Goal: Task Accomplishment & Management: Use online tool/utility

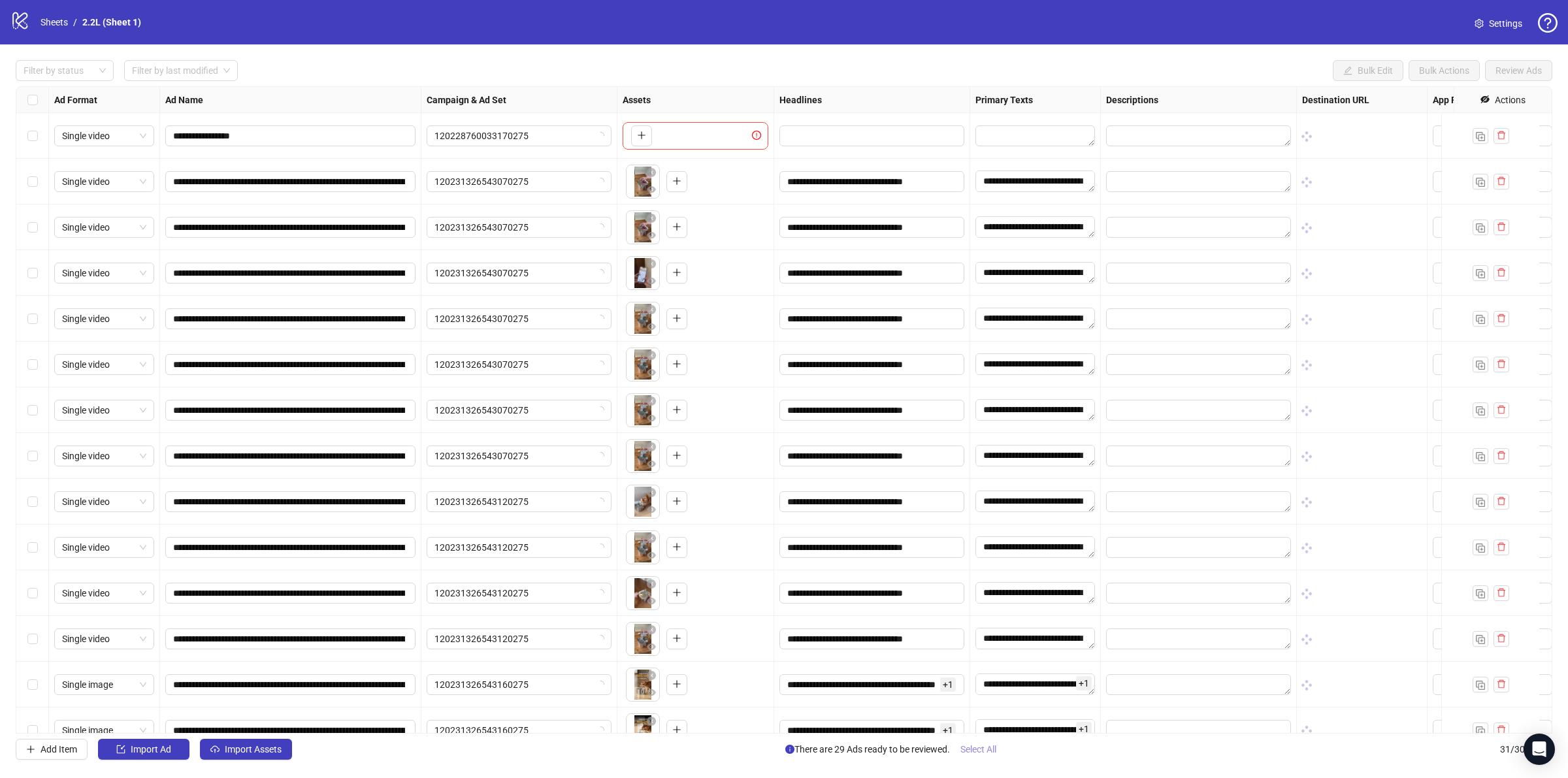
click at [978, 753] on span "Select All" at bounding box center [977, 750] width 36 height 11
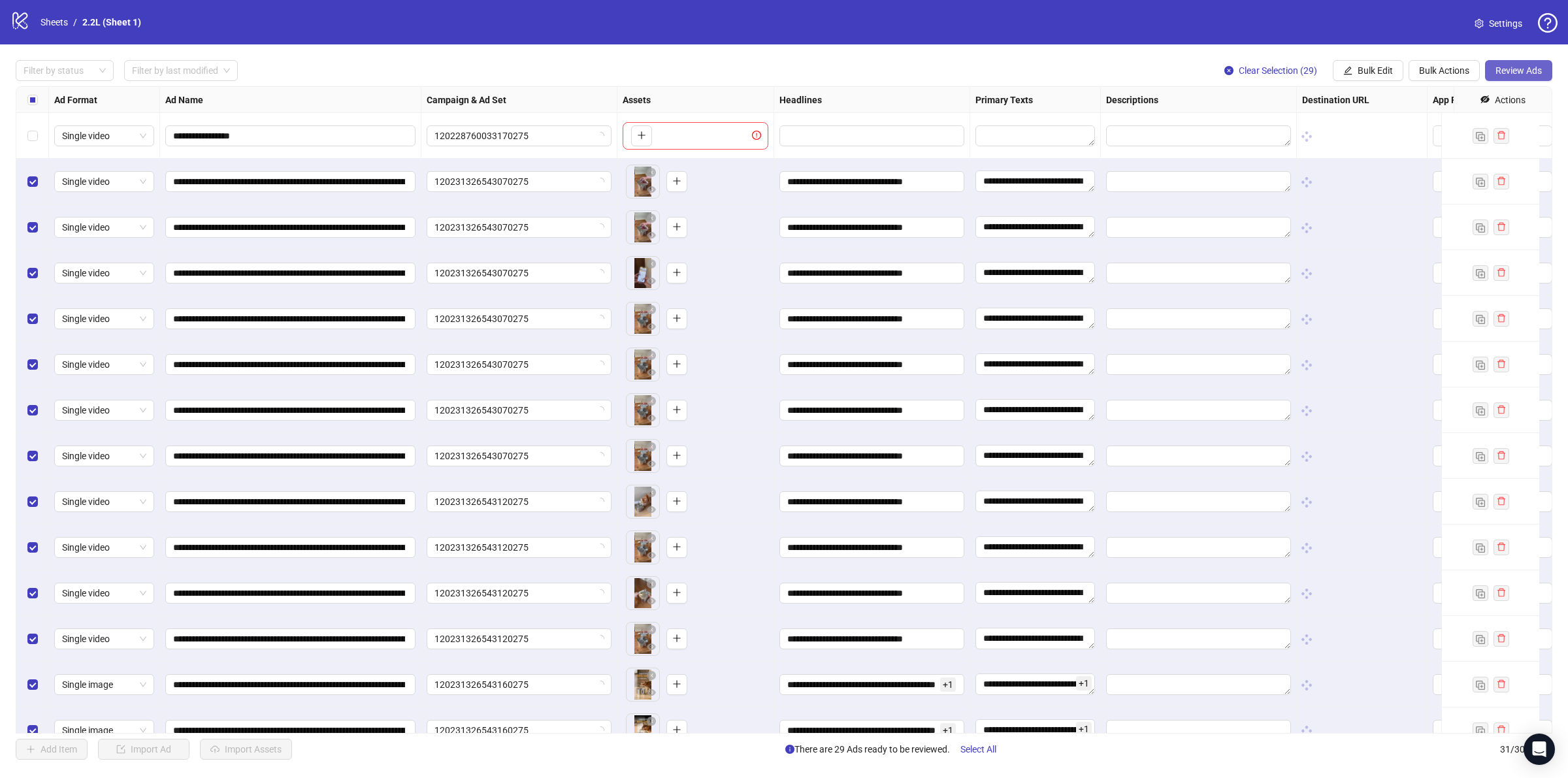
click at [1516, 77] on button "Review Ads" at bounding box center [1519, 70] width 67 height 21
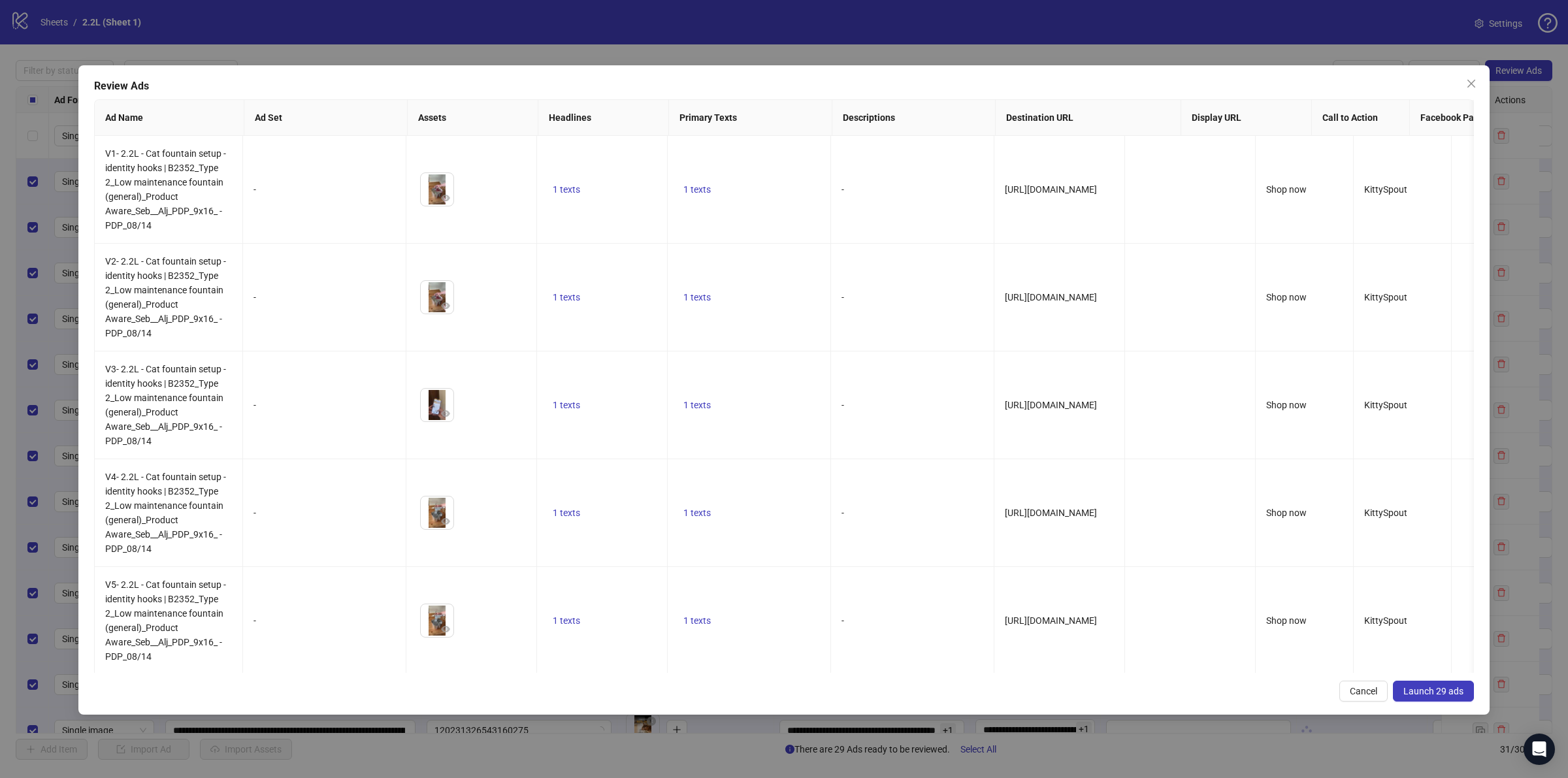
click at [1439, 684] on button "Launch 29 ads" at bounding box center [1433, 691] width 81 height 21
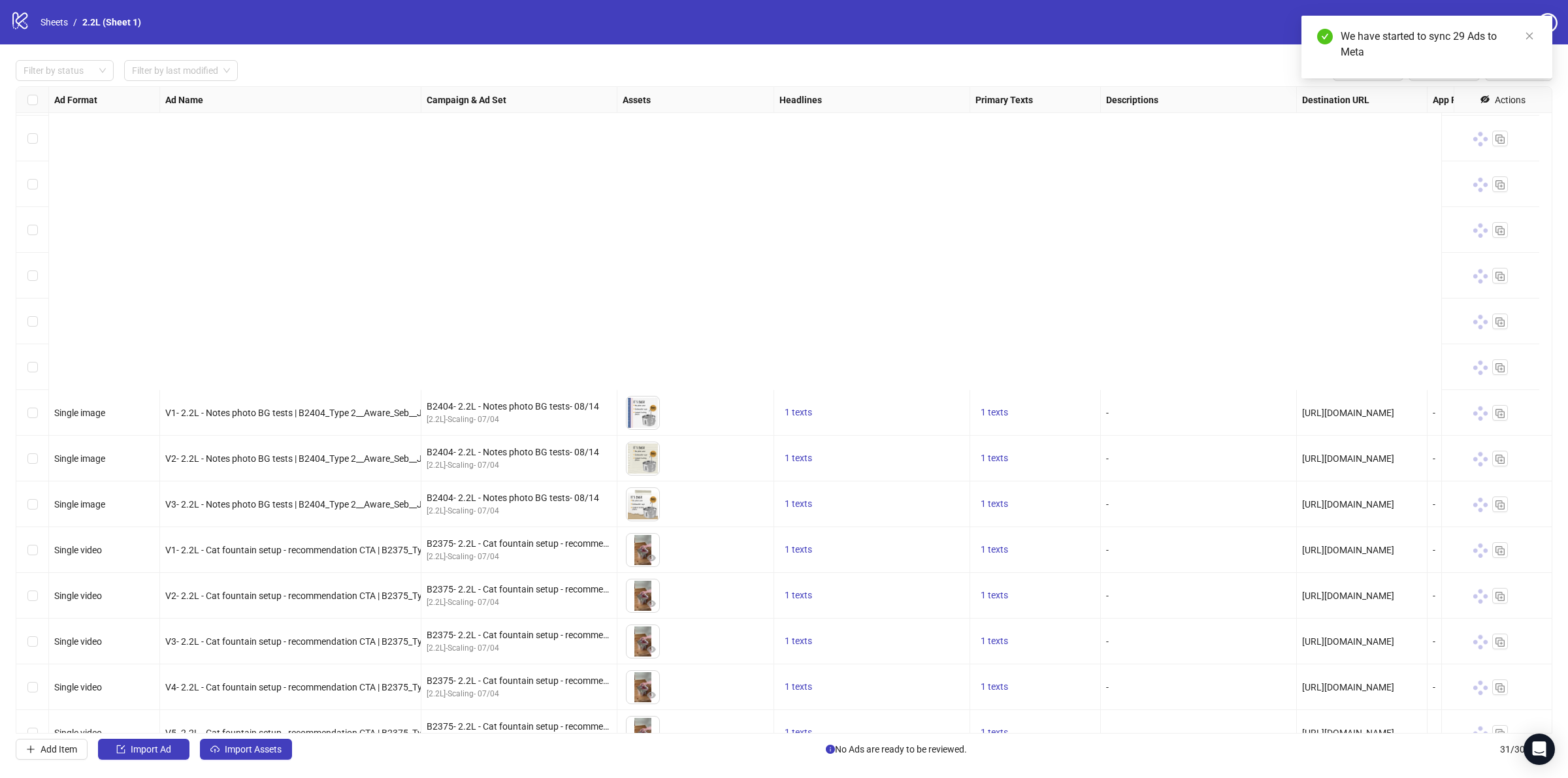
scroll to position [810, 0]
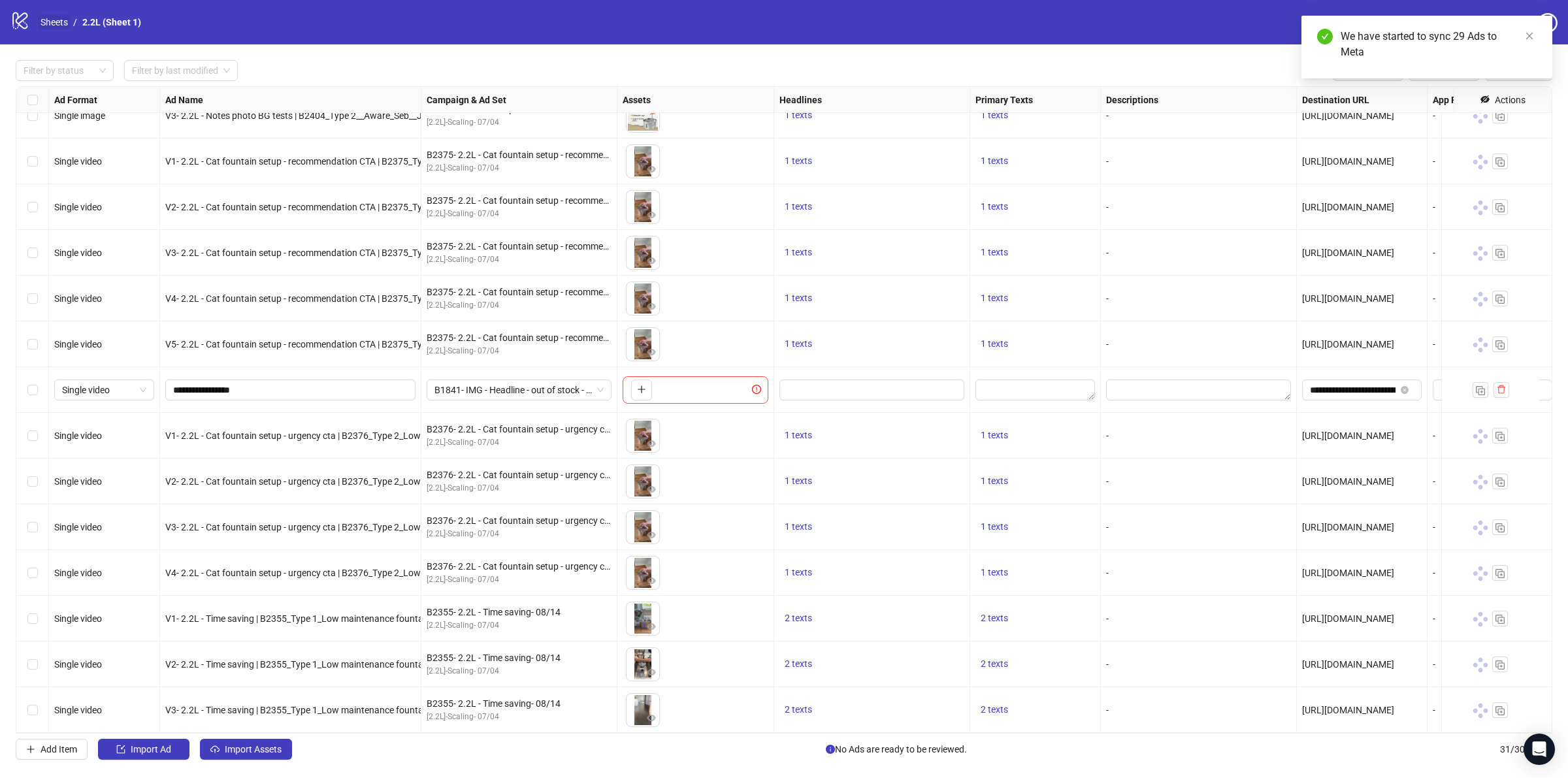
click at [47, 23] on link "Sheets" at bounding box center [54, 22] width 32 height 14
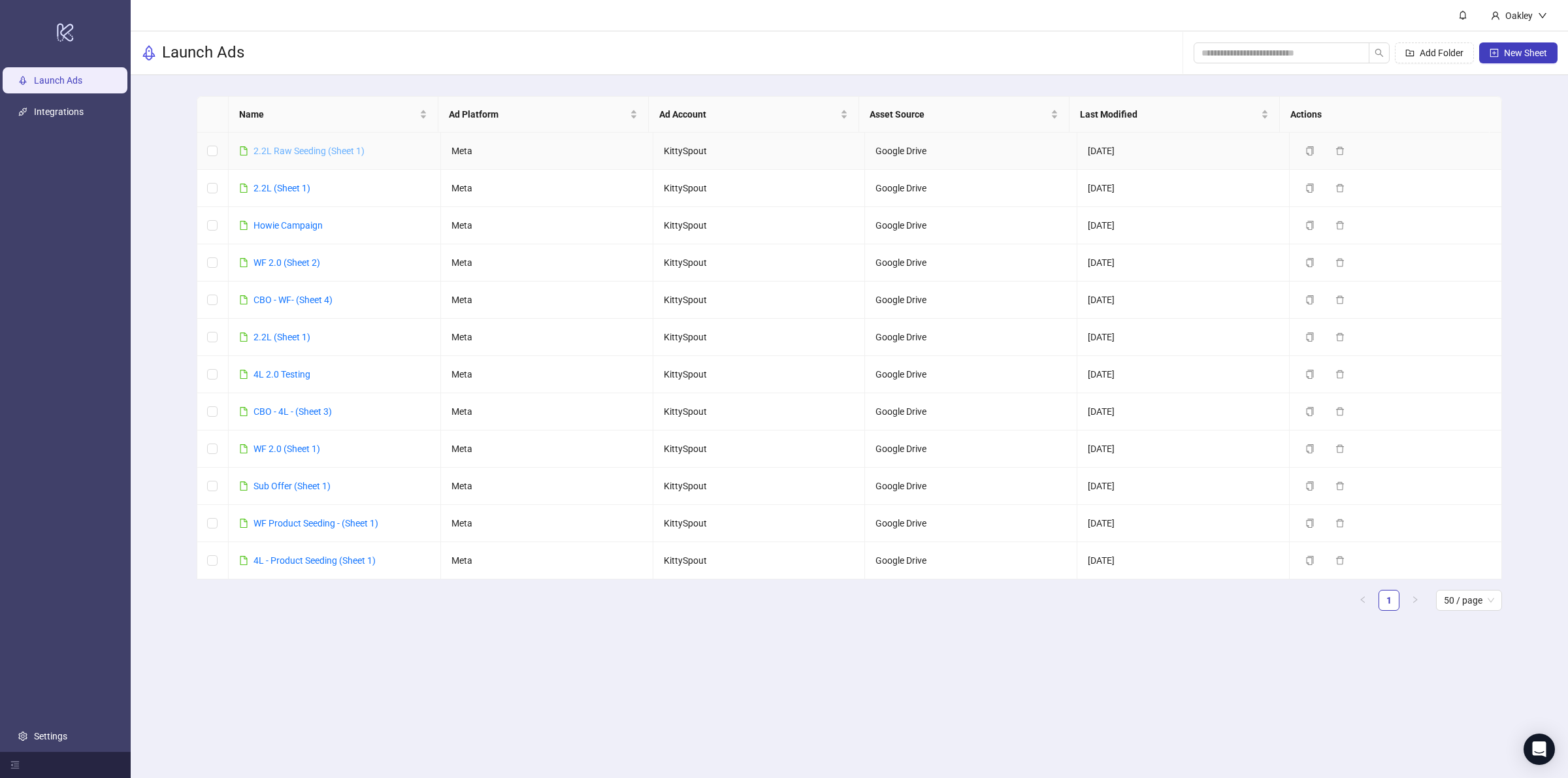
click at [311, 154] on link "2.2L Raw Seeding (Sheet 1)" at bounding box center [309, 151] width 111 height 11
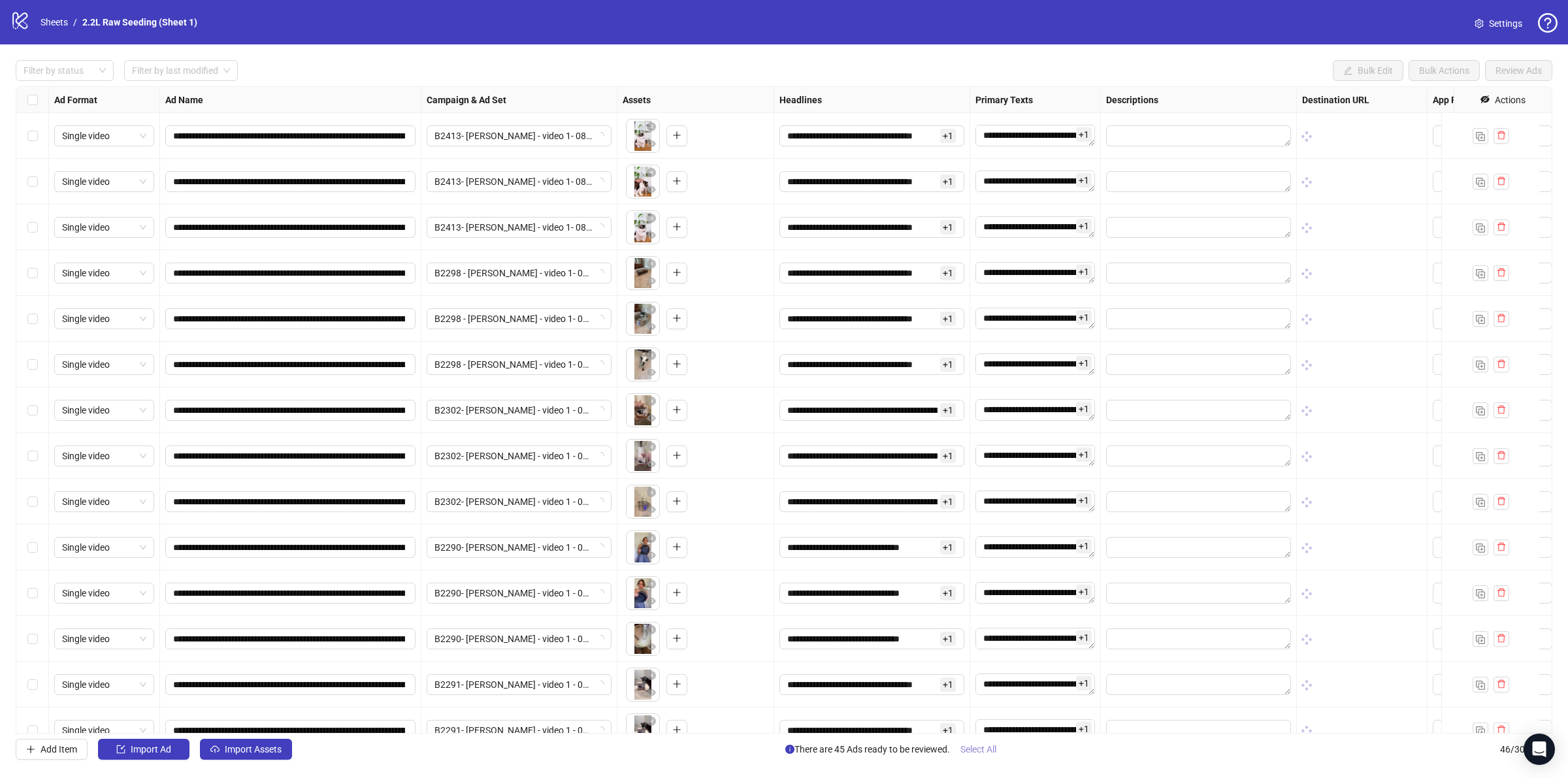
click at [988, 753] on span "Select All" at bounding box center [977, 750] width 36 height 11
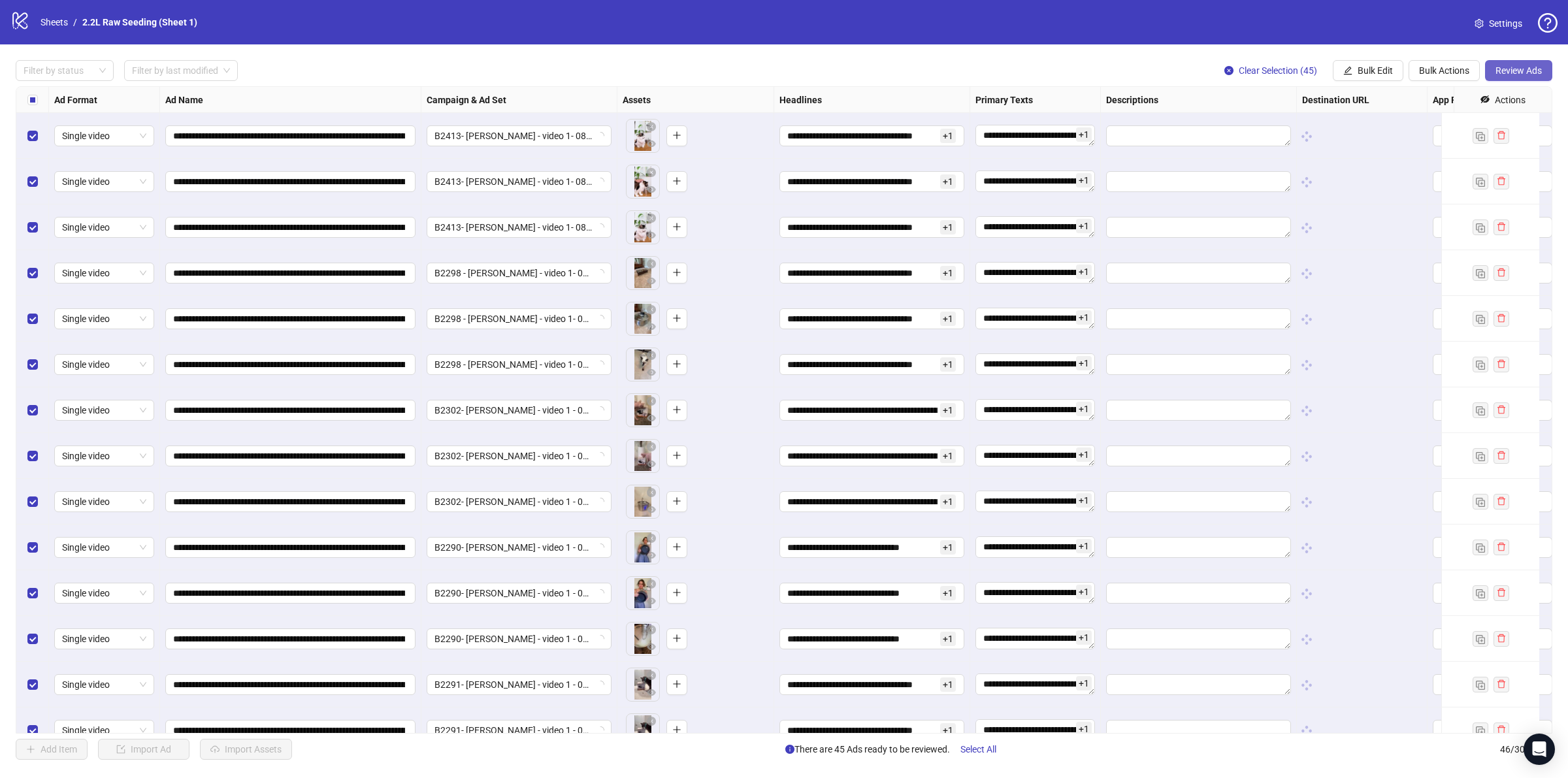
click at [1506, 76] on span "Review Ads" at bounding box center [1518, 71] width 47 height 11
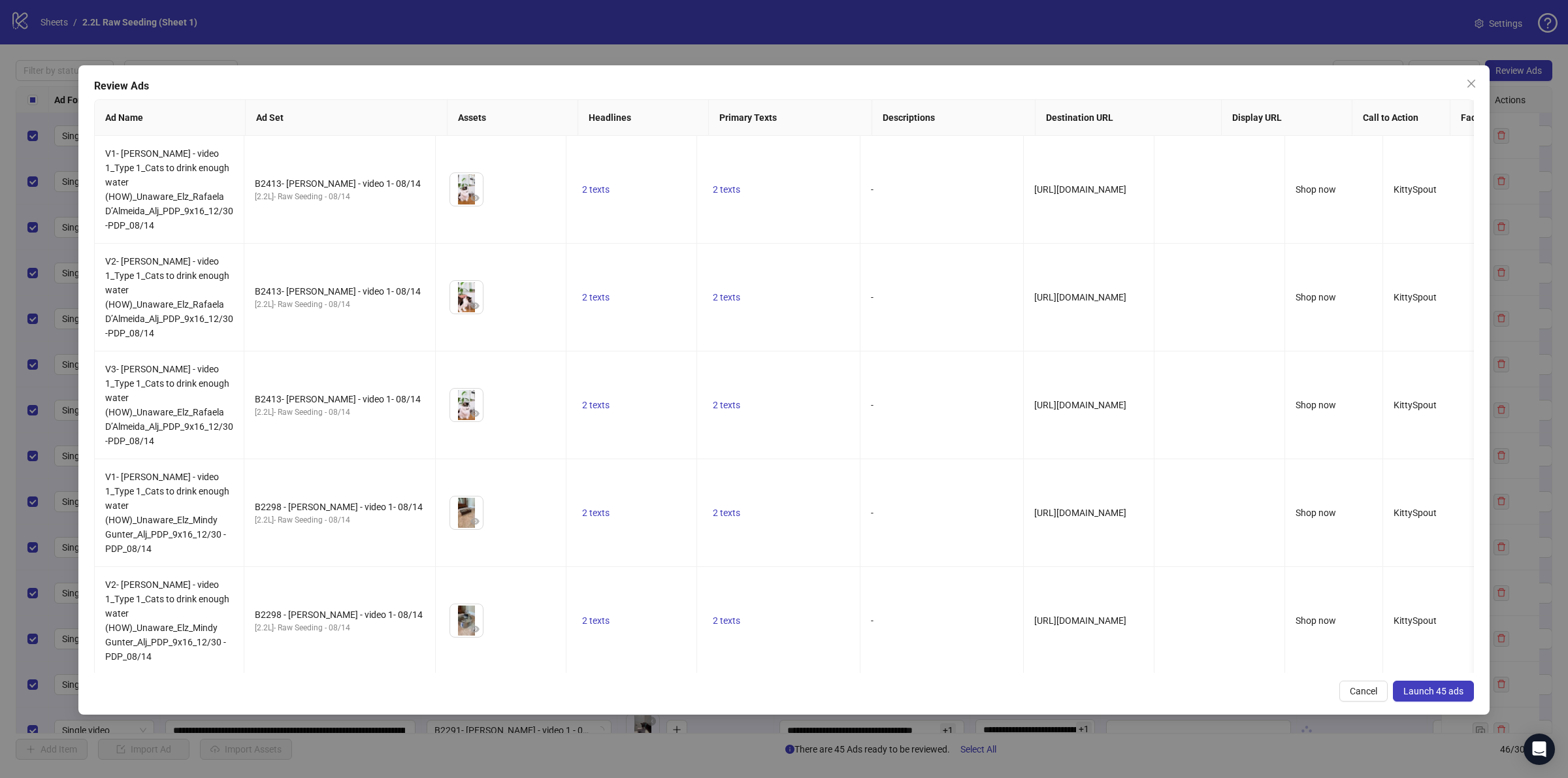
click at [1443, 691] on span "Launch 45 ads" at bounding box center [1433, 691] width 60 height 11
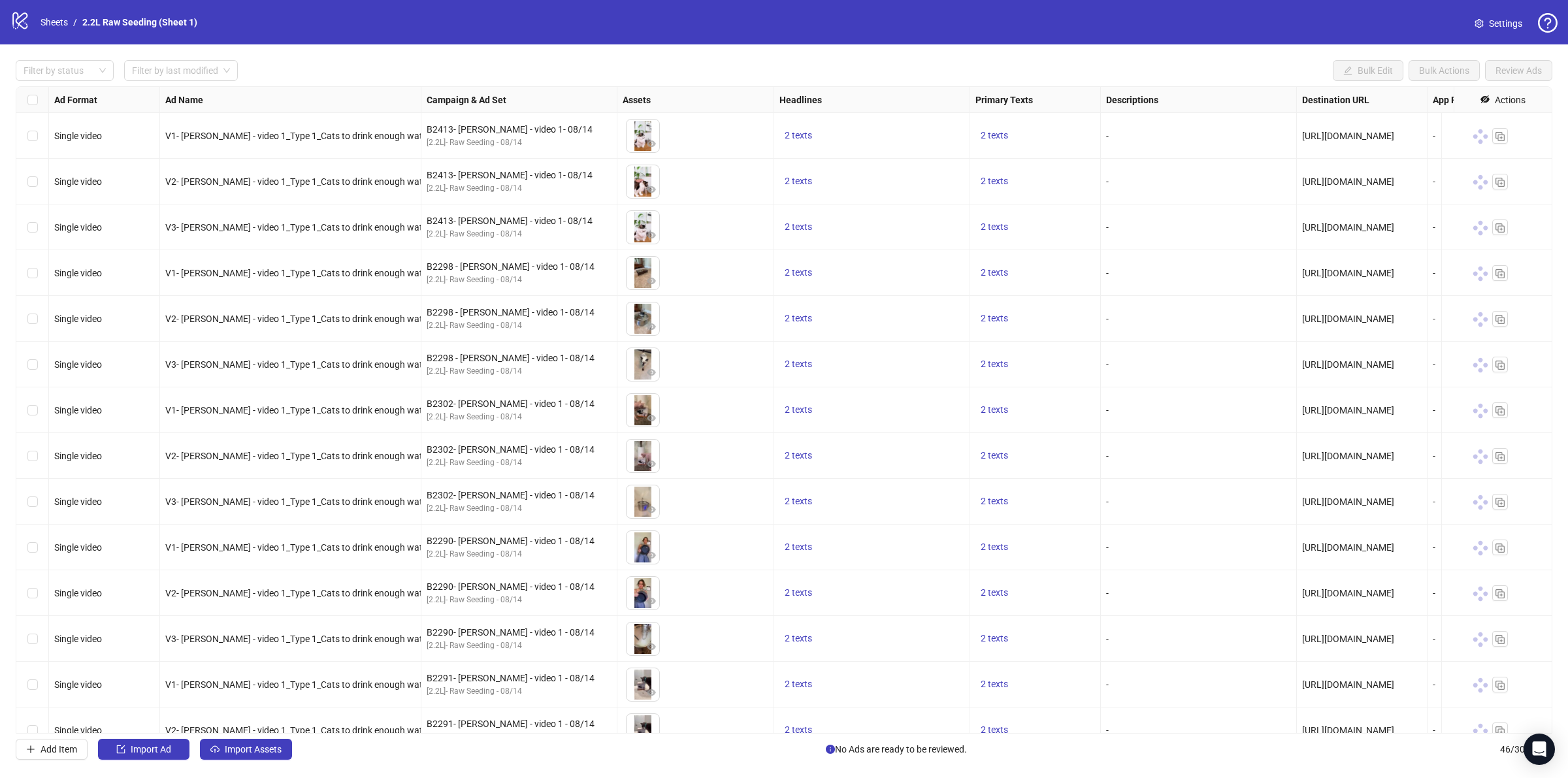
click at [583, 22] on div "logo/logo-mobile Sheets / 2.2L Raw Seeding (Sheet 1) Settings" at bounding box center [784, 22] width 1547 height 24
click at [59, 26] on link "Sheets" at bounding box center [54, 22] width 32 height 14
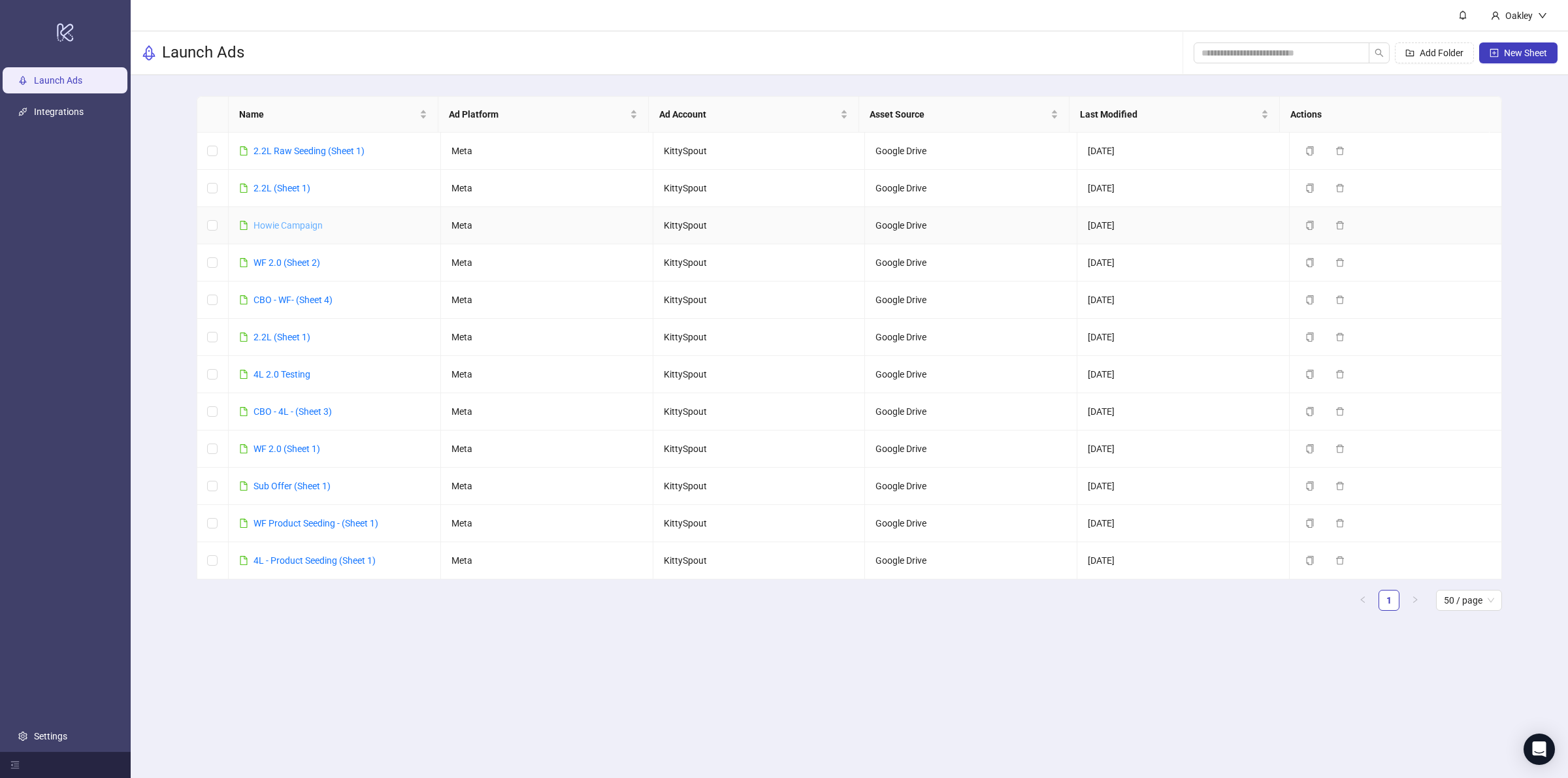
click at [295, 229] on link "Howie Campaign" at bounding box center [288, 226] width 69 height 11
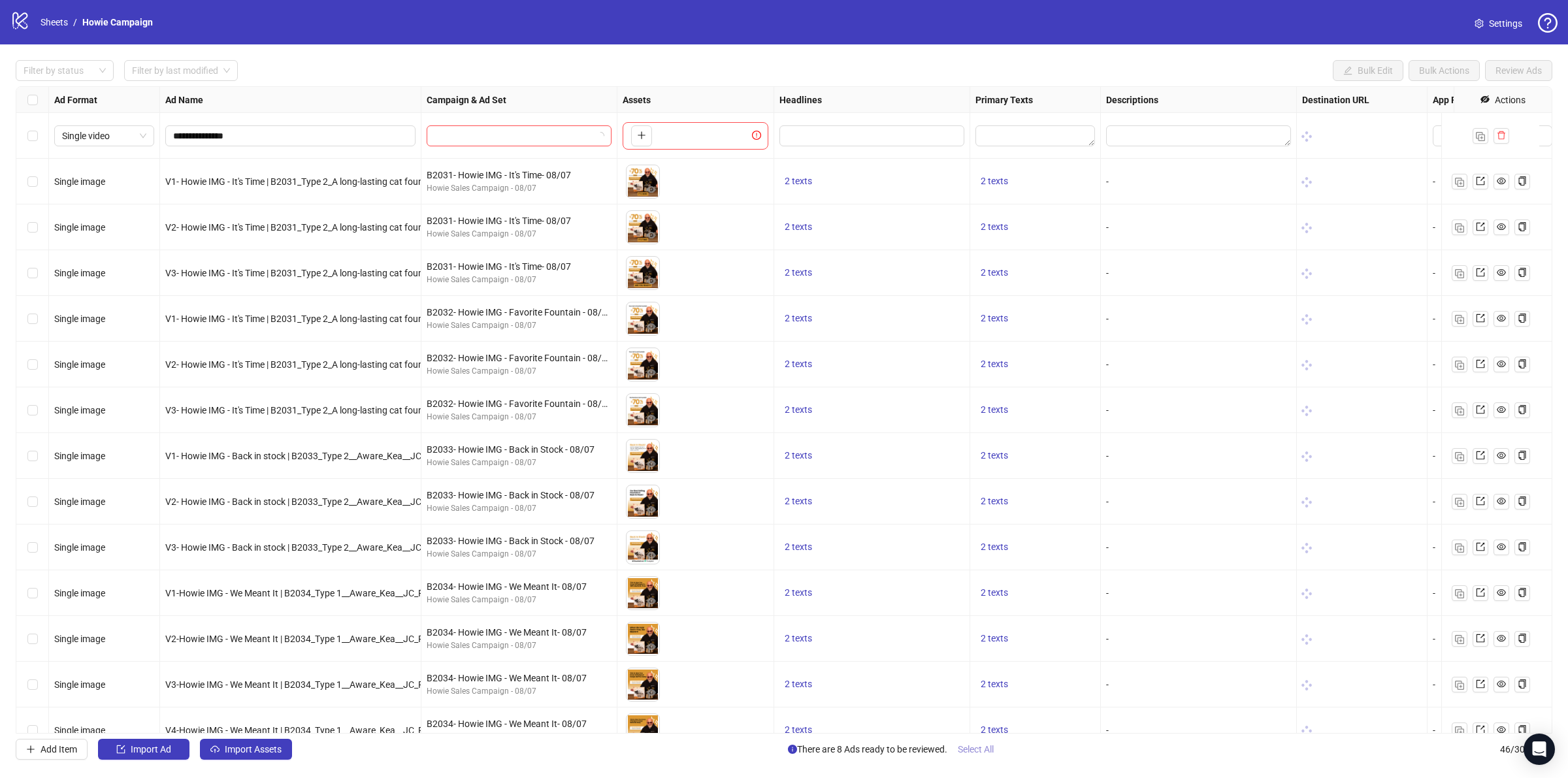
click at [980, 740] on button "Select All" at bounding box center [975, 749] width 57 height 21
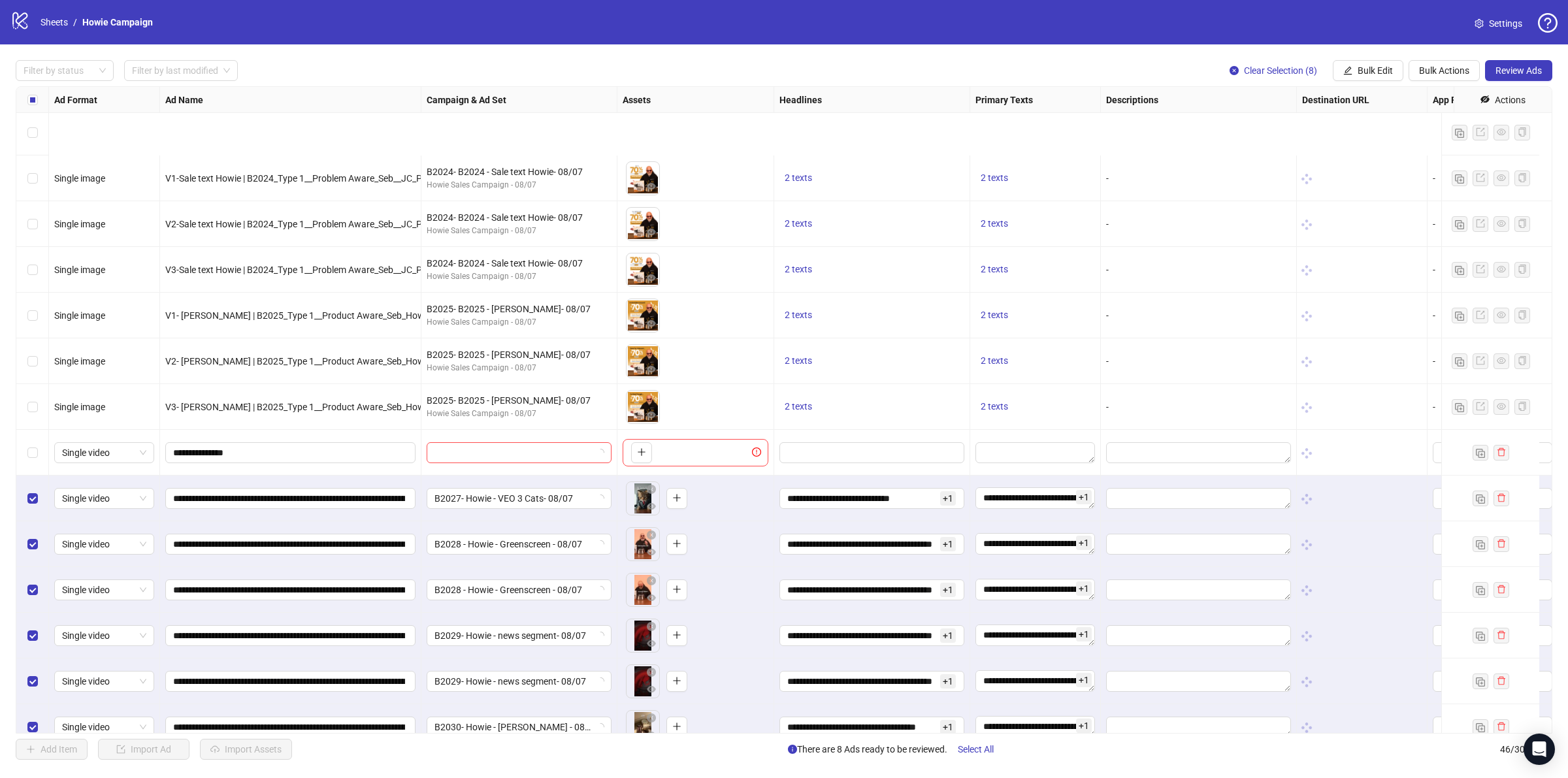
scroll to position [1496, 0]
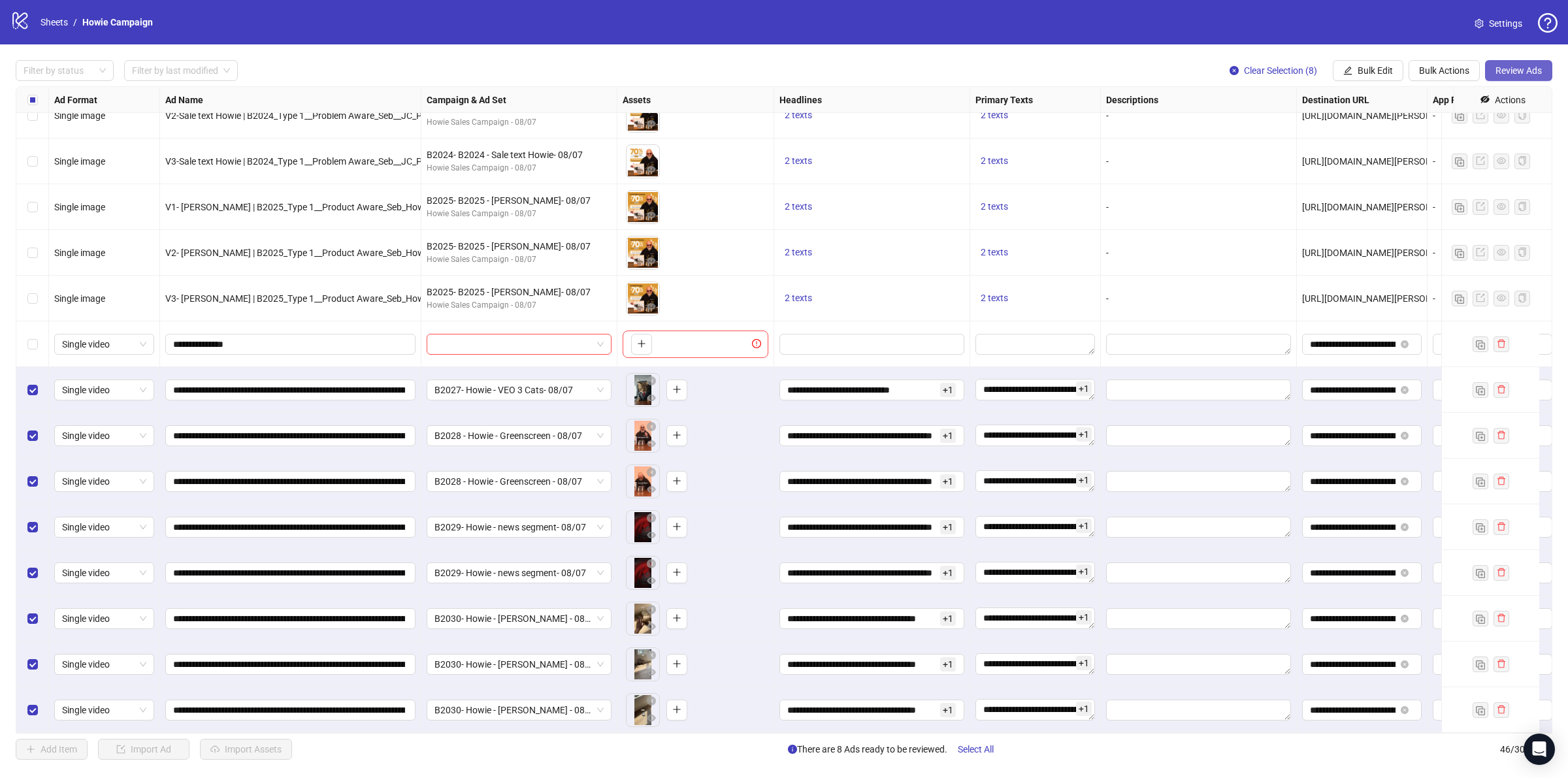
click at [1503, 66] on span "Review Ads" at bounding box center [1518, 71] width 47 height 11
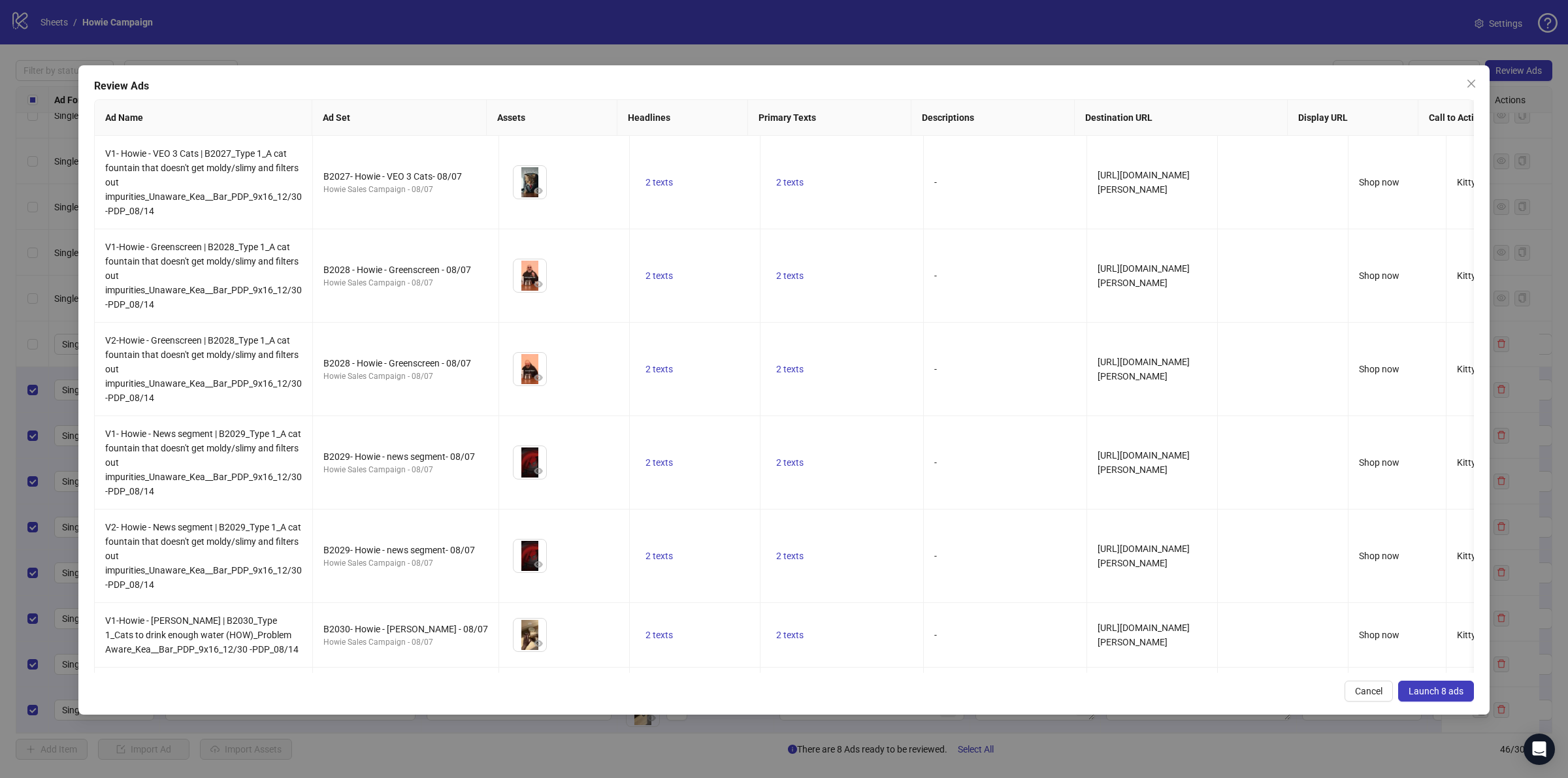
click at [1443, 686] on span "Launch 8 ads" at bounding box center [1435, 691] width 55 height 11
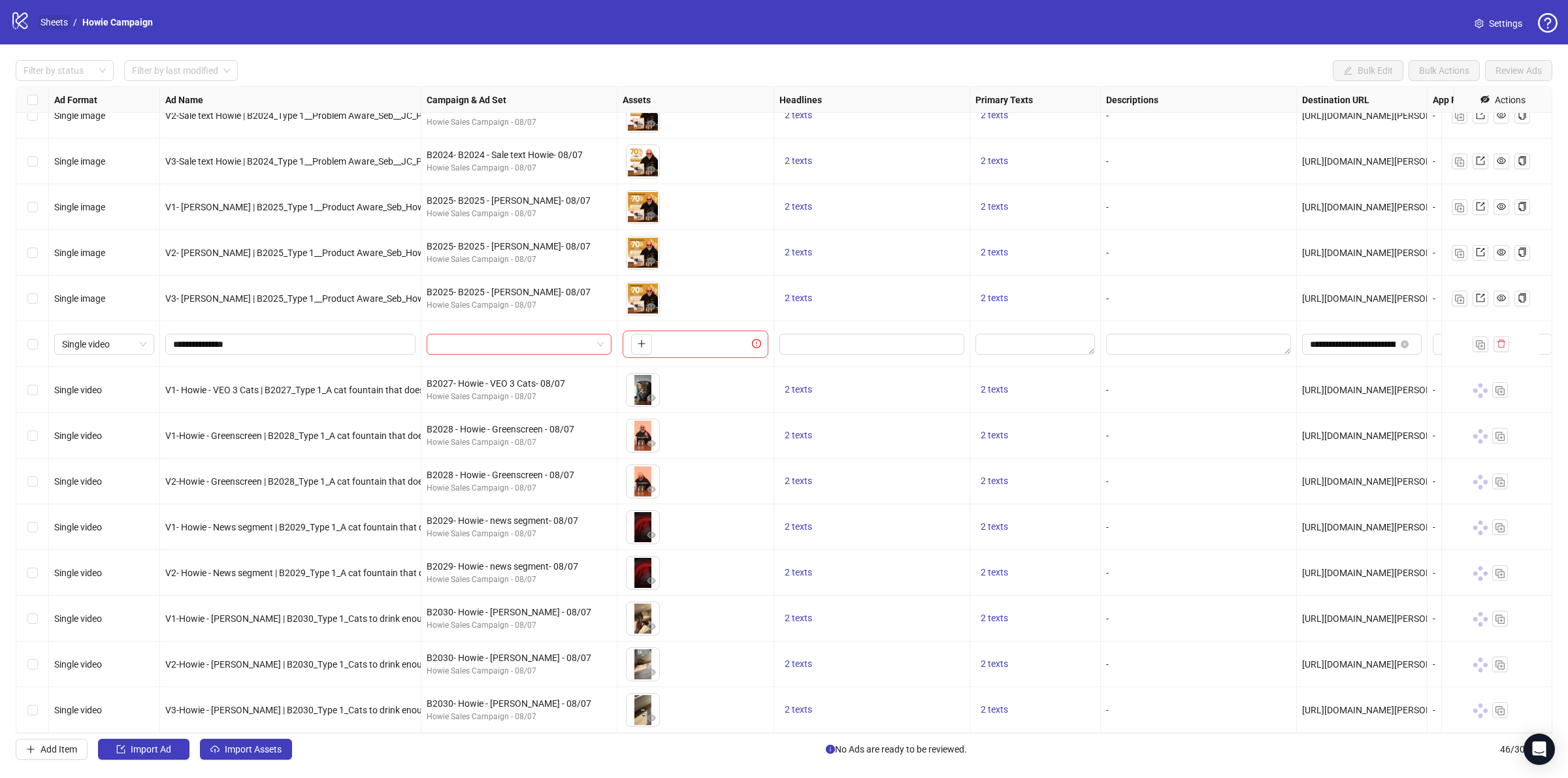
click at [41, 21] on link "Sheets" at bounding box center [54, 22] width 32 height 14
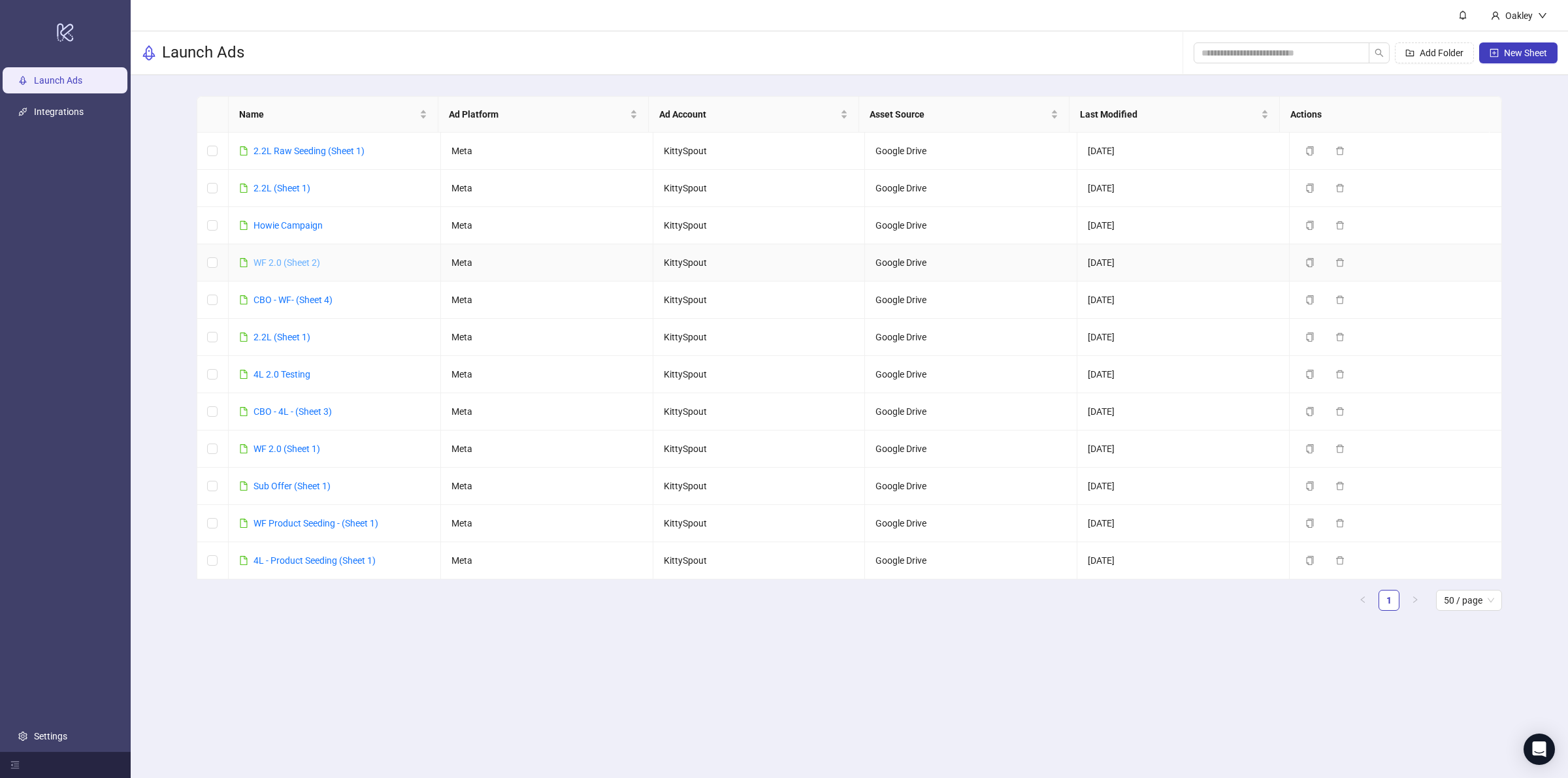
click at [305, 259] on link "WF 2.0 (Sheet 2)" at bounding box center [287, 263] width 67 height 11
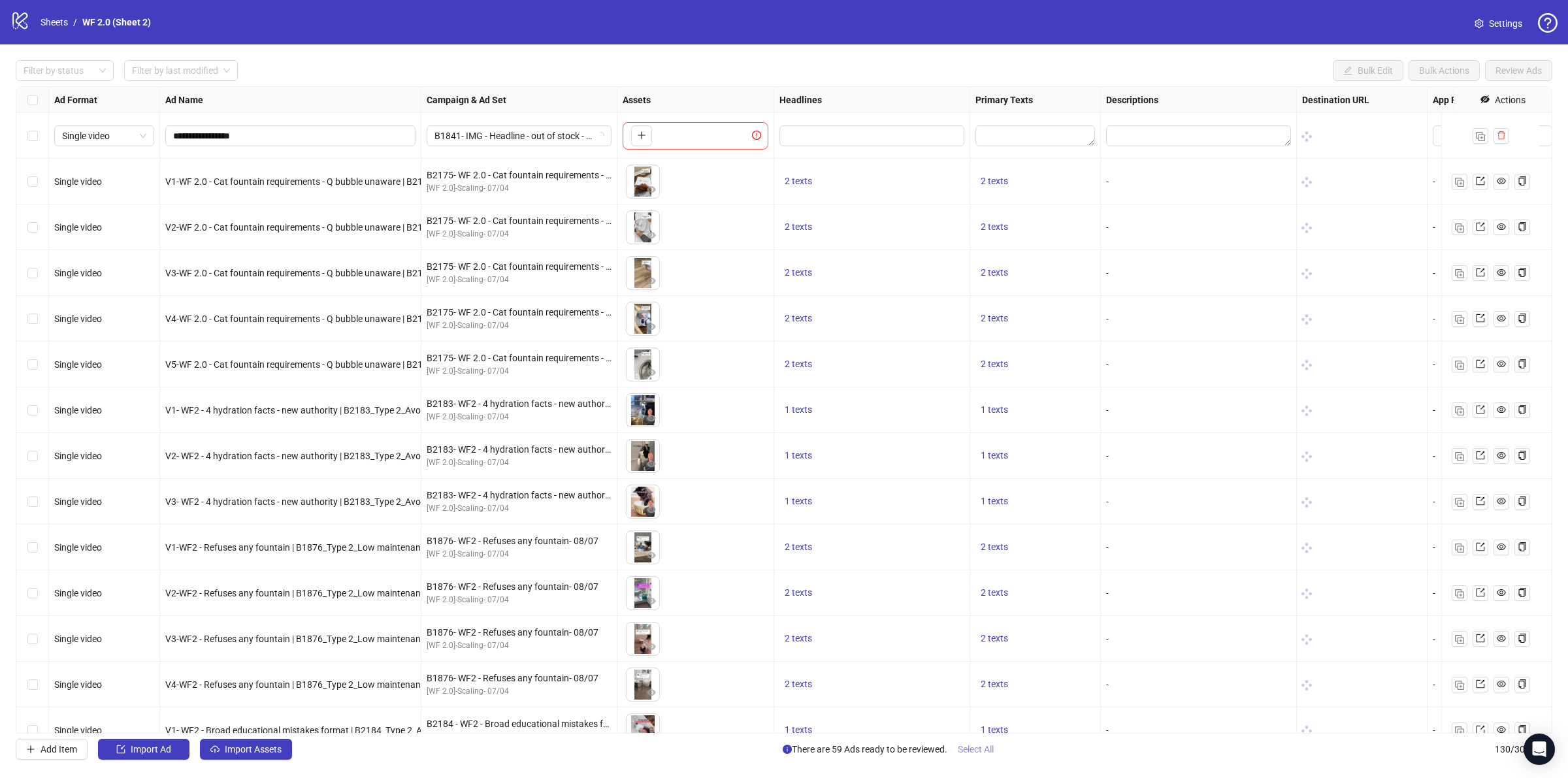
click at [977, 752] on span "Select All" at bounding box center [975, 750] width 36 height 11
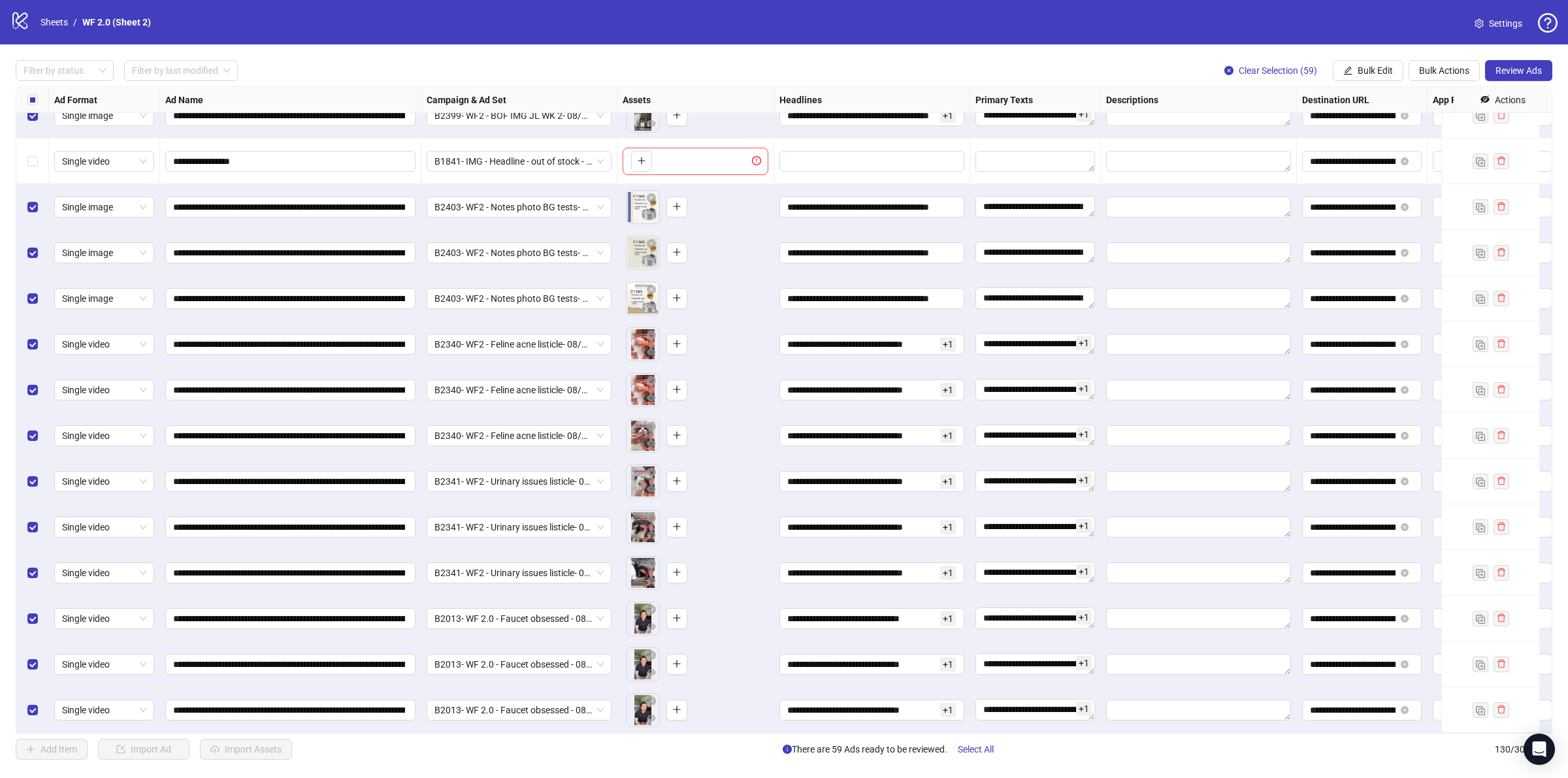
scroll to position [163, 0]
click at [1558, 54] on div "**********" at bounding box center [784, 410] width 1568 height 731
click at [1540, 64] on button "Review Ads" at bounding box center [1519, 70] width 67 height 21
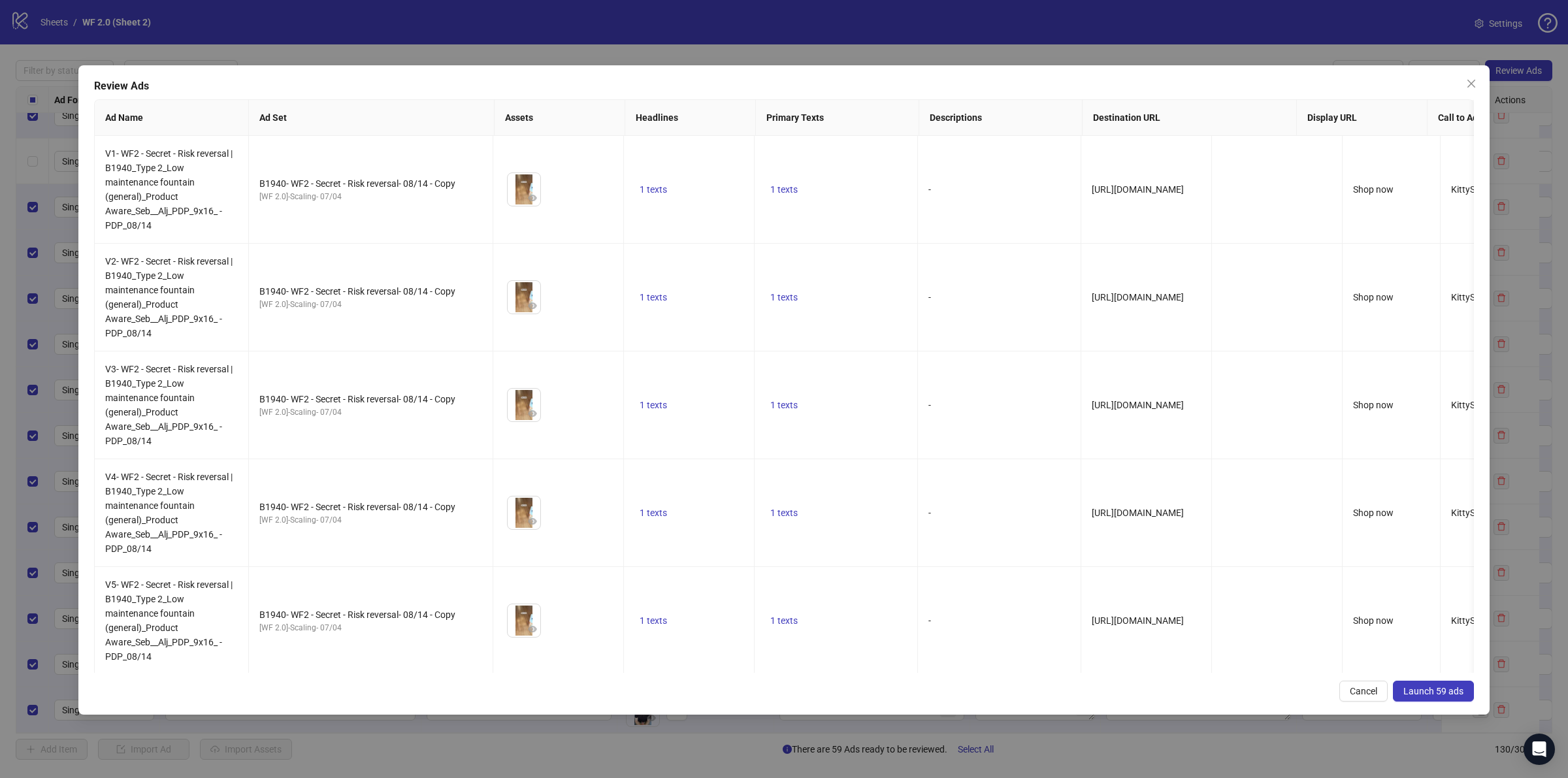
click at [1435, 694] on span "Launch 59 ads" at bounding box center [1433, 691] width 60 height 11
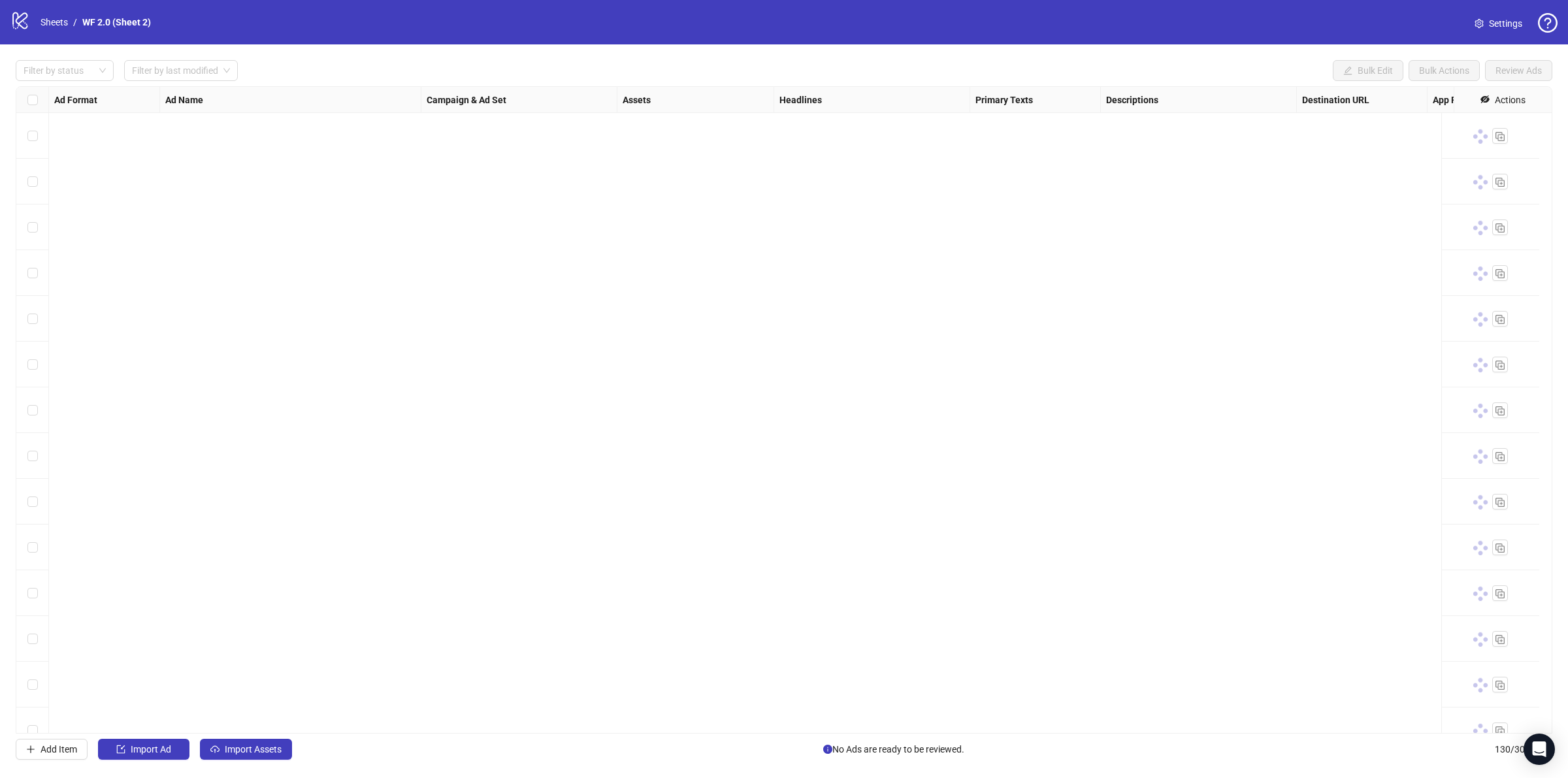
scroll to position [5337, 0]
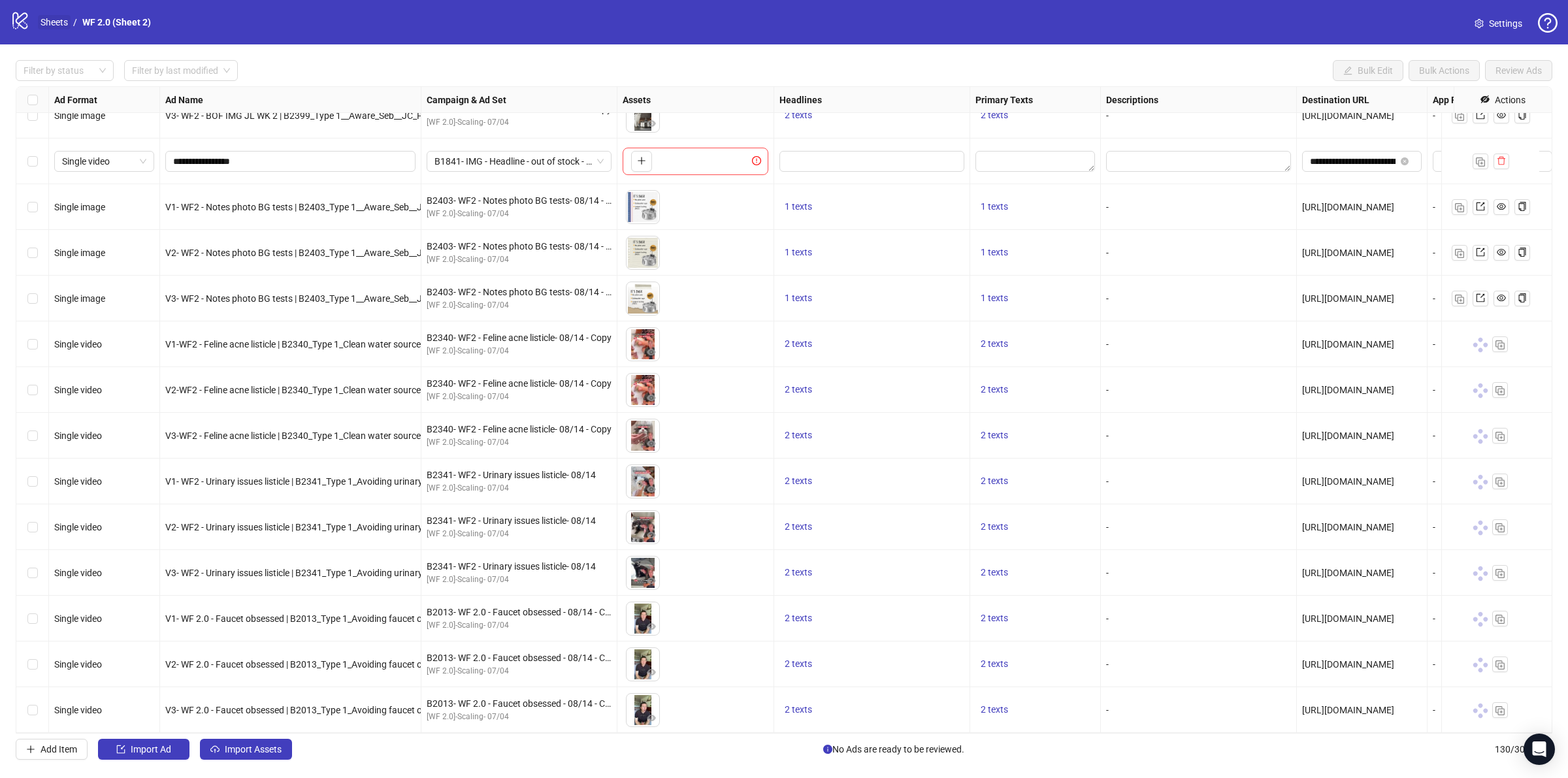
click at [44, 16] on link "Sheets" at bounding box center [54, 22] width 32 height 14
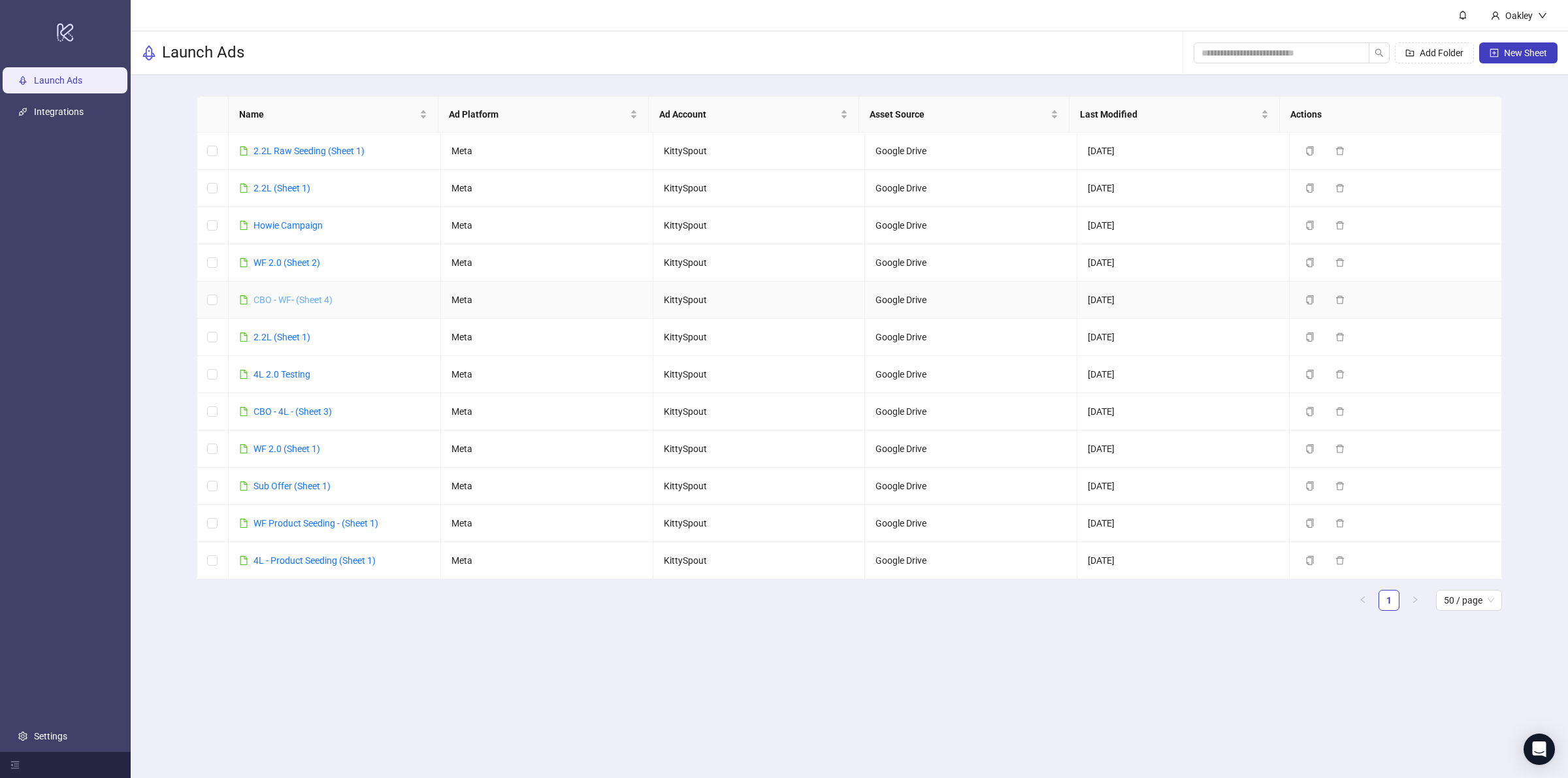
click at [289, 302] on link "CBO - WF- (Sheet 4)" at bounding box center [293, 300] width 79 height 11
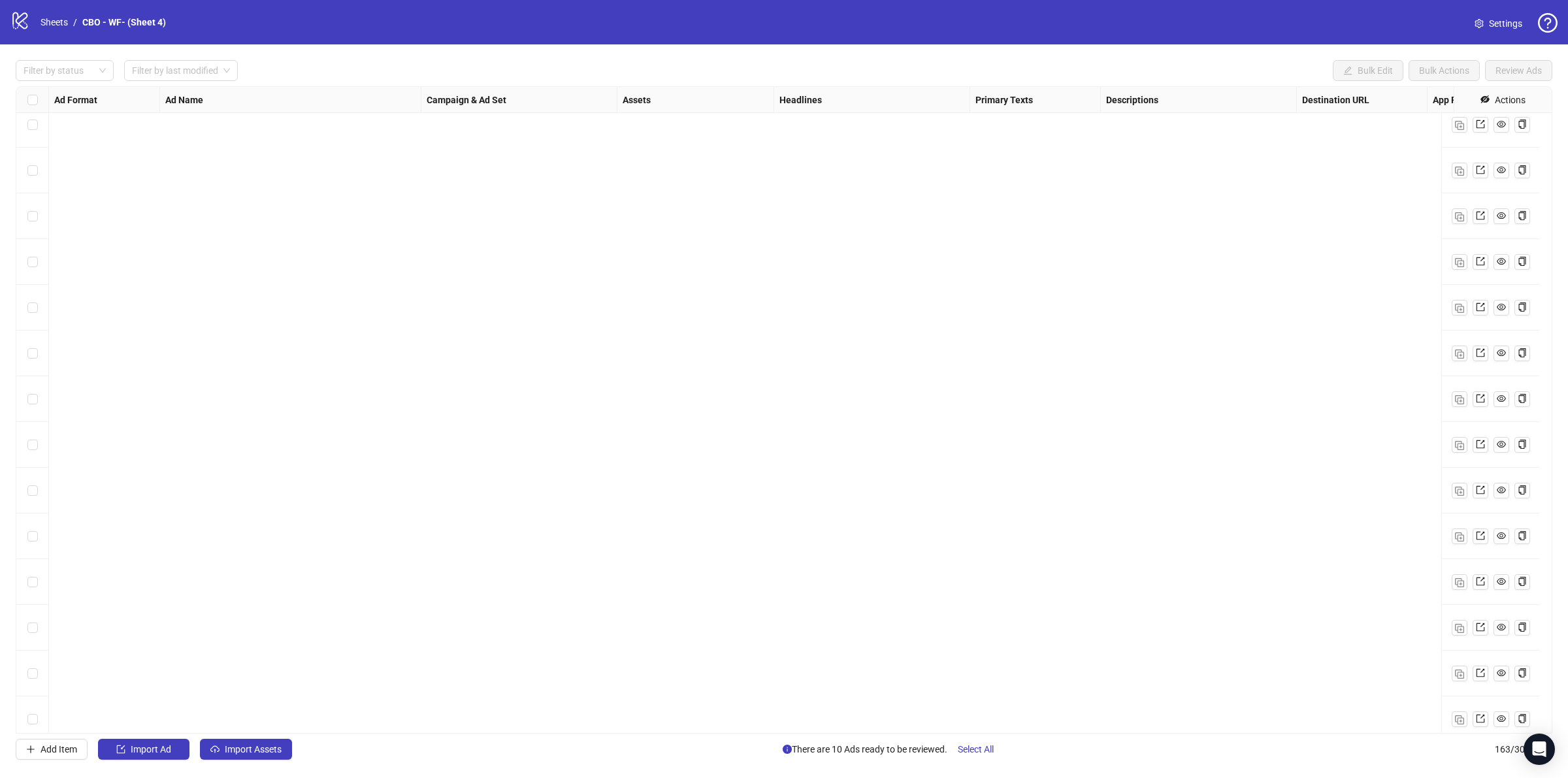
scroll to position [6846, 0]
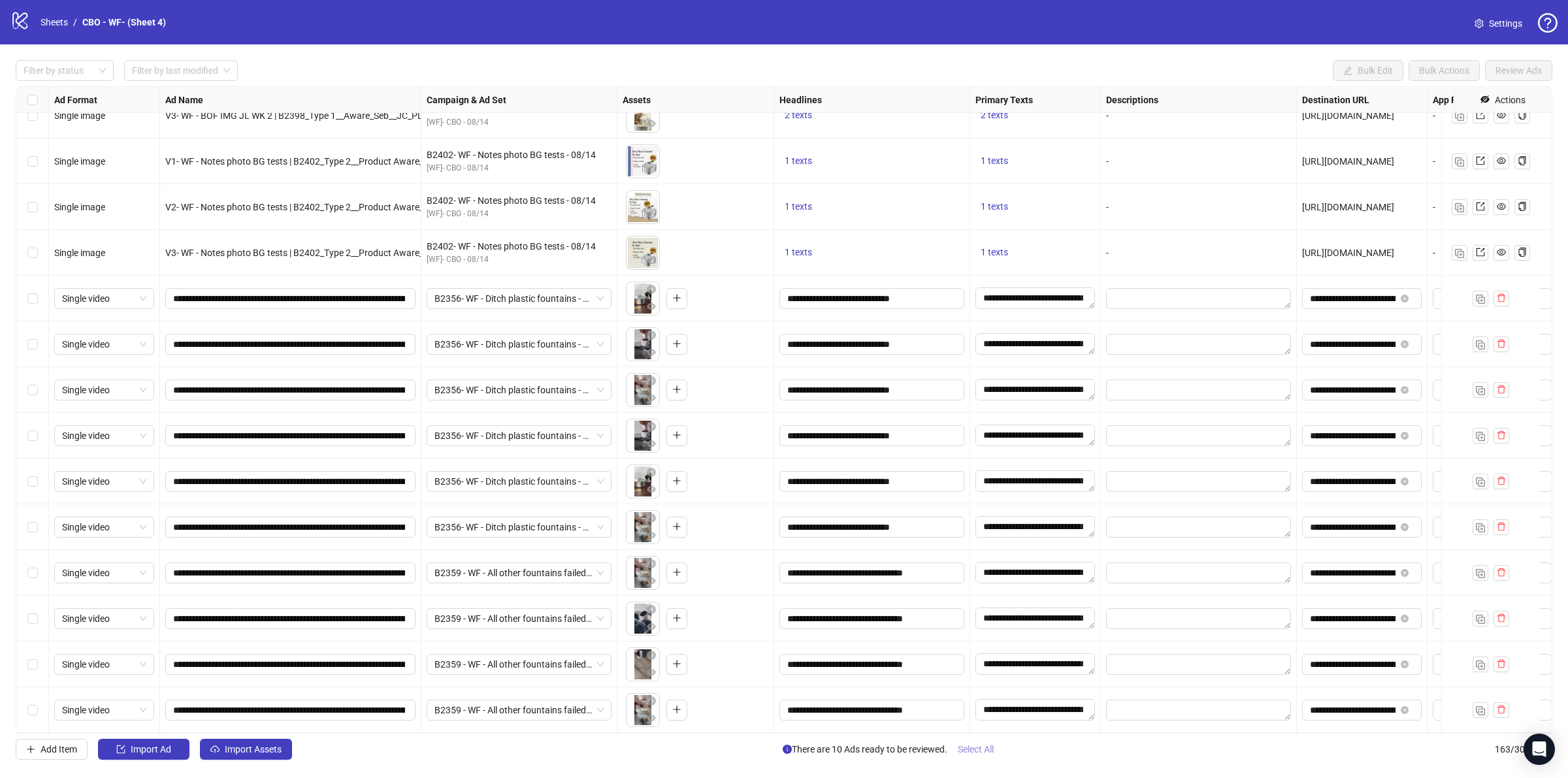
click at [982, 743] on button "Select All" at bounding box center [975, 749] width 57 height 21
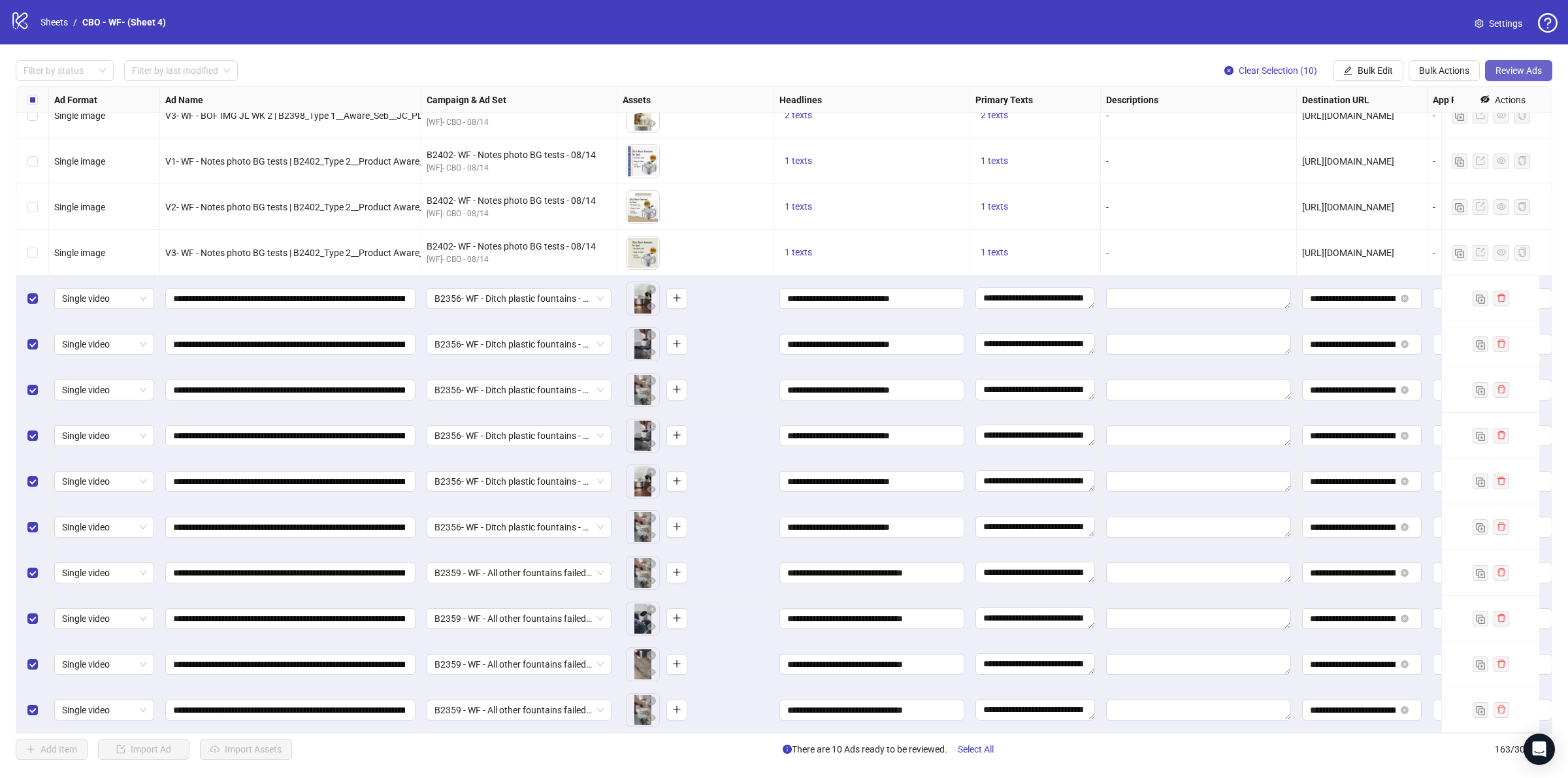
click at [1514, 63] on button "Review Ads" at bounding box center [1519, 70] width 67 height 21
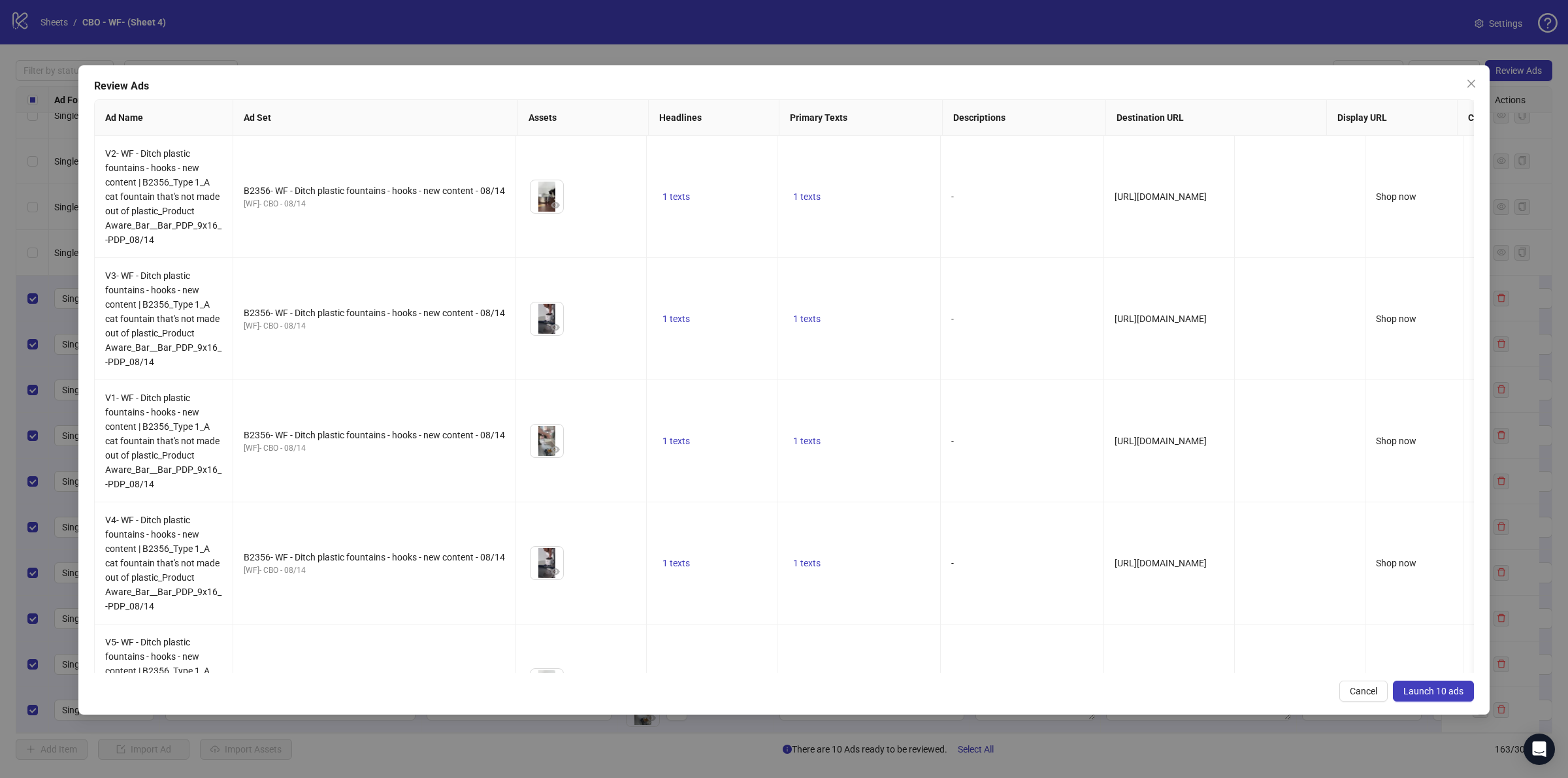
click at [1461, 691] on span "Launch 10 ads" at bounding box center [1433, 691] width 60 height 11
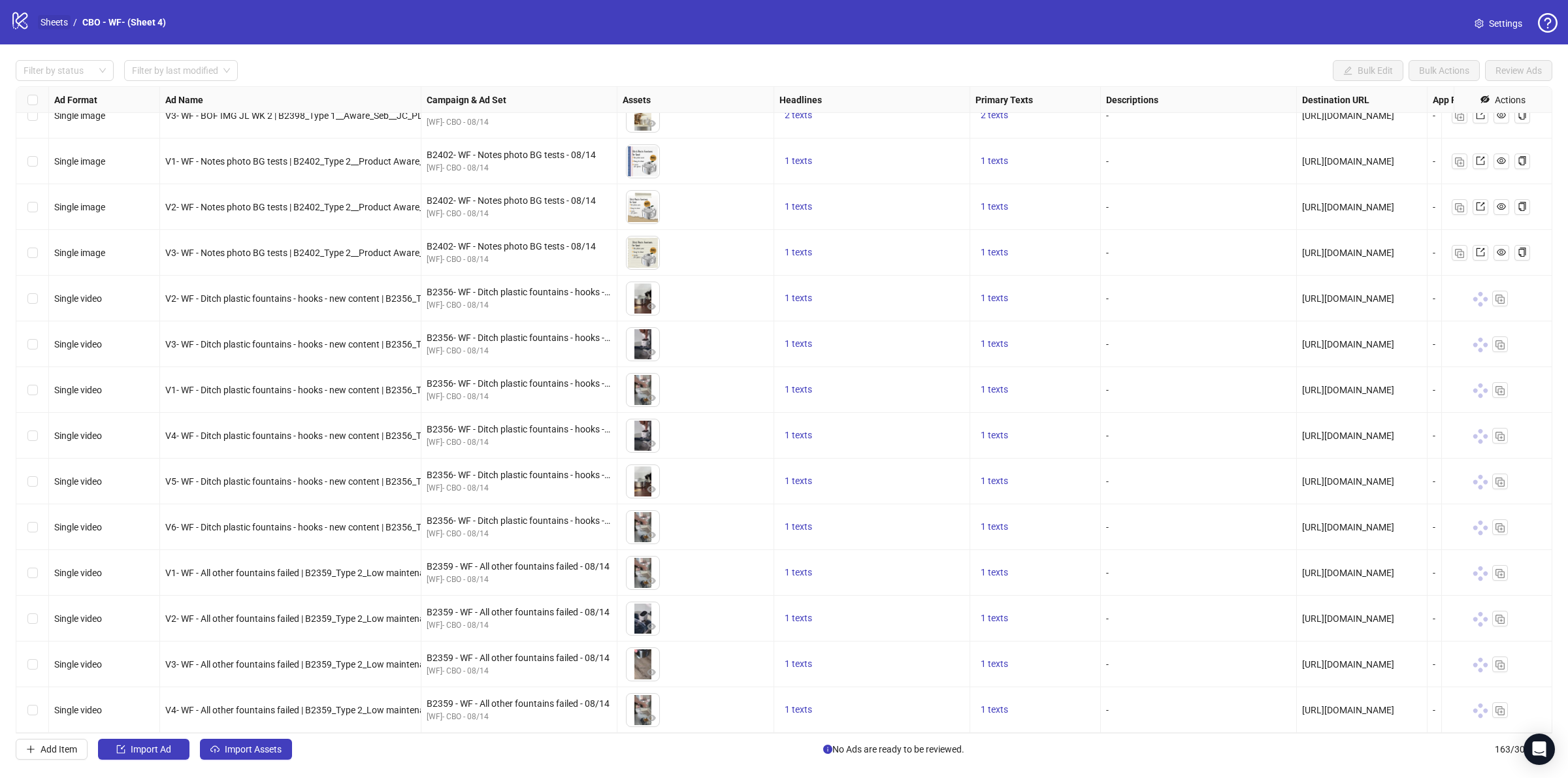
click at [57, 20] on link "Sheets" at bounding box center [54, 22] width 32 height 14
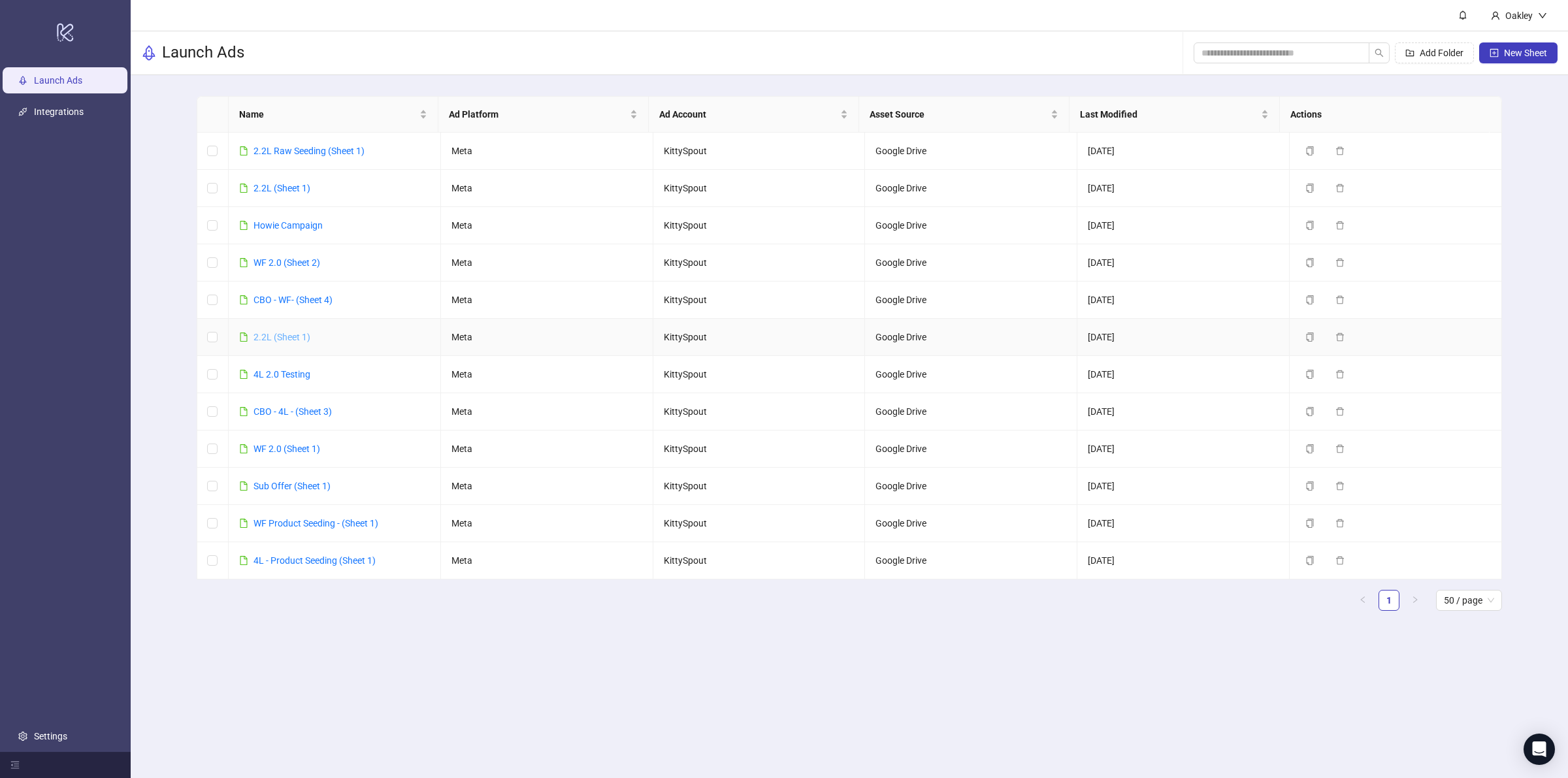
click at [291, 334] on link "2.2L (Sheet 1)" at bounding box center [282, 337] width 57 height 11
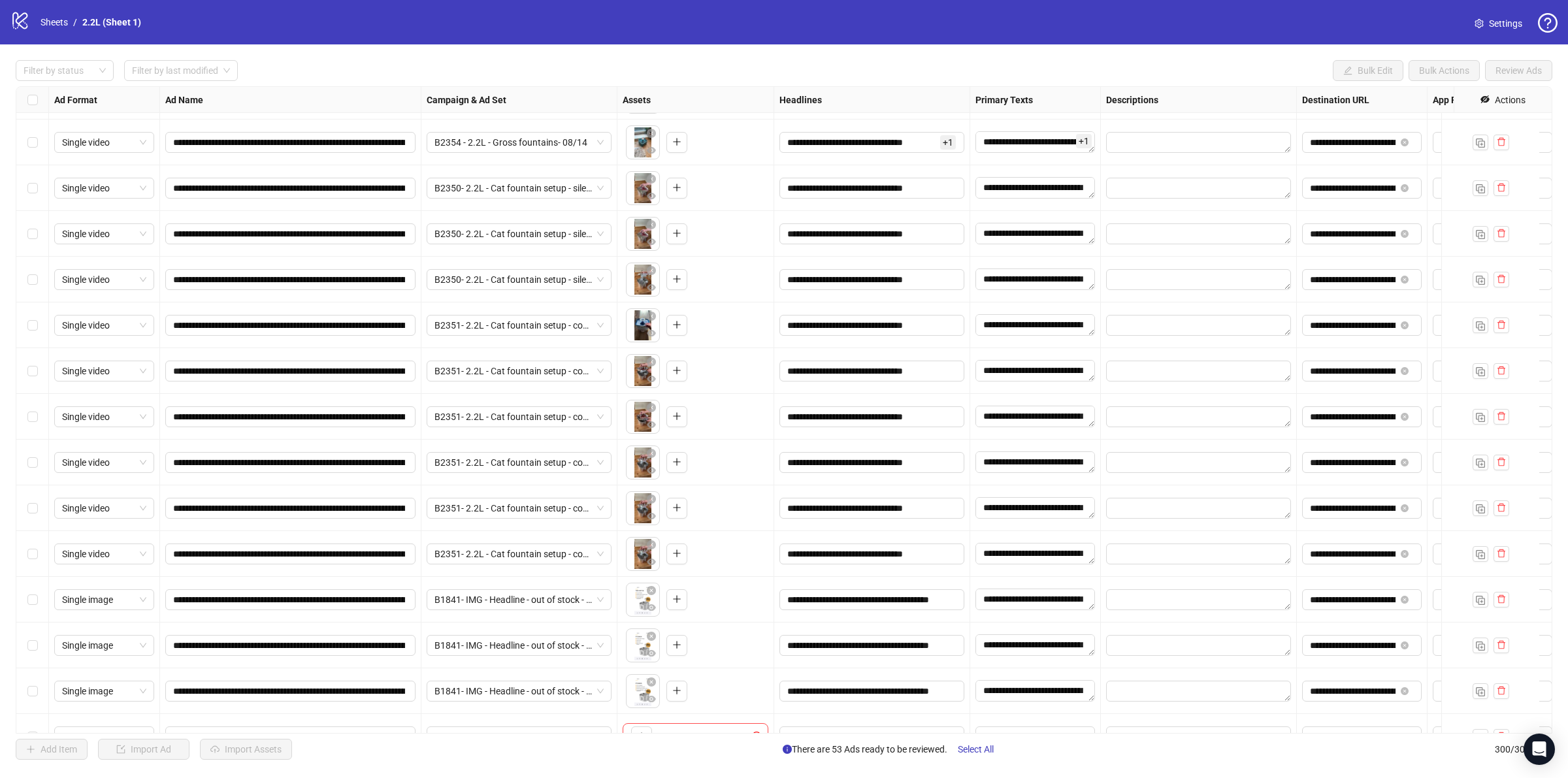
scroll to position [13111, 0]
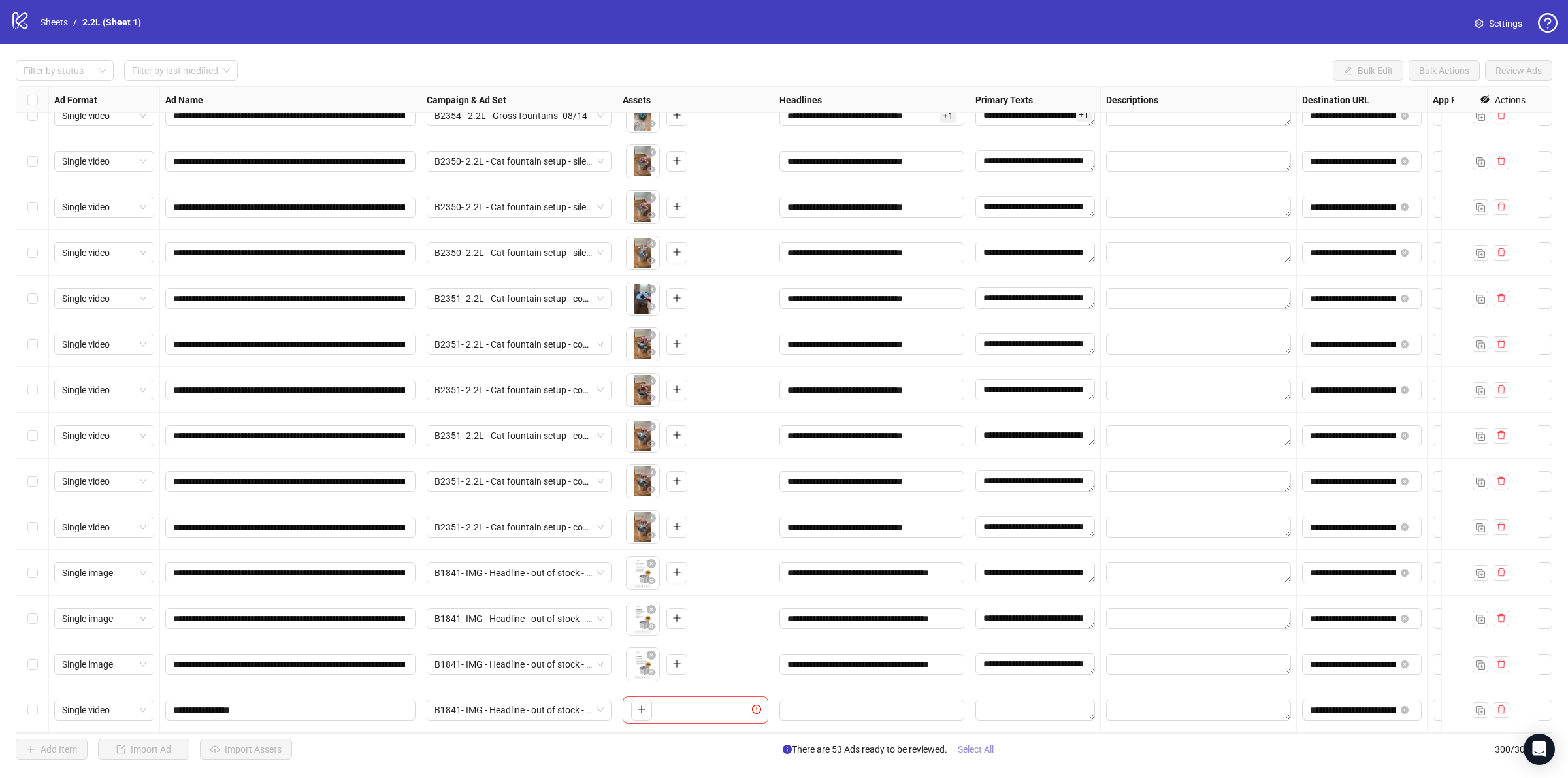
click at [994, 750] on span "Select All" at bounding box center [975, 750] width 36 height 11
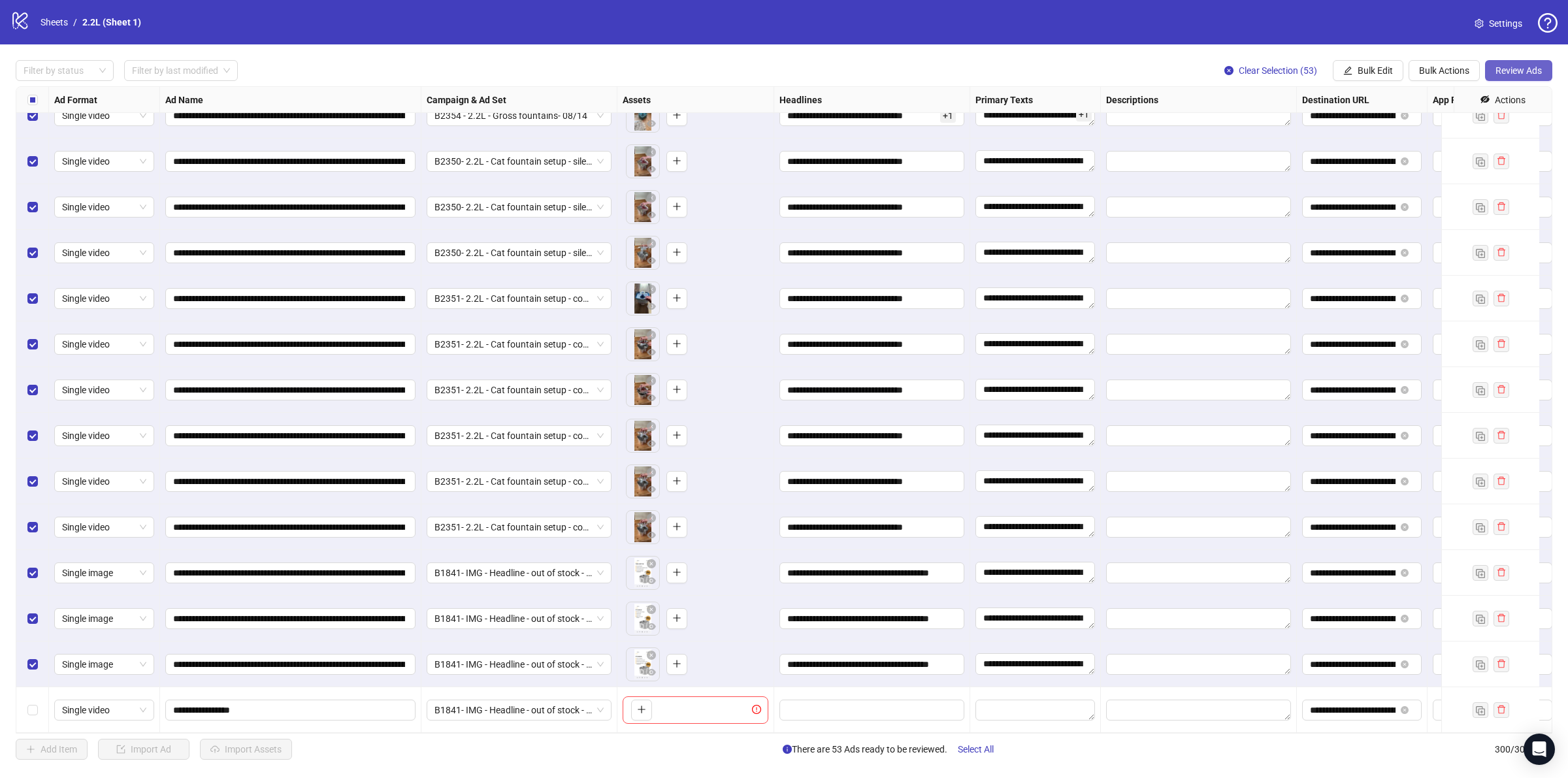
click at [1499, 69] on span "Review Ads" at bounding box center [1518, 71] width 47 height 11
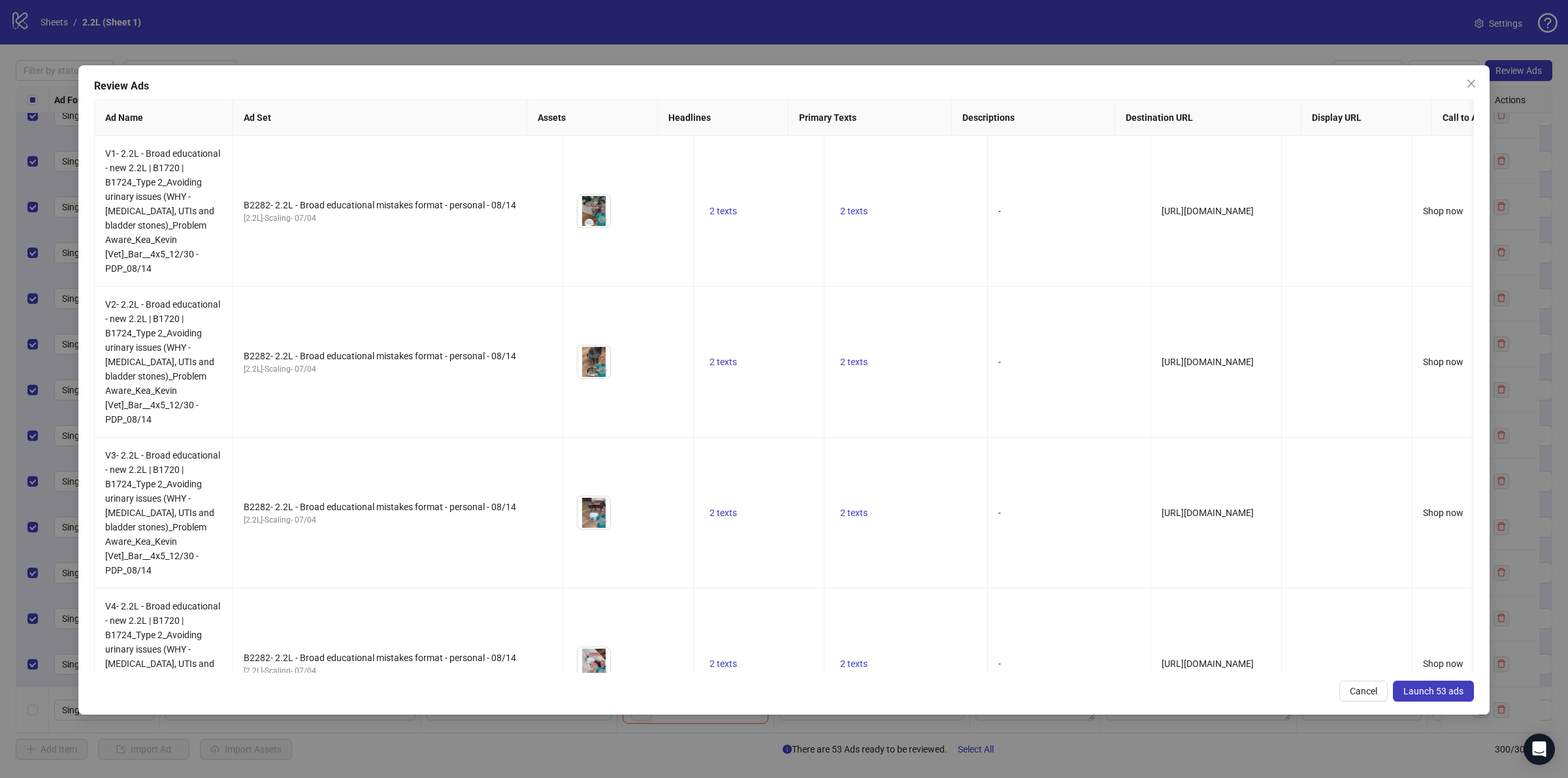
click at [1451, 684] on button "Launch 53 ads" at bounding box center [1433, 691] width 81 height 21
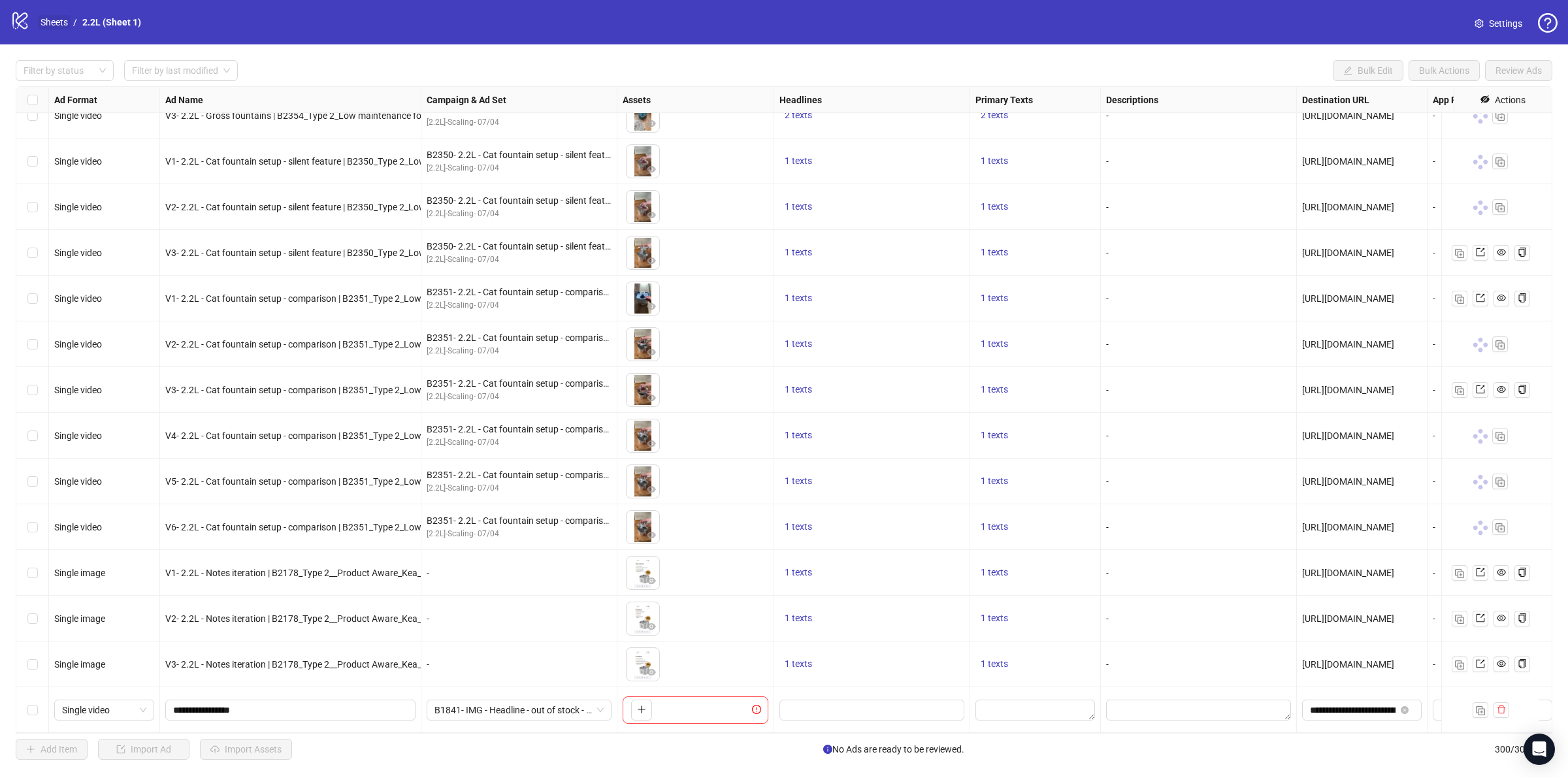
click at [53, 20] on link "Sheets" at bounding box center [54, 22] width 32 height 14
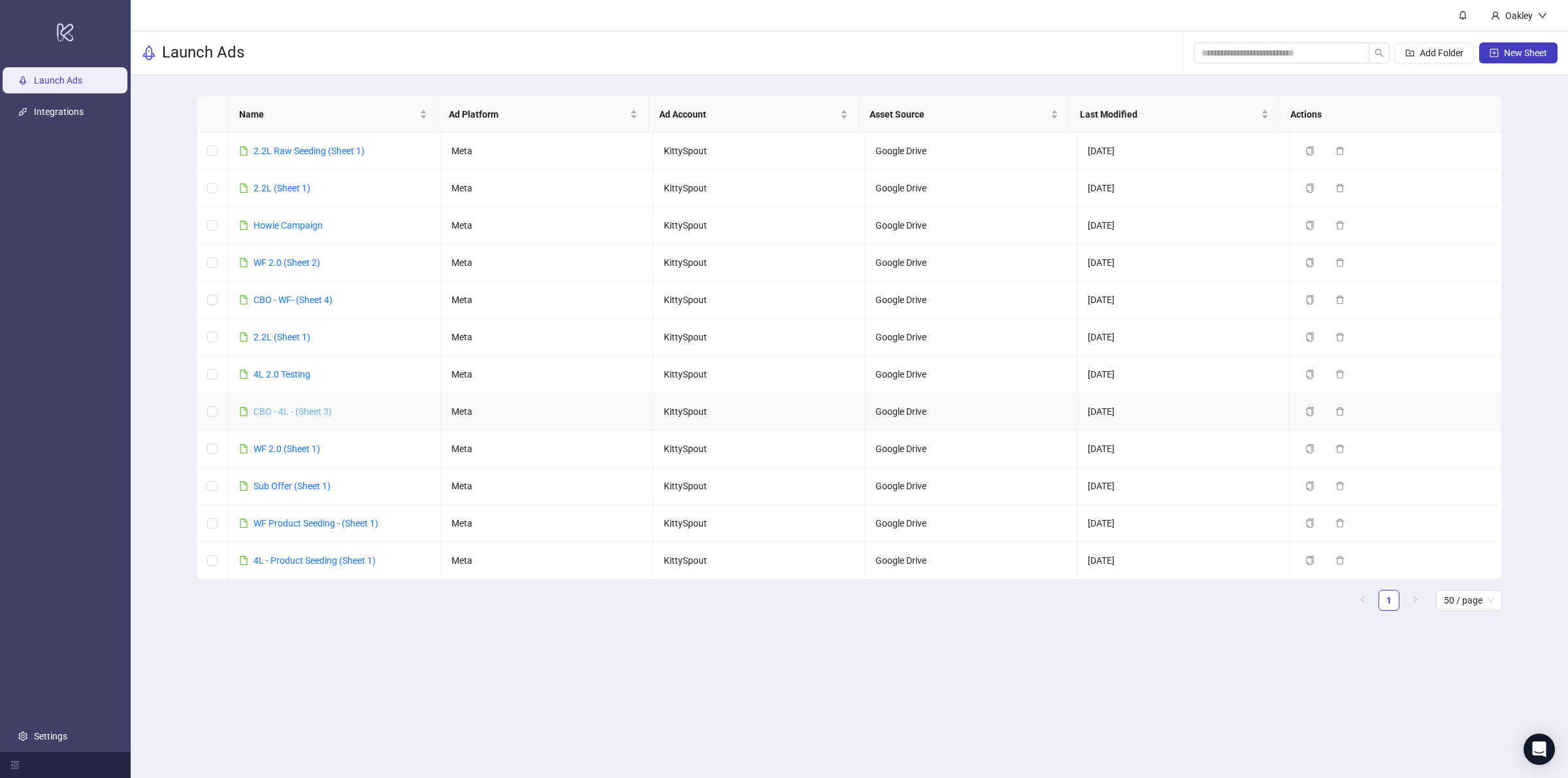
click at [304, 417] on link "CBO - 4L - (Sheet 3)" at bounding box center [293, 412] width 78 height 11
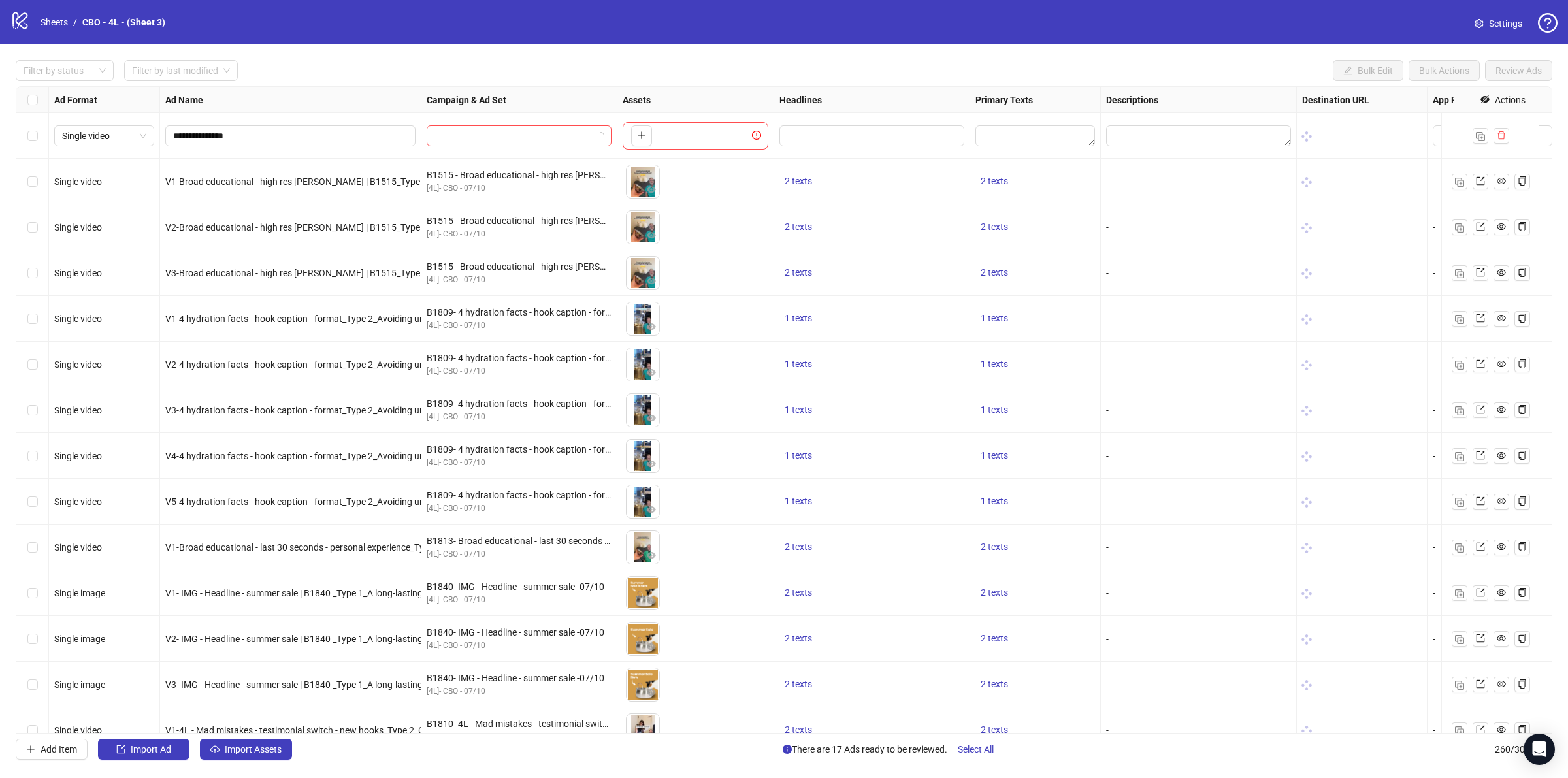
click at [979, 756] on button "Select All" at bounding box center [975, 749] width 57 height 21
click at [1509, 57] on div "**********" at bounding box center [784, 410] width 1568 height 731
click at [1514, 67] on span "Review Ads" at bounding box center [1518, 71] width 47 height 11
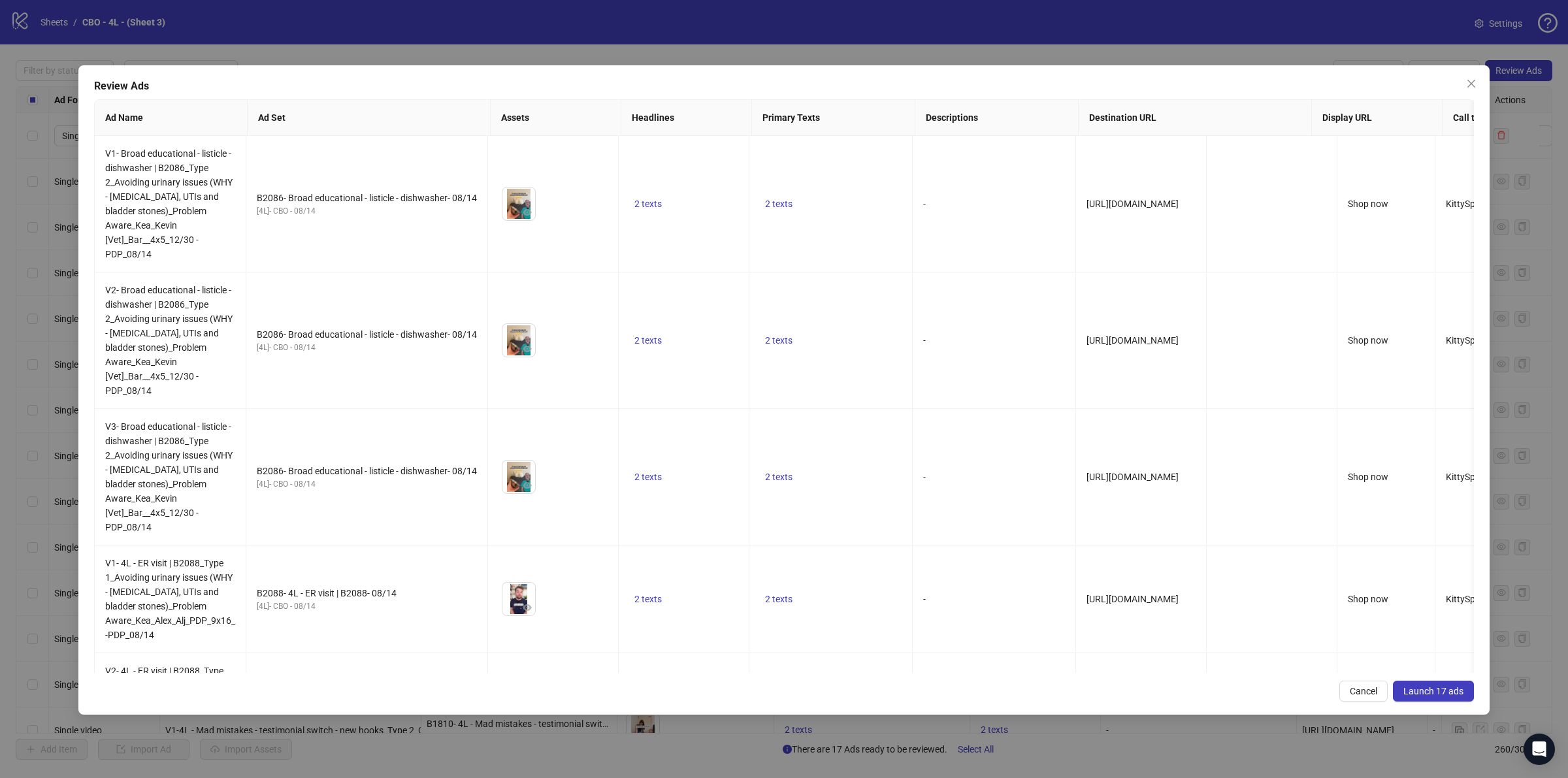
click at [1427, 686] on span "Launch 17 ads" at bounding box center [1433, 691] width 60 height 11
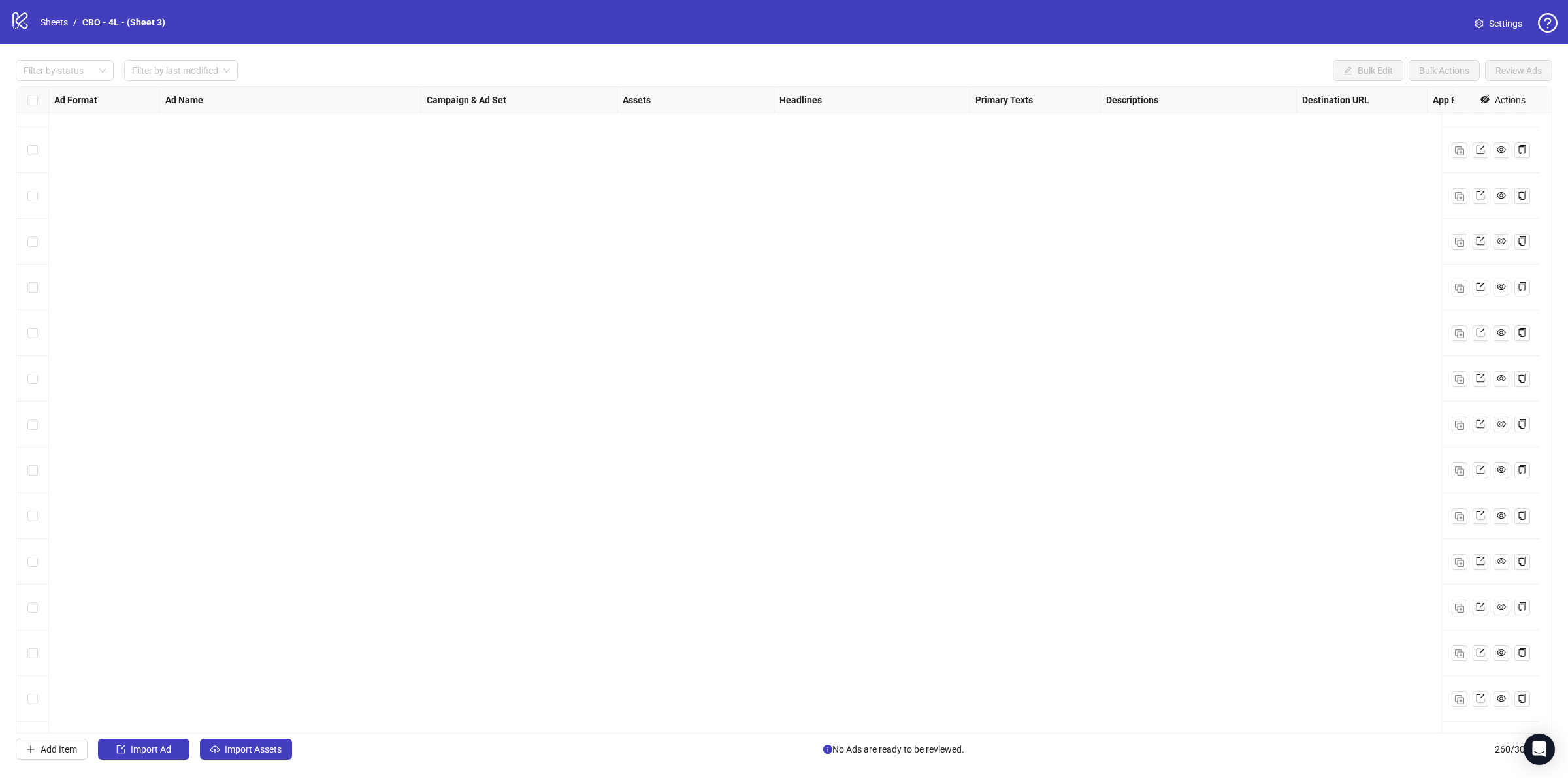
scroll to position [11282, 0]
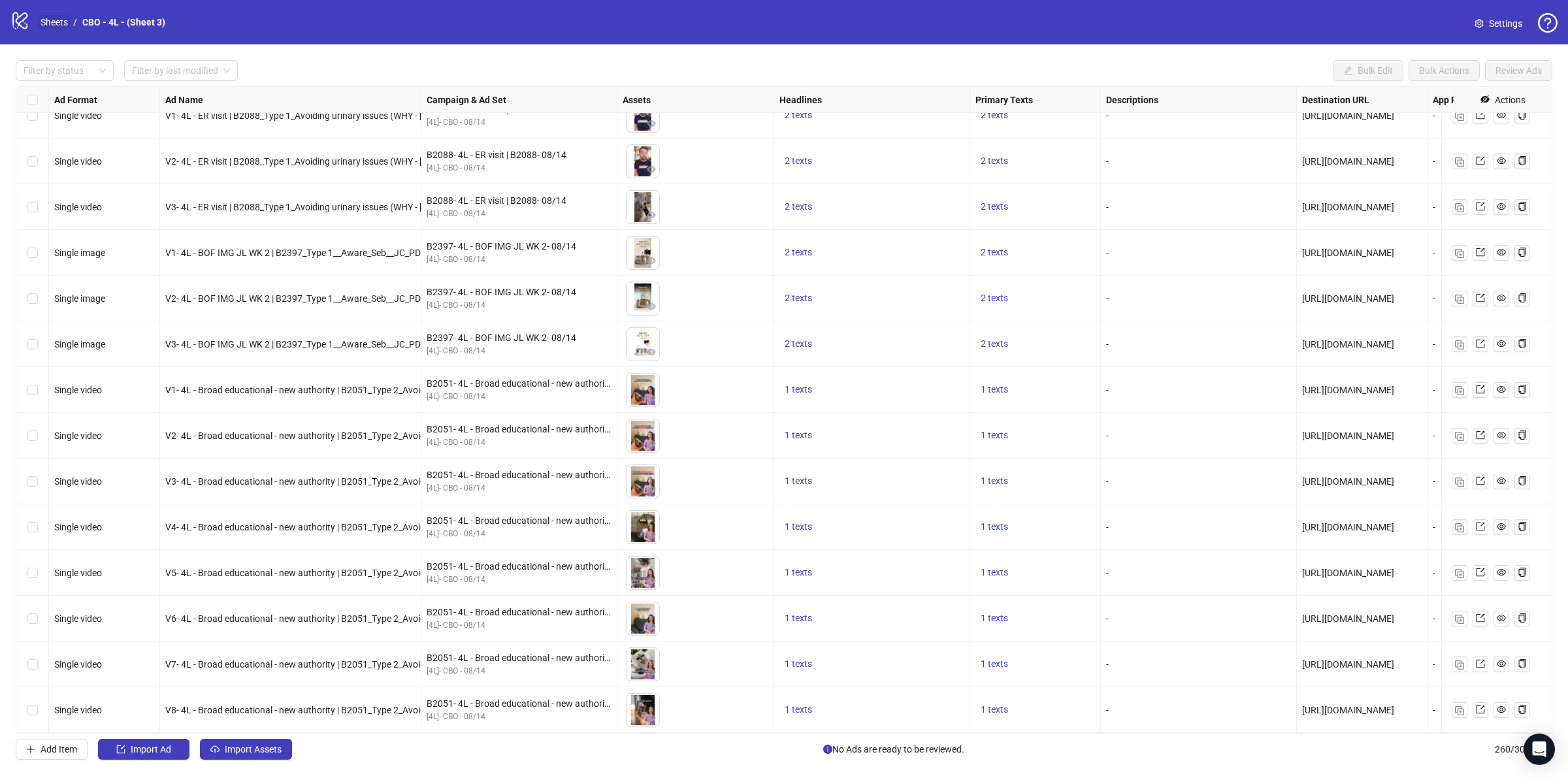
click at [53, 22] on link "Sheets" at bounding box center [54, 22] width 32 height 14
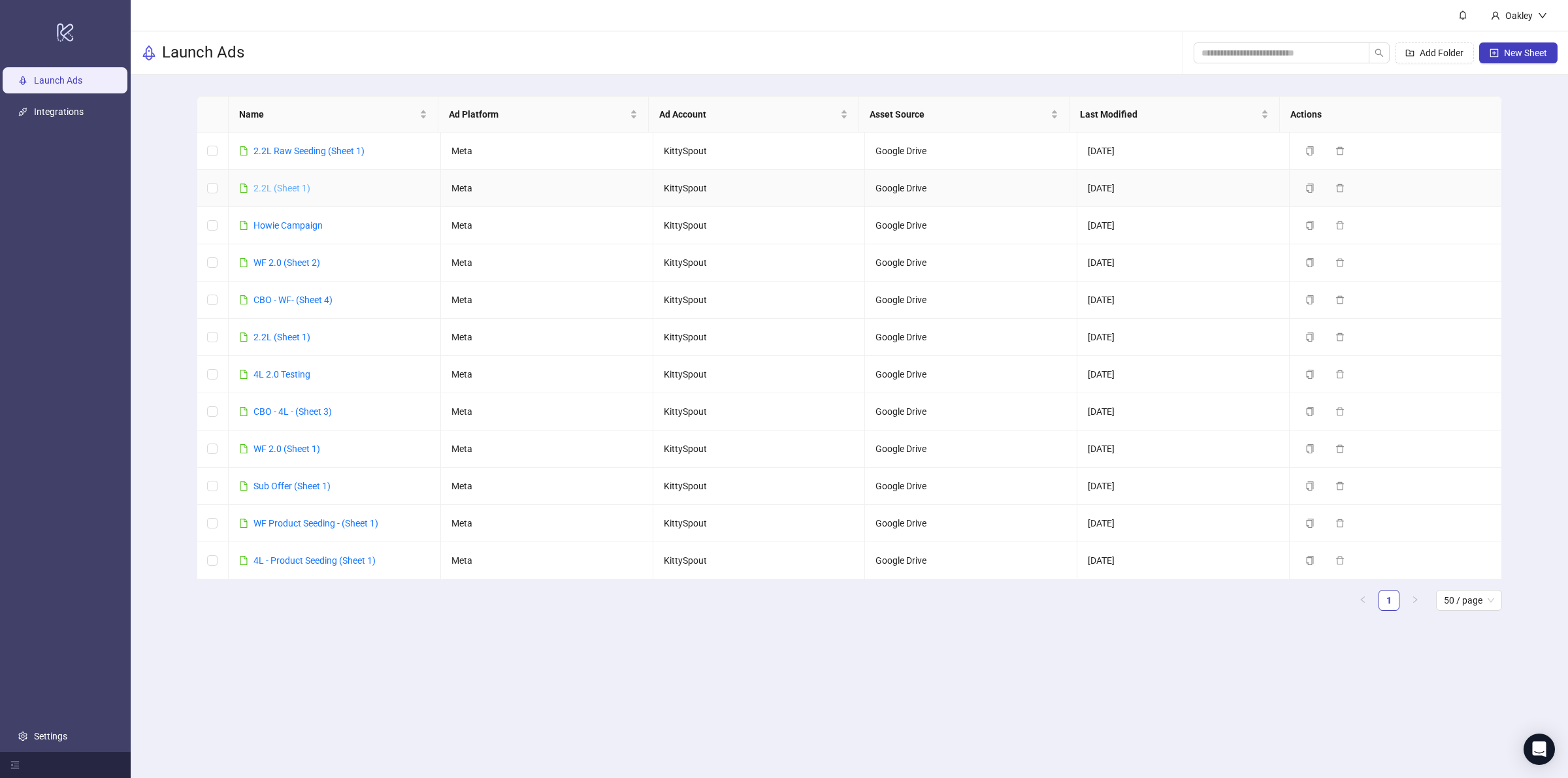
click at [275, 185] on link "2.2L (Sheet 1)" at bounding box center [282, 188] width 57 height 11
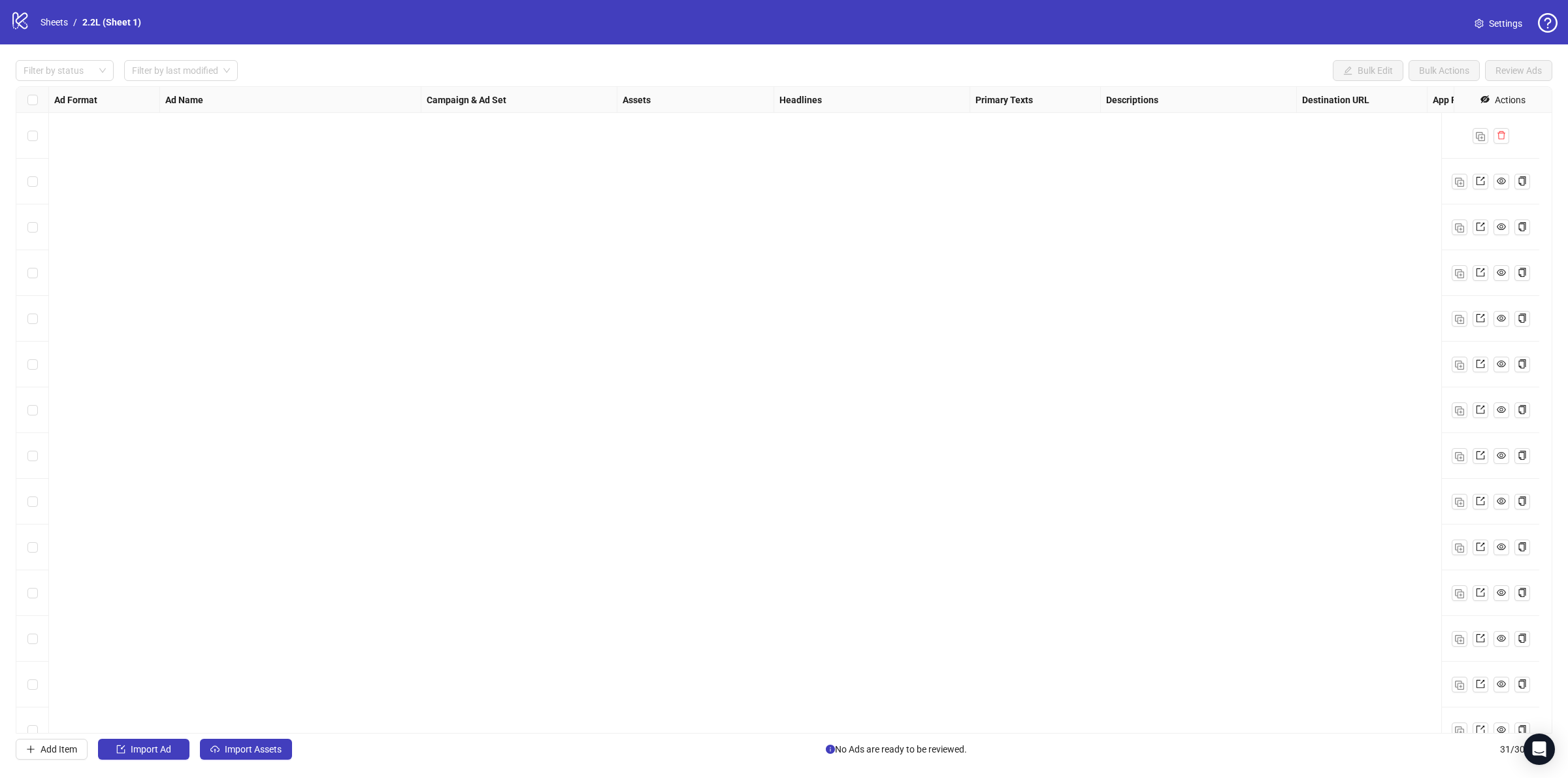
scroll to position [810, 0]
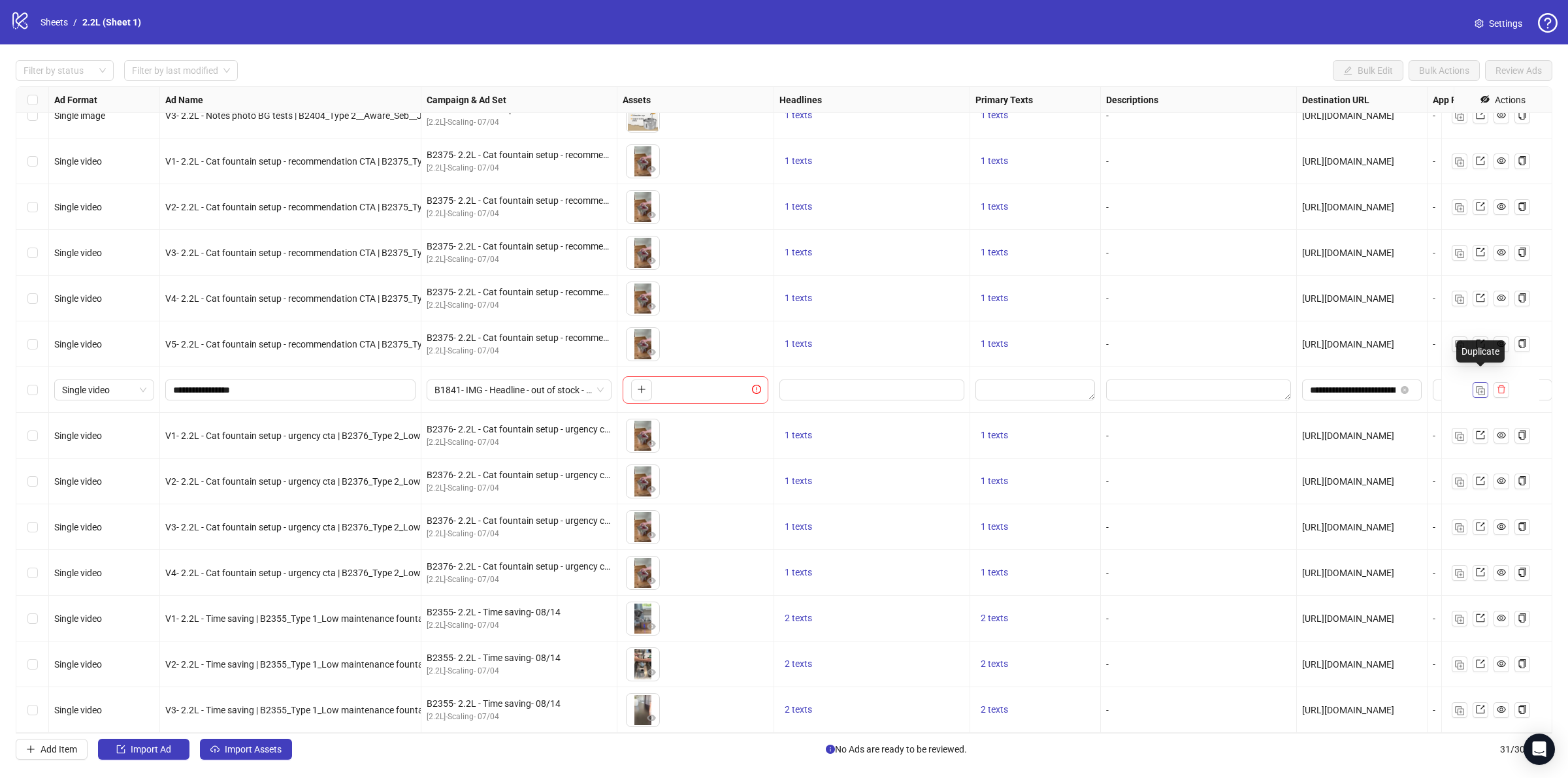
click at [1477, 382] on button "button" at bounding box center [1480, 390] width 16 height 16
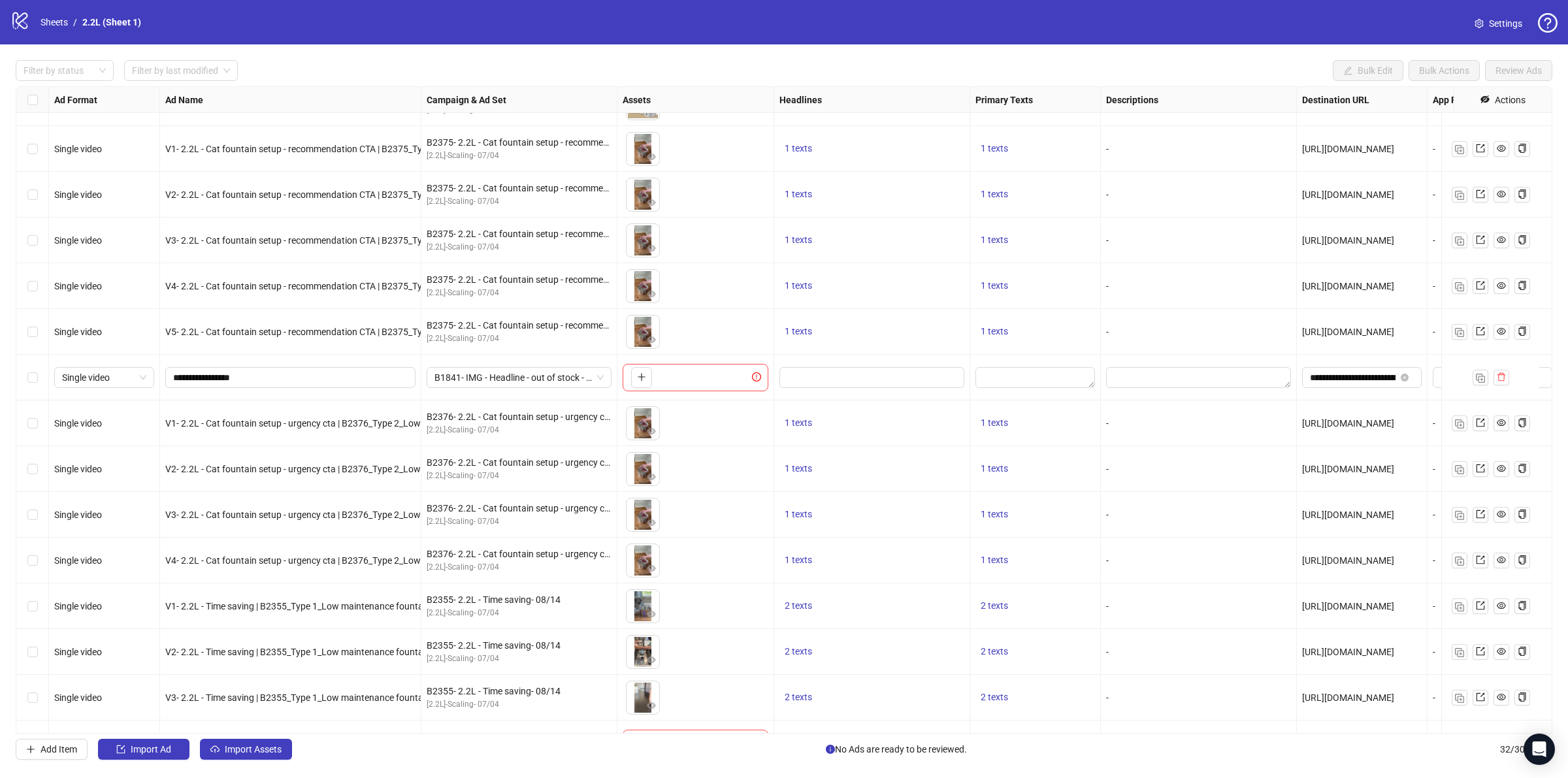
scroll to position [856, 0]
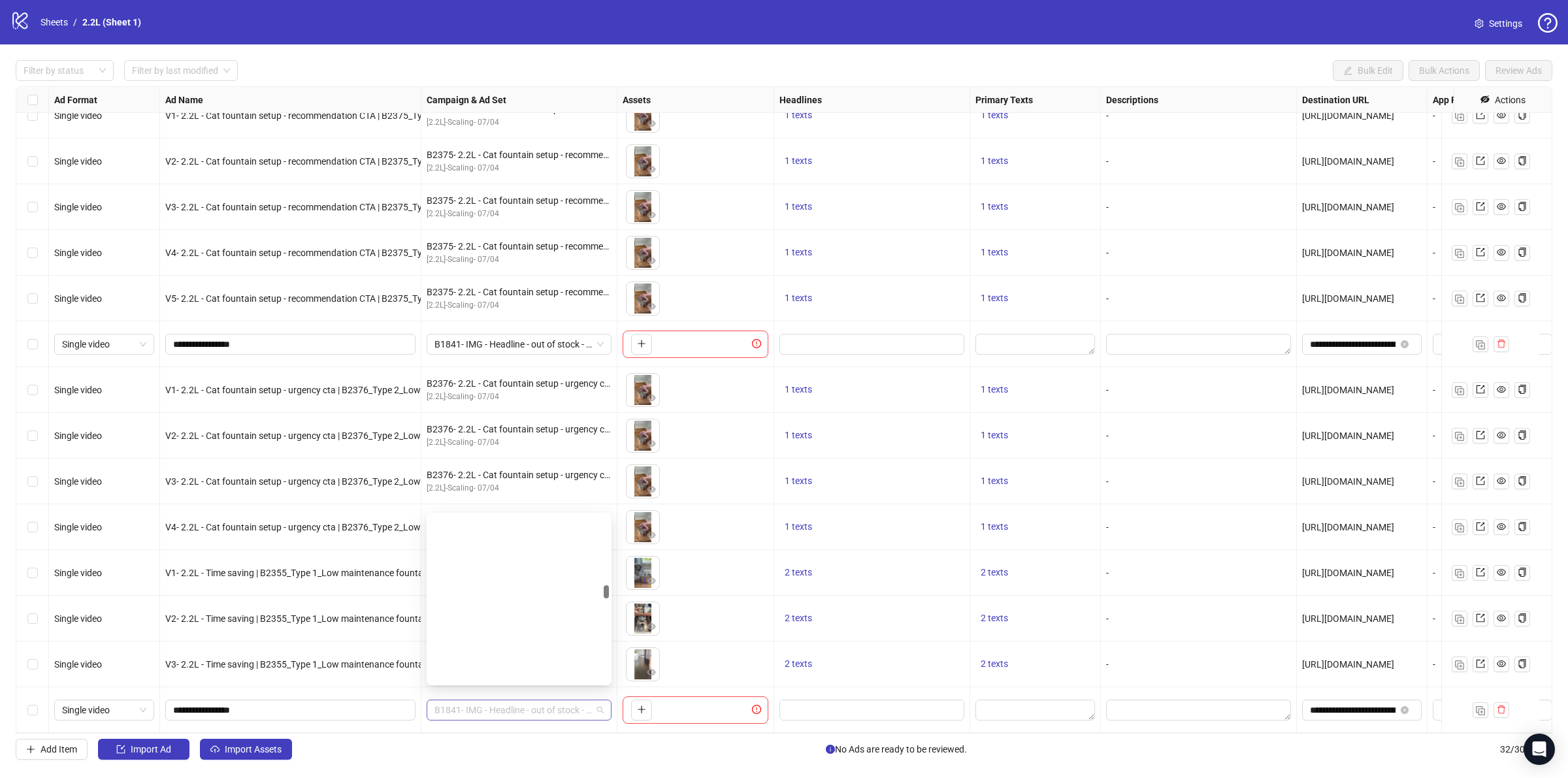
click at [502, 704] on span "B1841- IMG - Headline - out of stock - 07/03" at bounding box center [518, 710] width 169 height 20
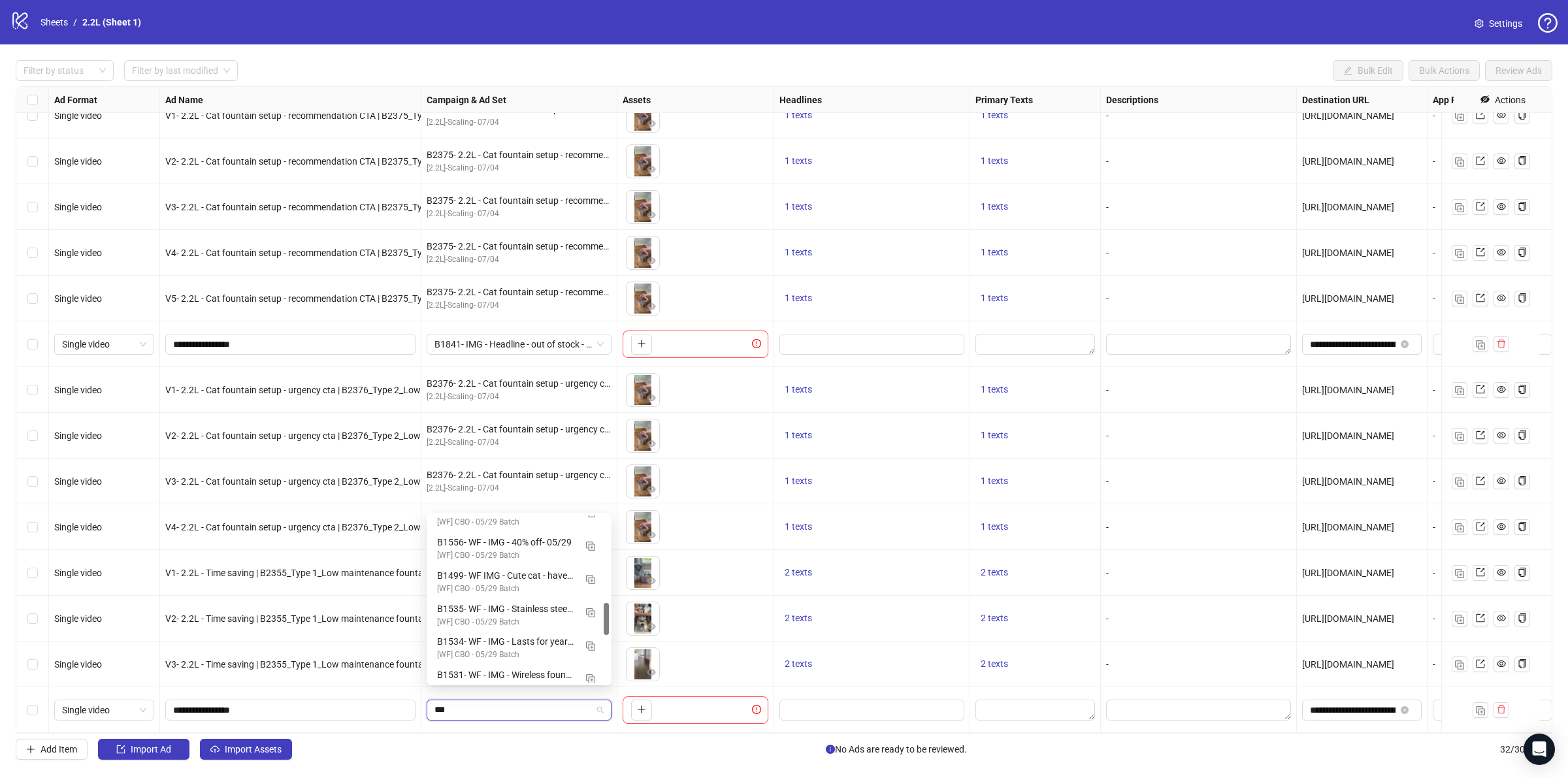
type input "****"
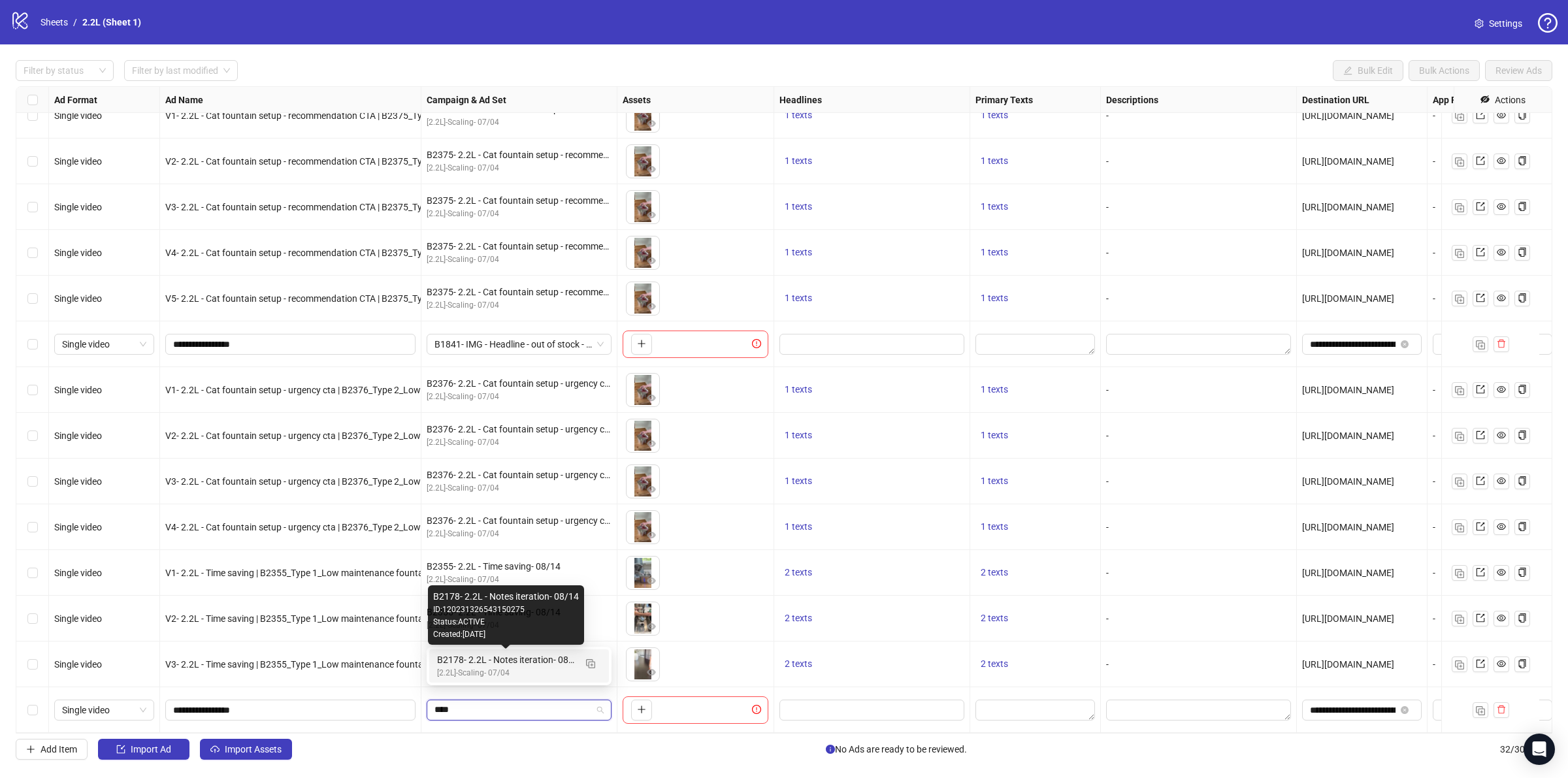
click at [473, 669] on div "[2.2L]-Scaling- 07/04" at bounding box center [506, 673] width 138 height 12
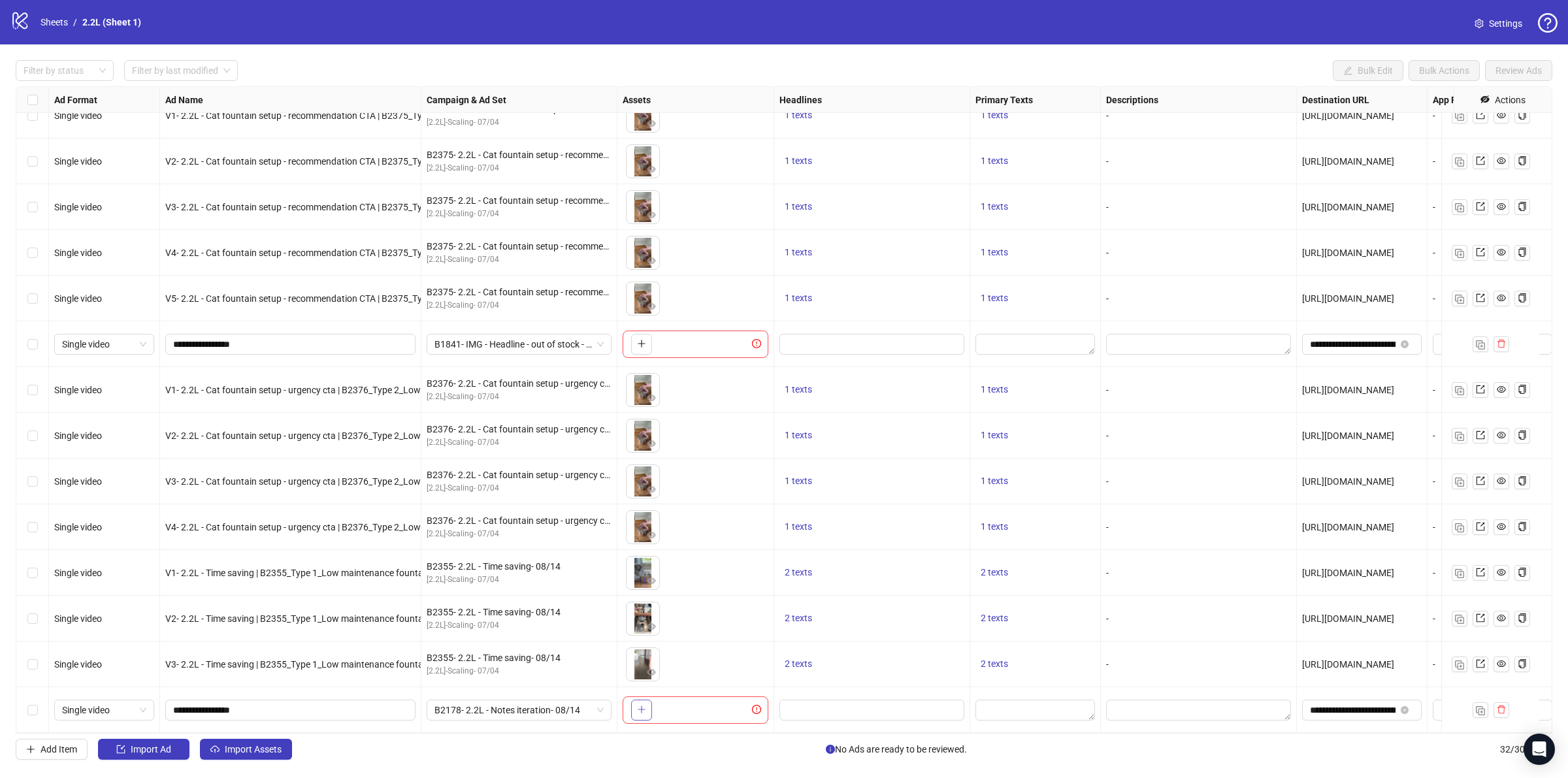
click at [637, 705] on button "button" at bounding box center [641, 710] width 21 height 21
click at [65, 23] on link "Sheets" at bounding box center [54, 22] width 32 height 14
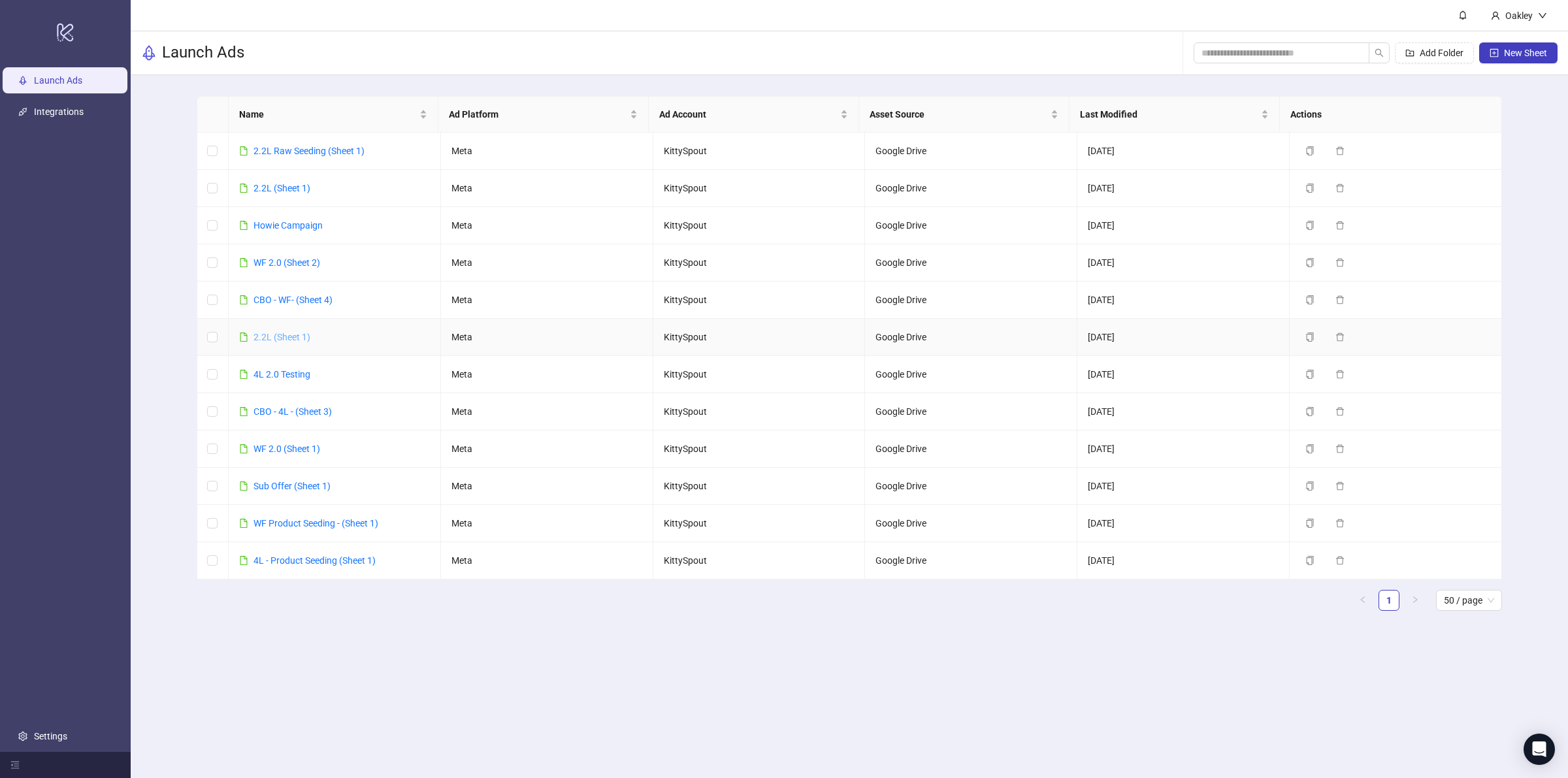
click at [279, 338] on link "2.2L (Sheet 1)" at bounding box center [282, 337] width 57 height 11
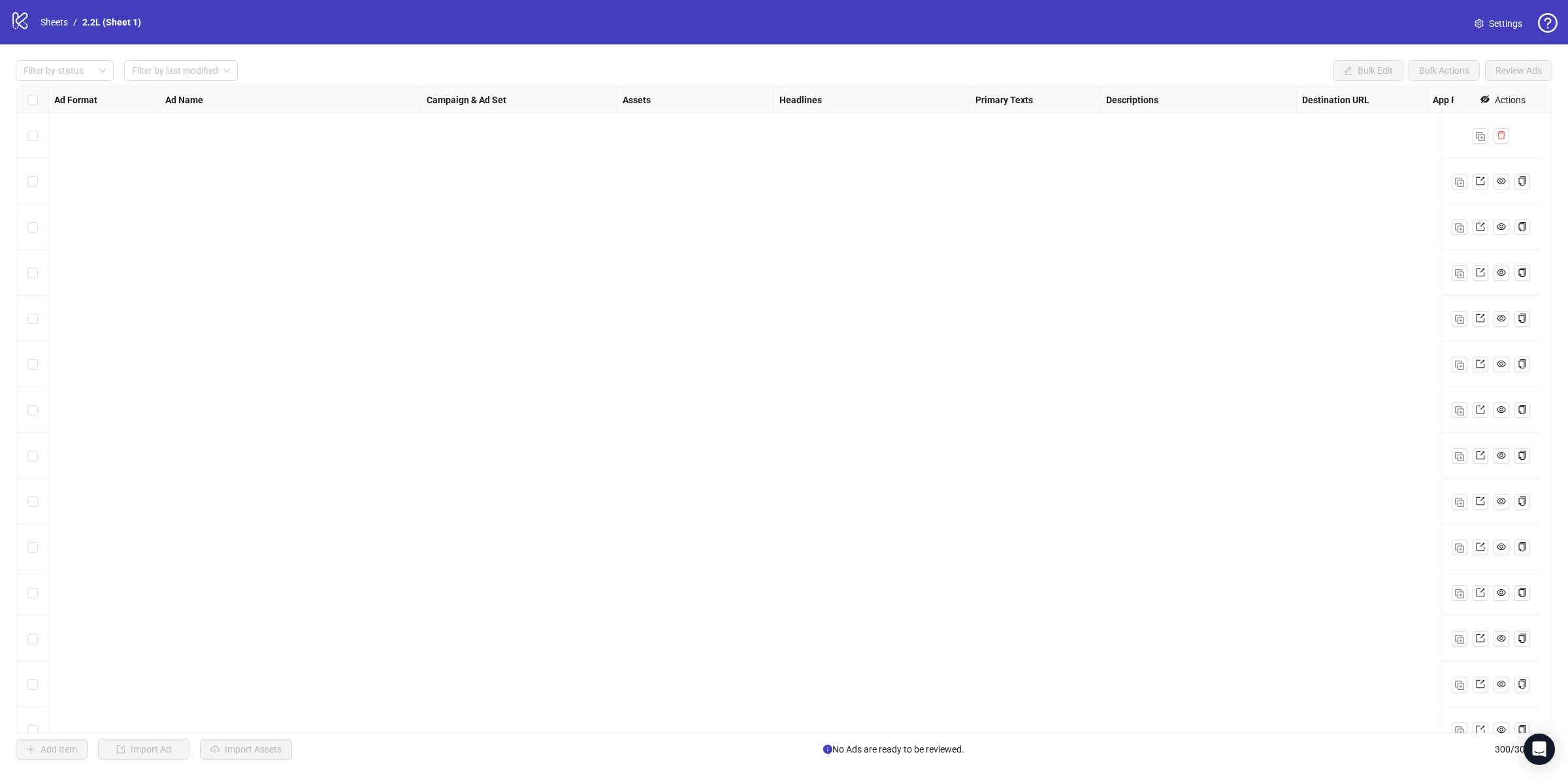
scroll to position [13111, 0]
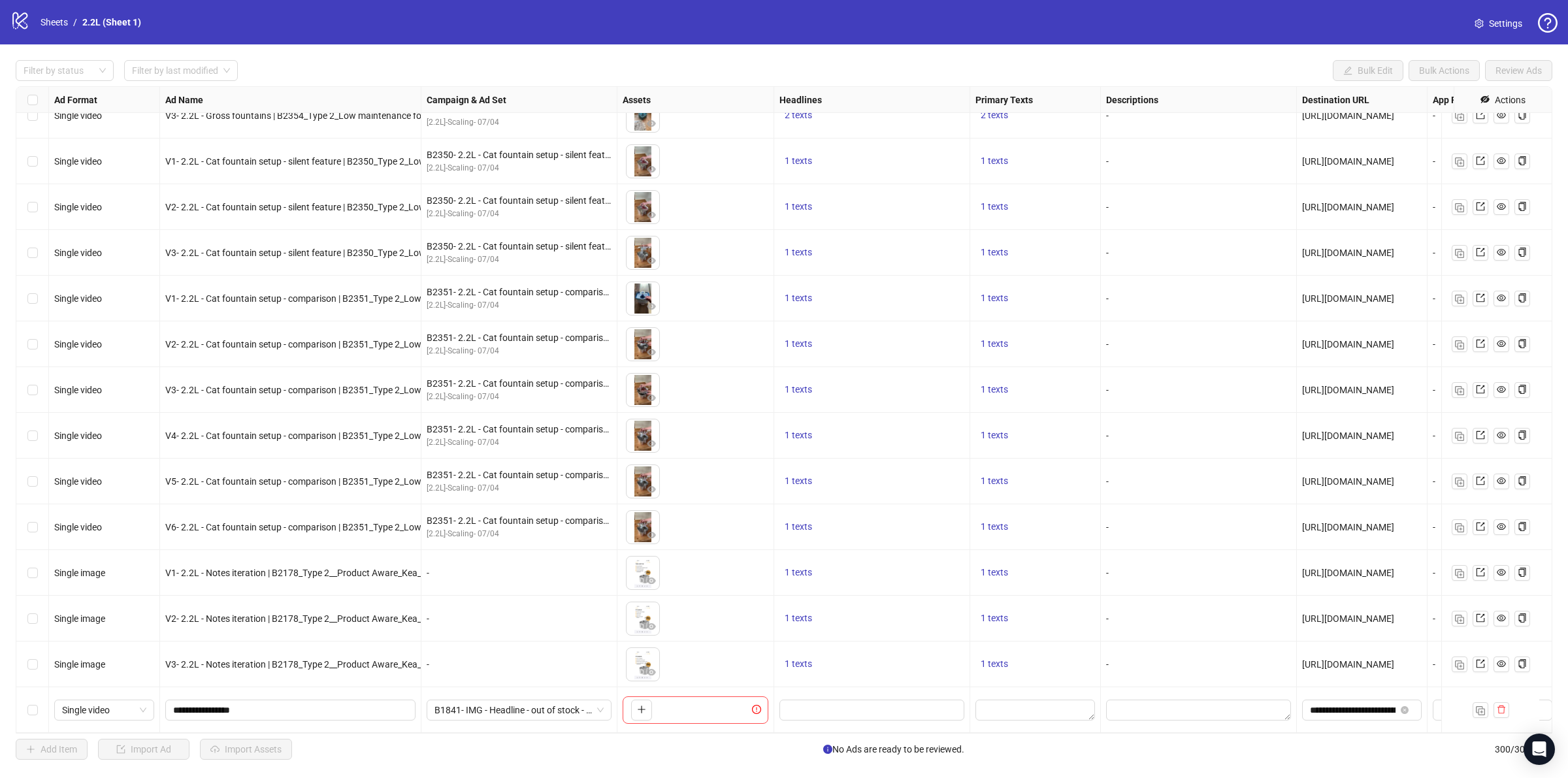
click at [39, 560] on div "Select row 297" at bounding box center [32, 573] width 32 height 46
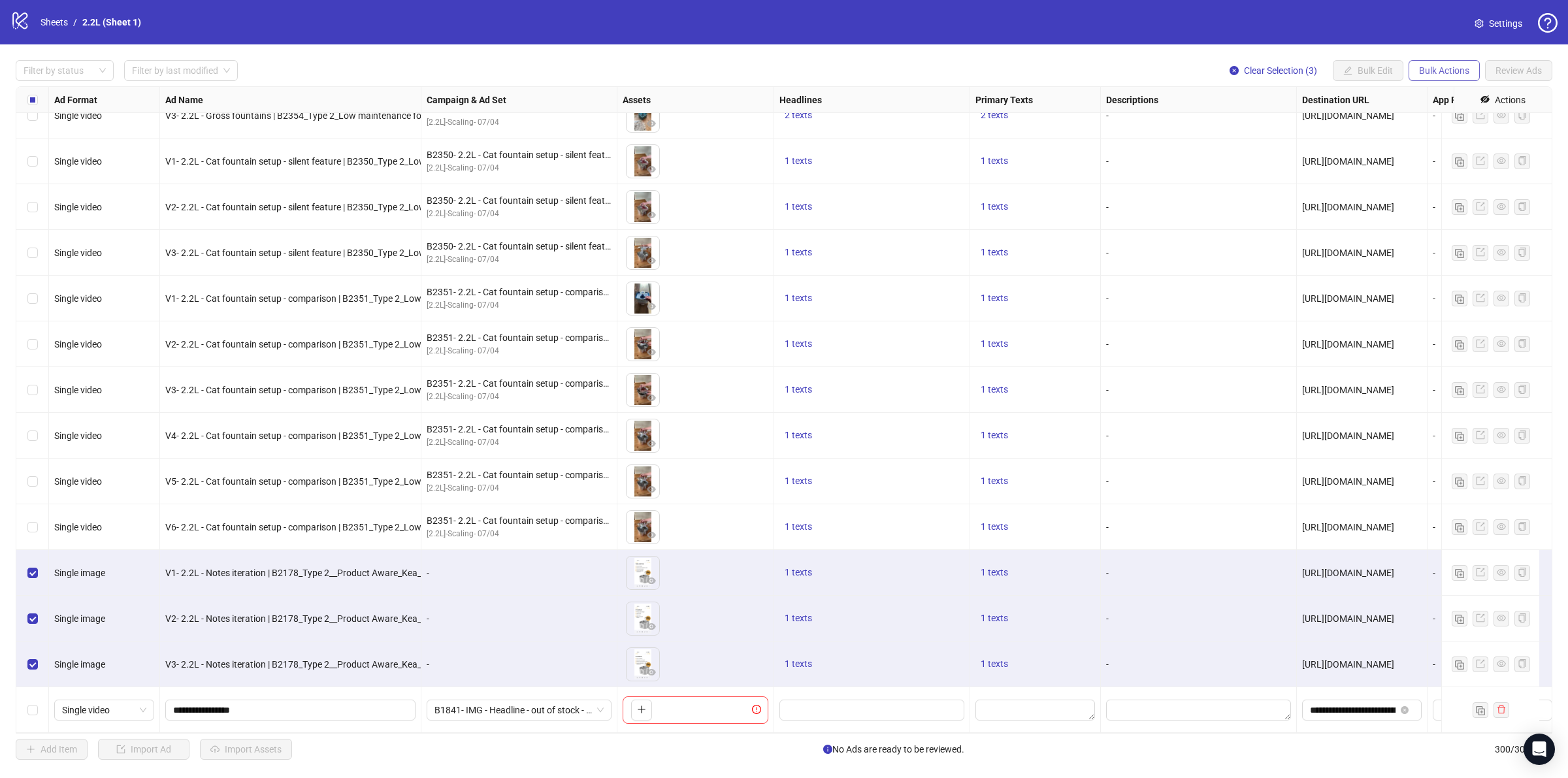
click at [1445, 79] on button "Bulk Actions" at bounding box center [1444, 70] width 71 height 21
click at [1484, 156] on span "Copy to another sheet" at bounding box center [1461, 160] width 90 height 14
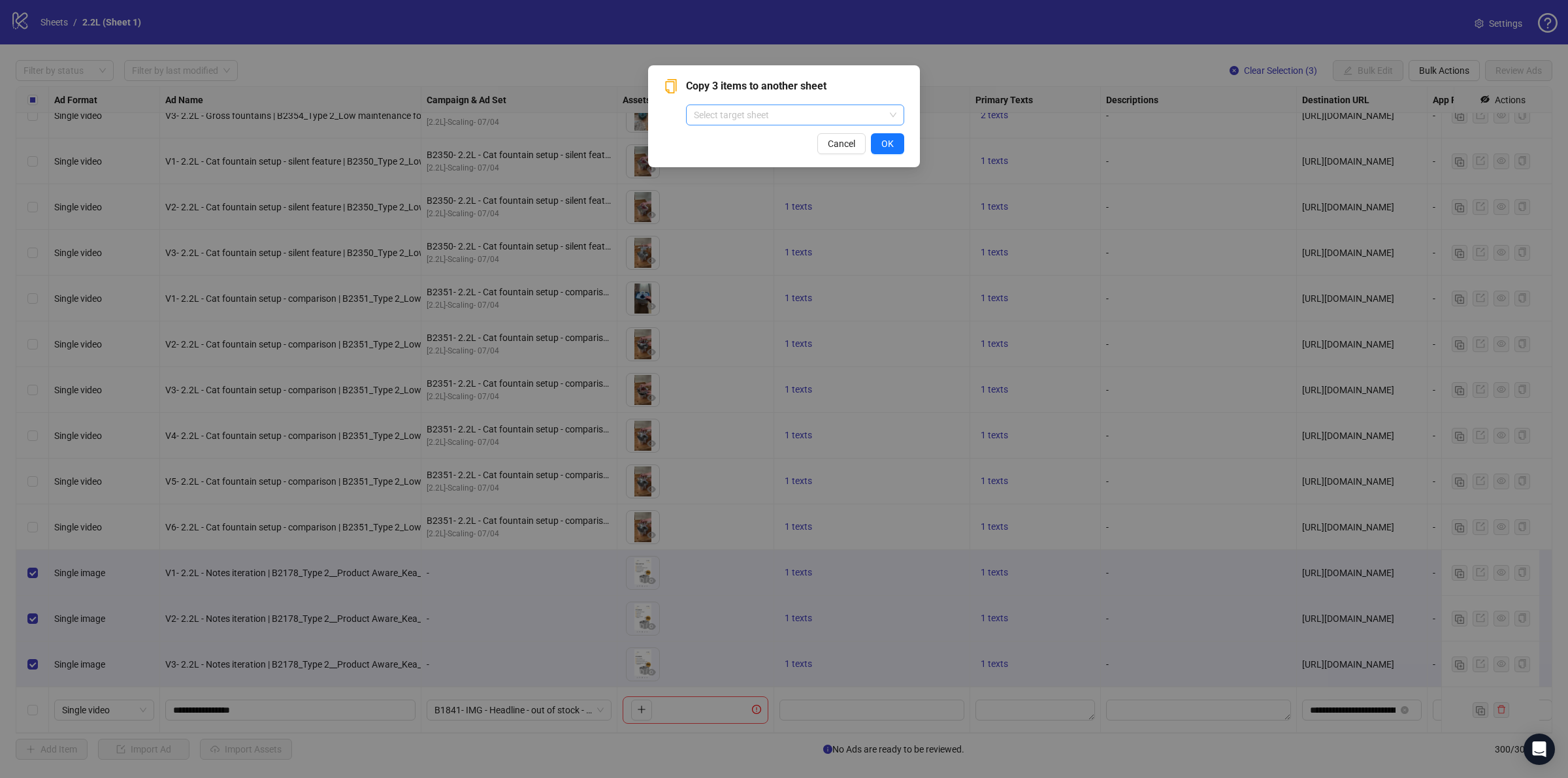
click at [765, 115] on input "search" at bounding box center [789, 115] width 191 height 20
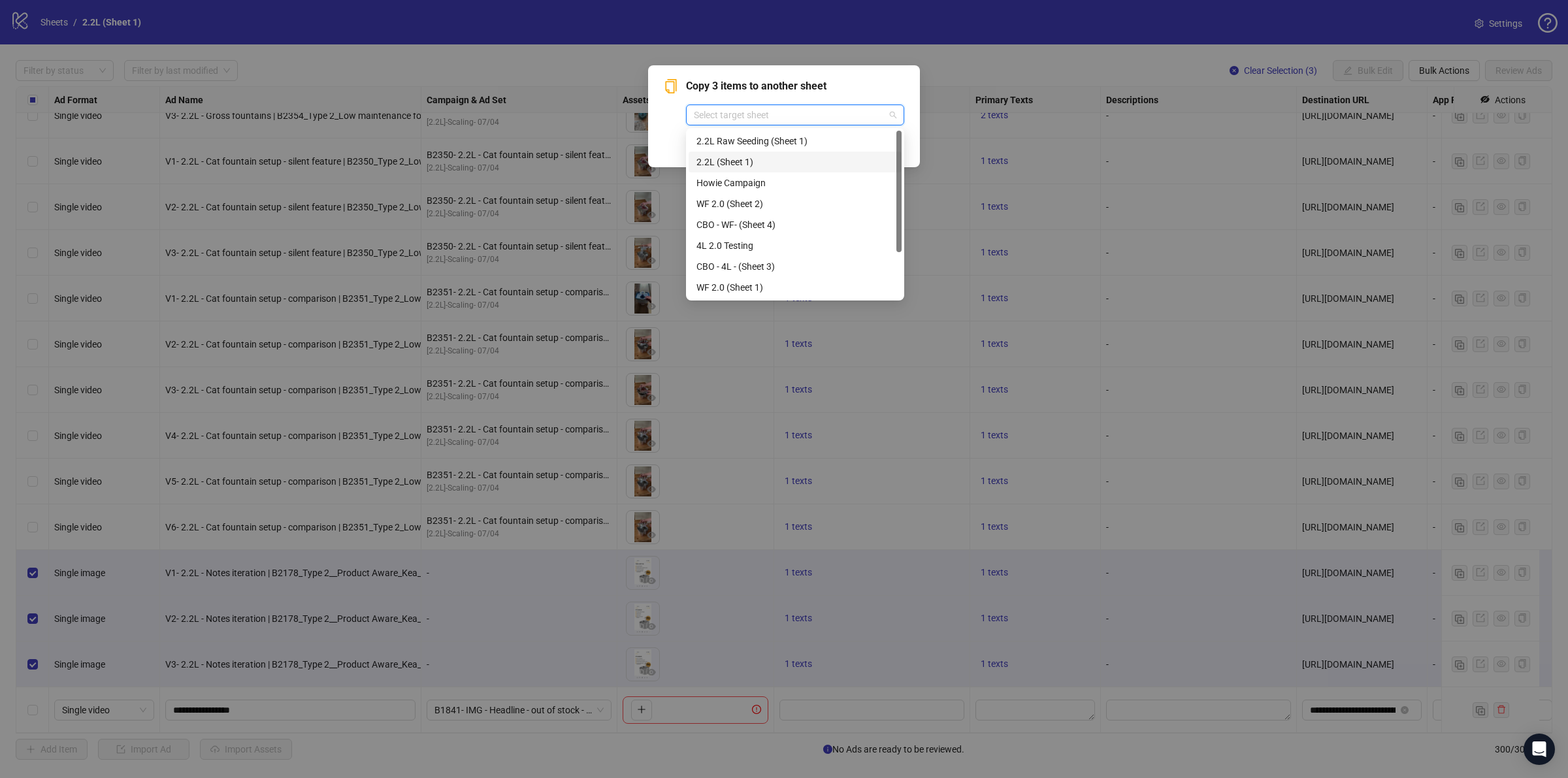
click at [762, 158] on div "2.2L (Sheet 1)" at bounding box center [795, 162] width 198 height 14
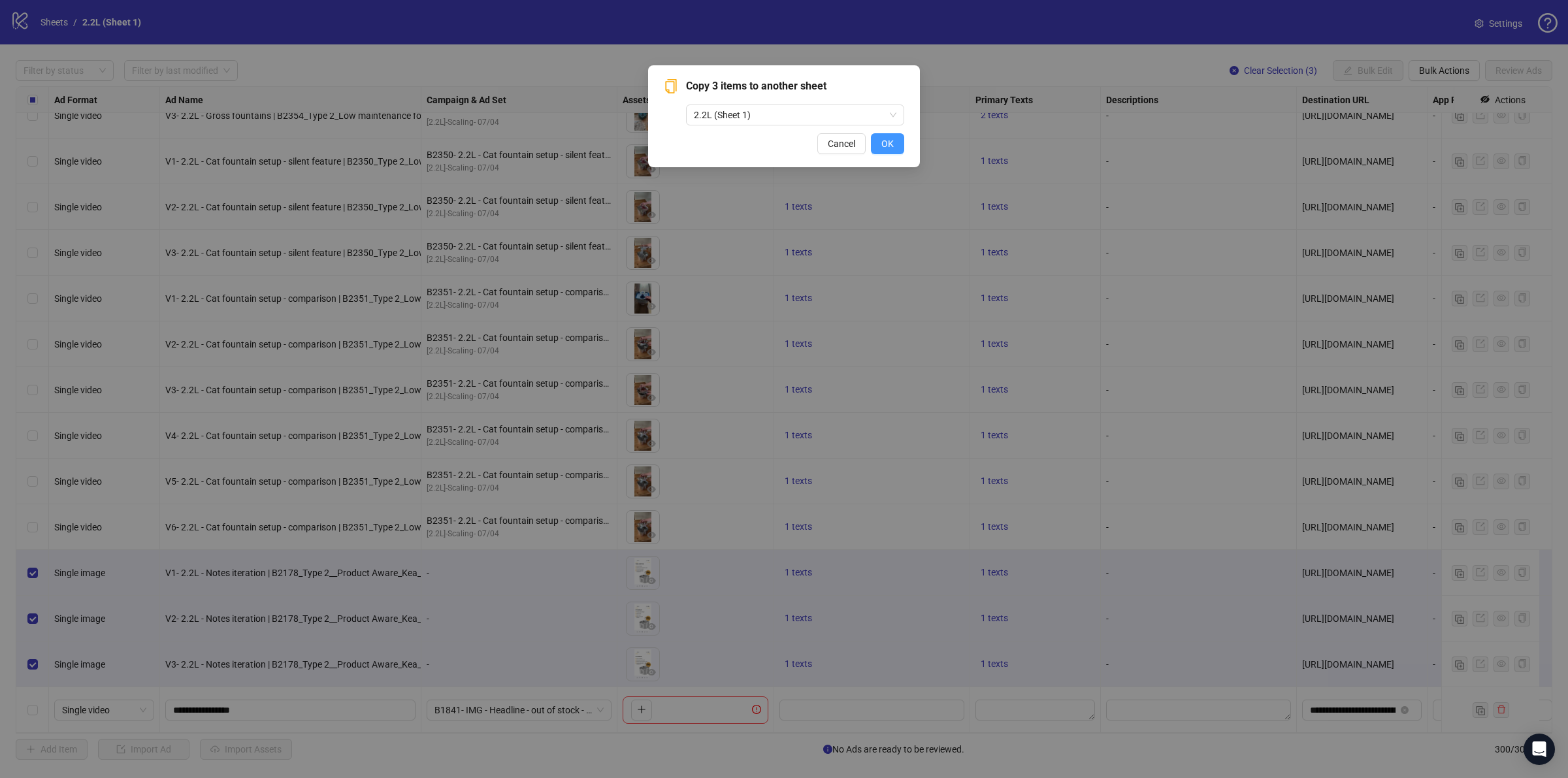
click at [885, 147] on span "OK" at bounding box center [887, 144] width 12 height 11
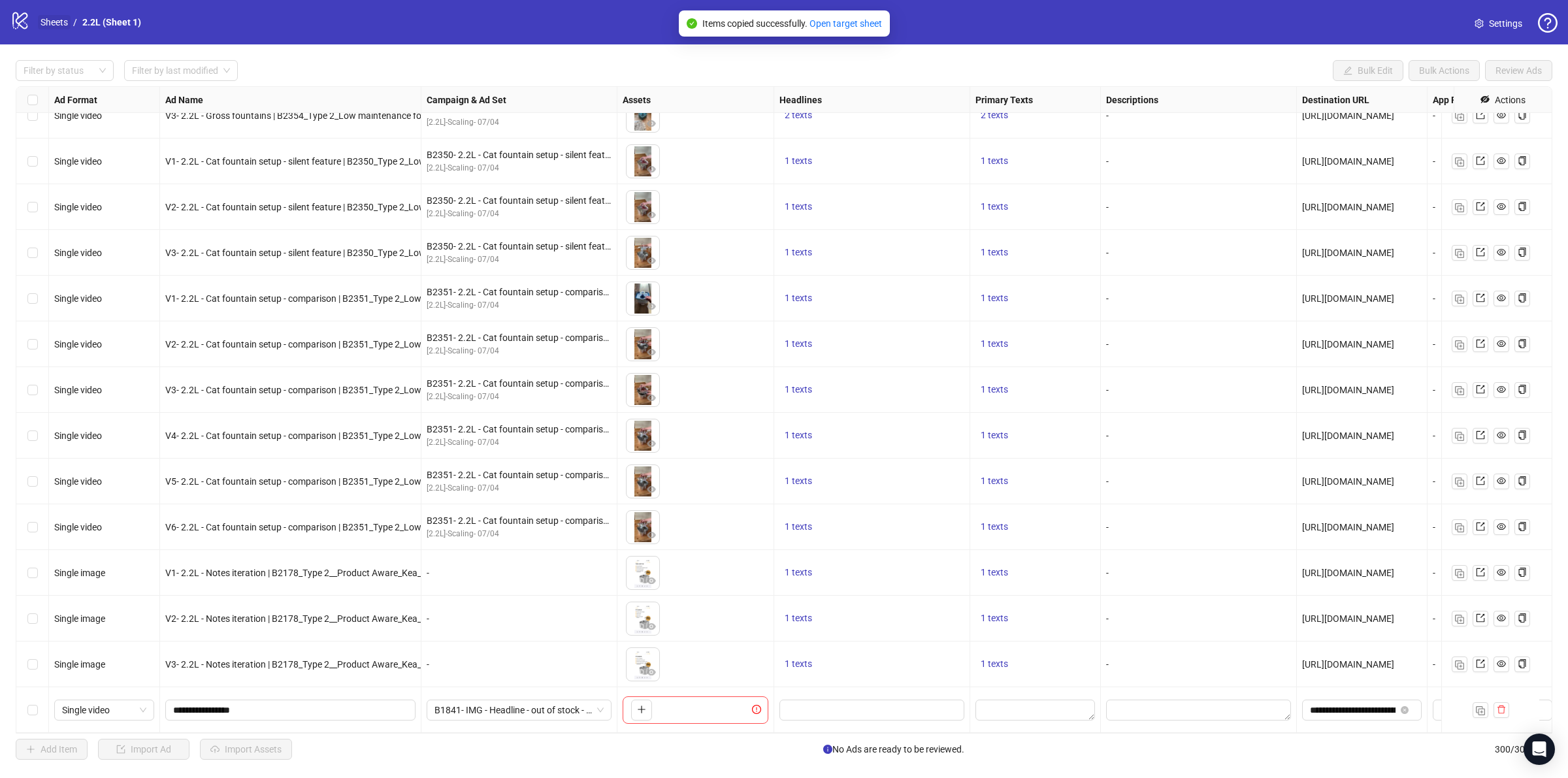
click at [51, 21] on link "Sheets" at bounding box center [54, 22] width 32 height 14
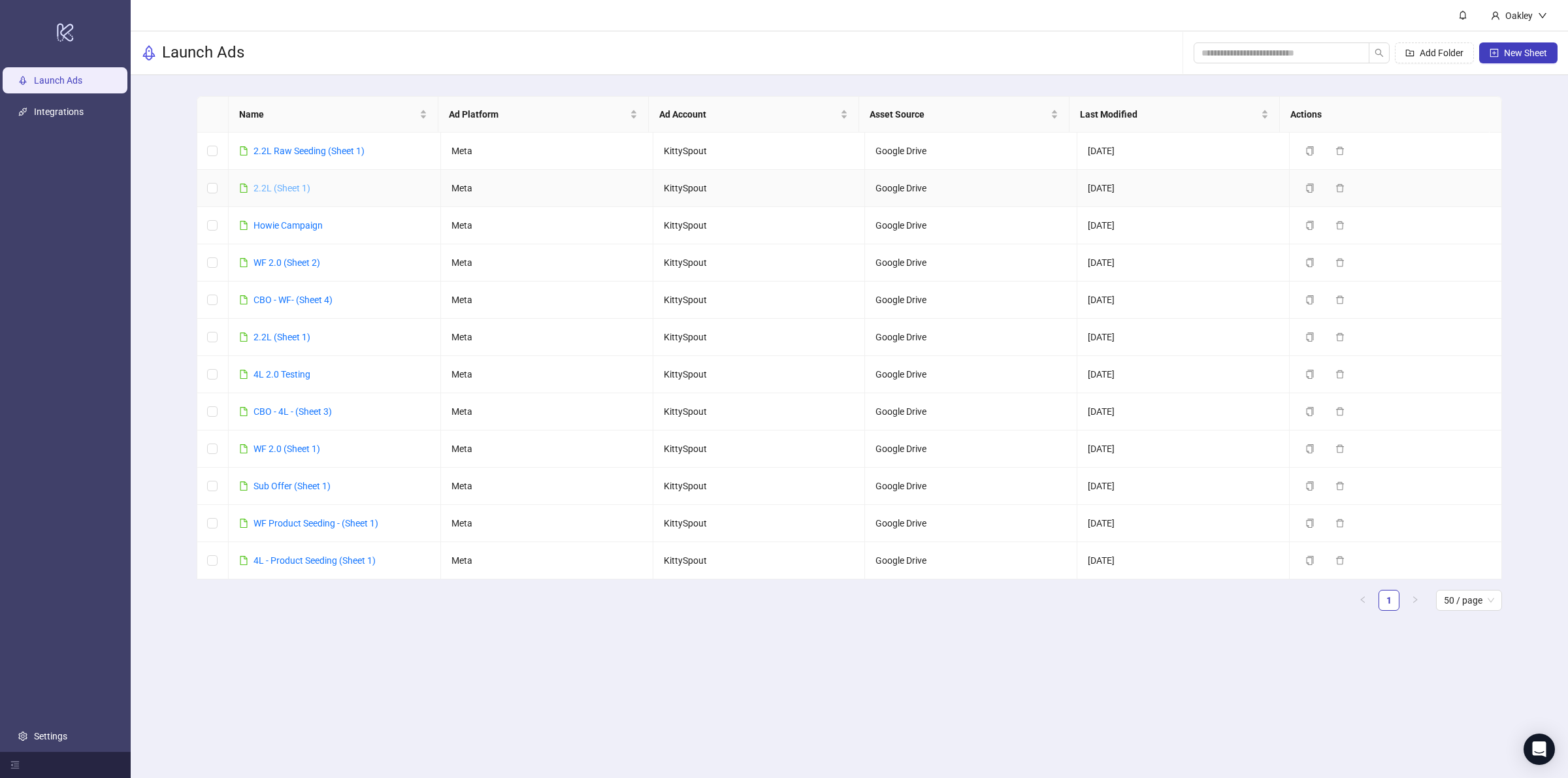
click at [294, 186] on link "2.2L (Sheet 1)" at bounding box center [282, 188] width 57 height 11
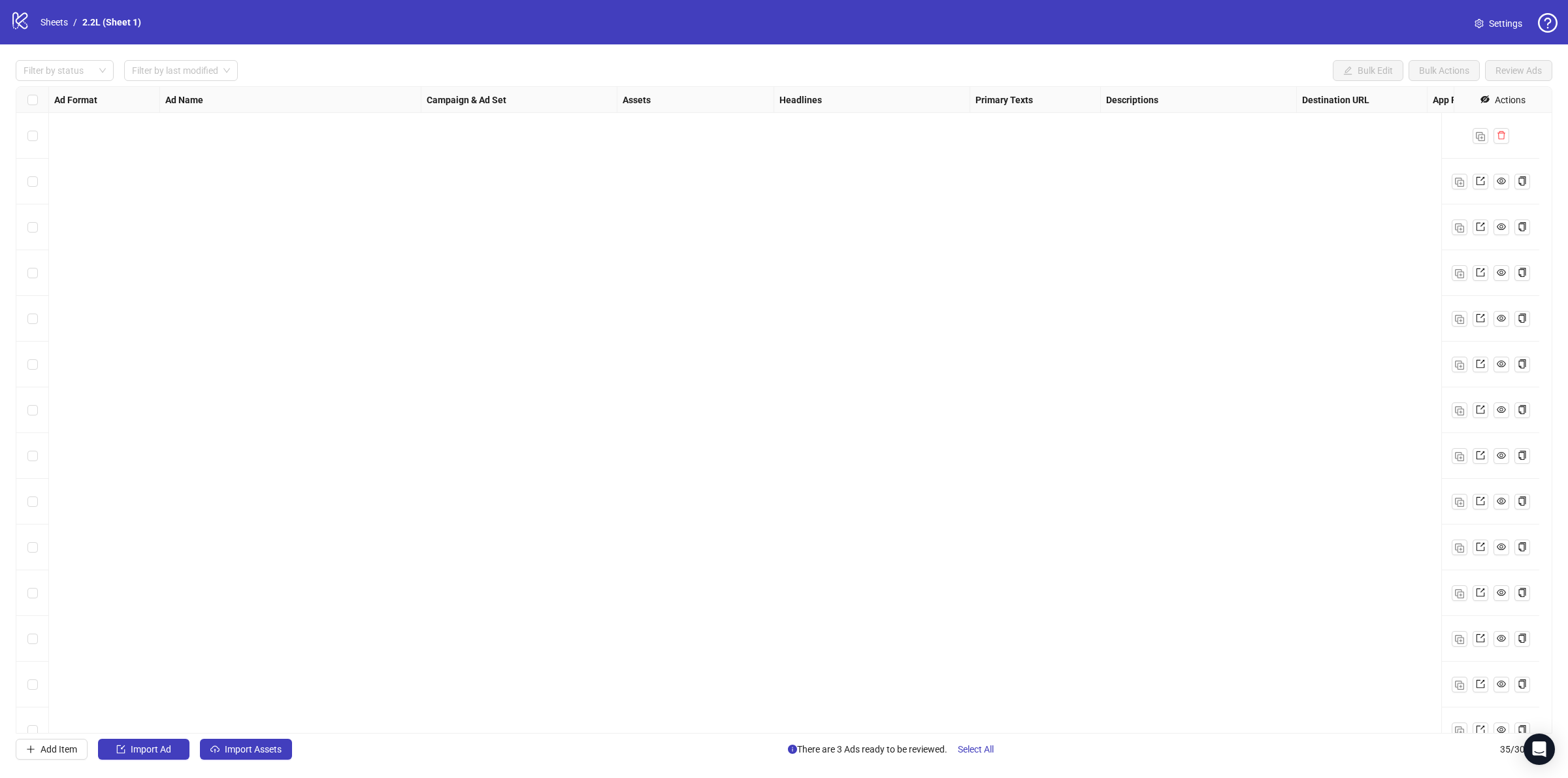
scroll to position [993, 0]
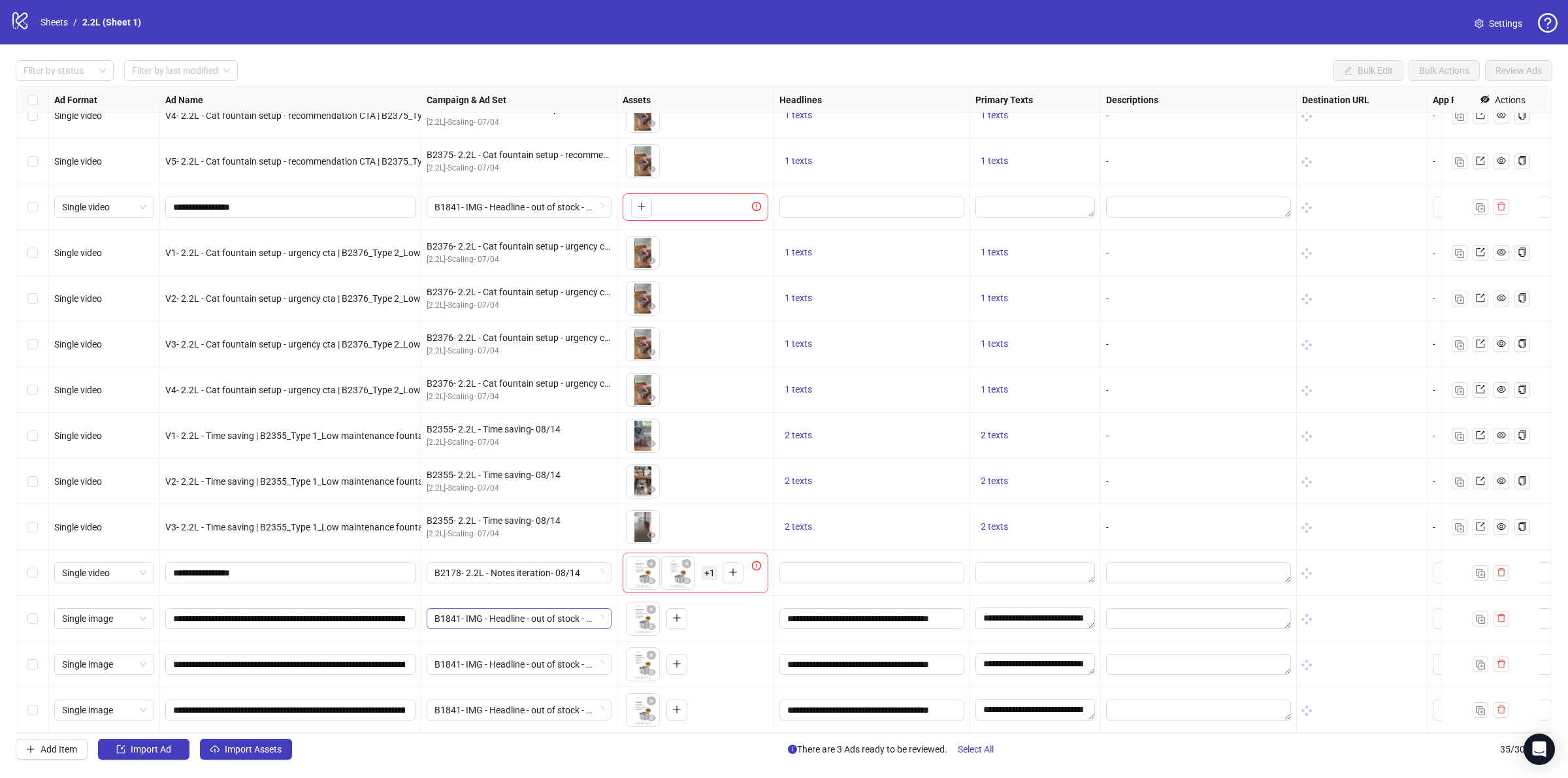
click at [504, 609] on span "B1841- IMG - Headline - out of stock - 07/03" at bounding box center [518, 618] width 169 height 20
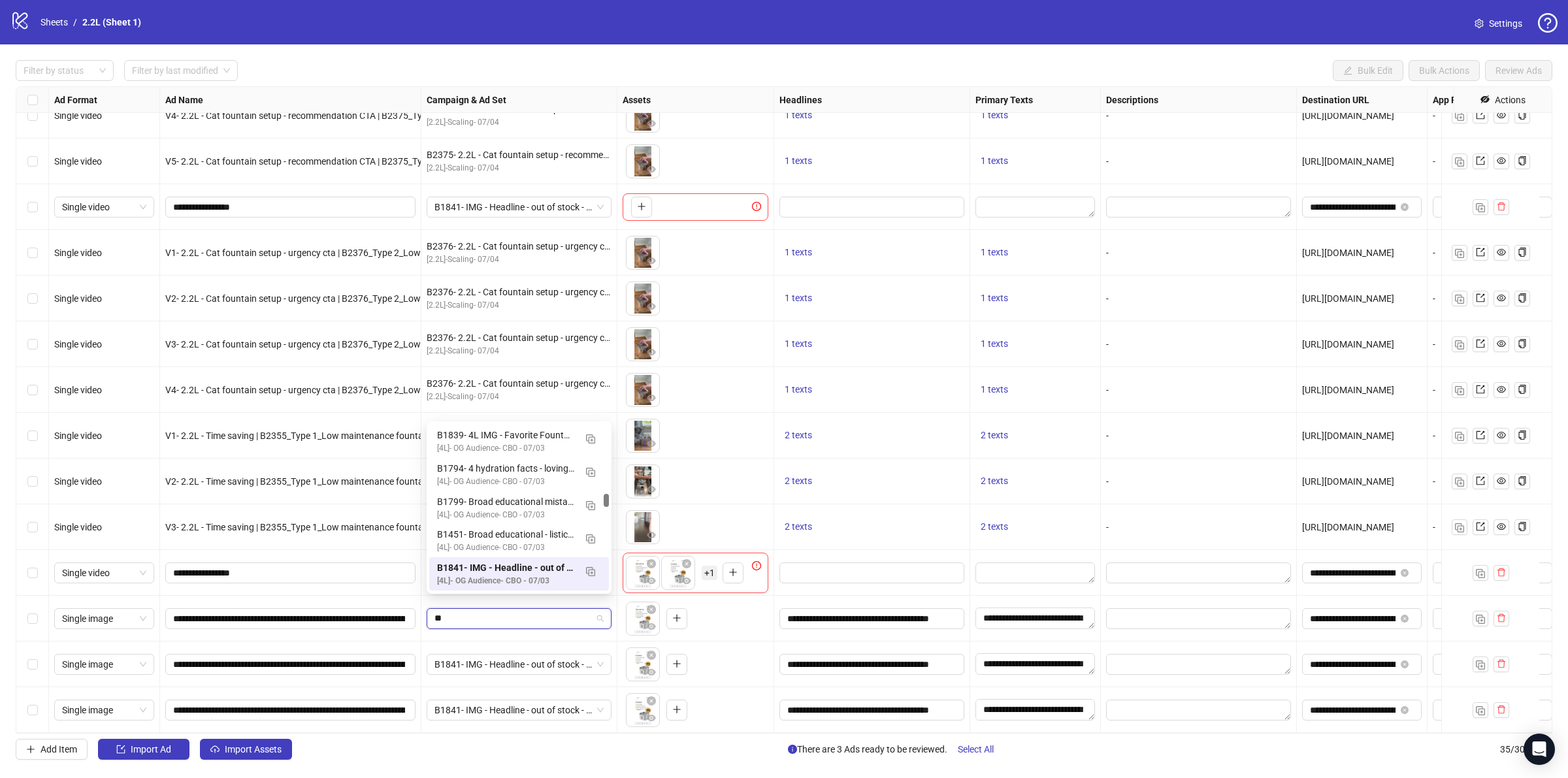
type input "*"
type input "****"
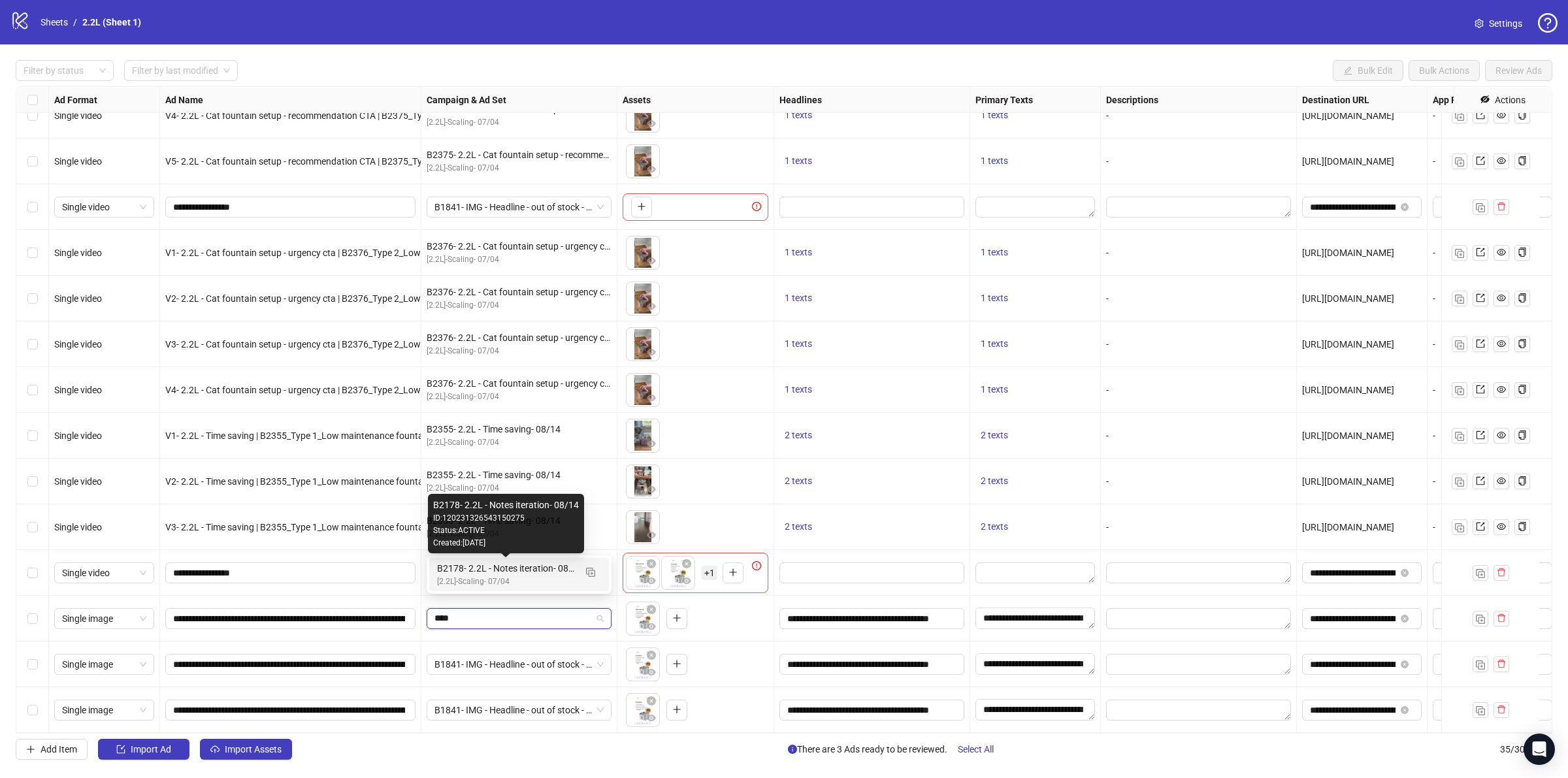
click at [475, 574] on div "B2178- 2.2L - Notes iteration- 08/14" at bounding box center [506, 568] width 138 height 14
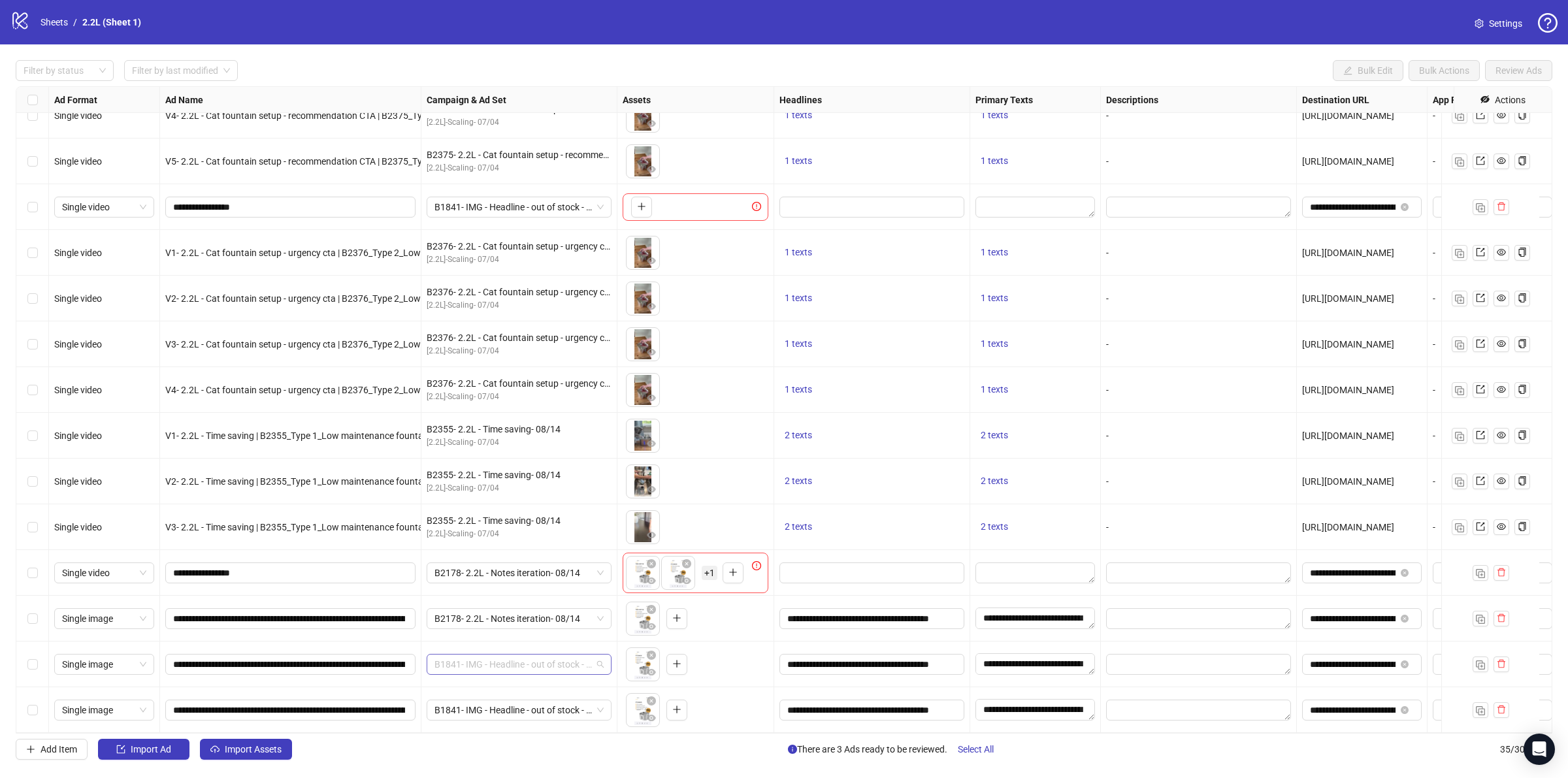
click at [496, 655] on span "B1841- IMG - Headline - out of stock - 07/03" at bounding box center [518, 664] width 169 height 20
type input "****"
drag, startPoint x: 496, startPoint y: 624, endPoint x: 495, endPoint y: 639, distance: 15.0
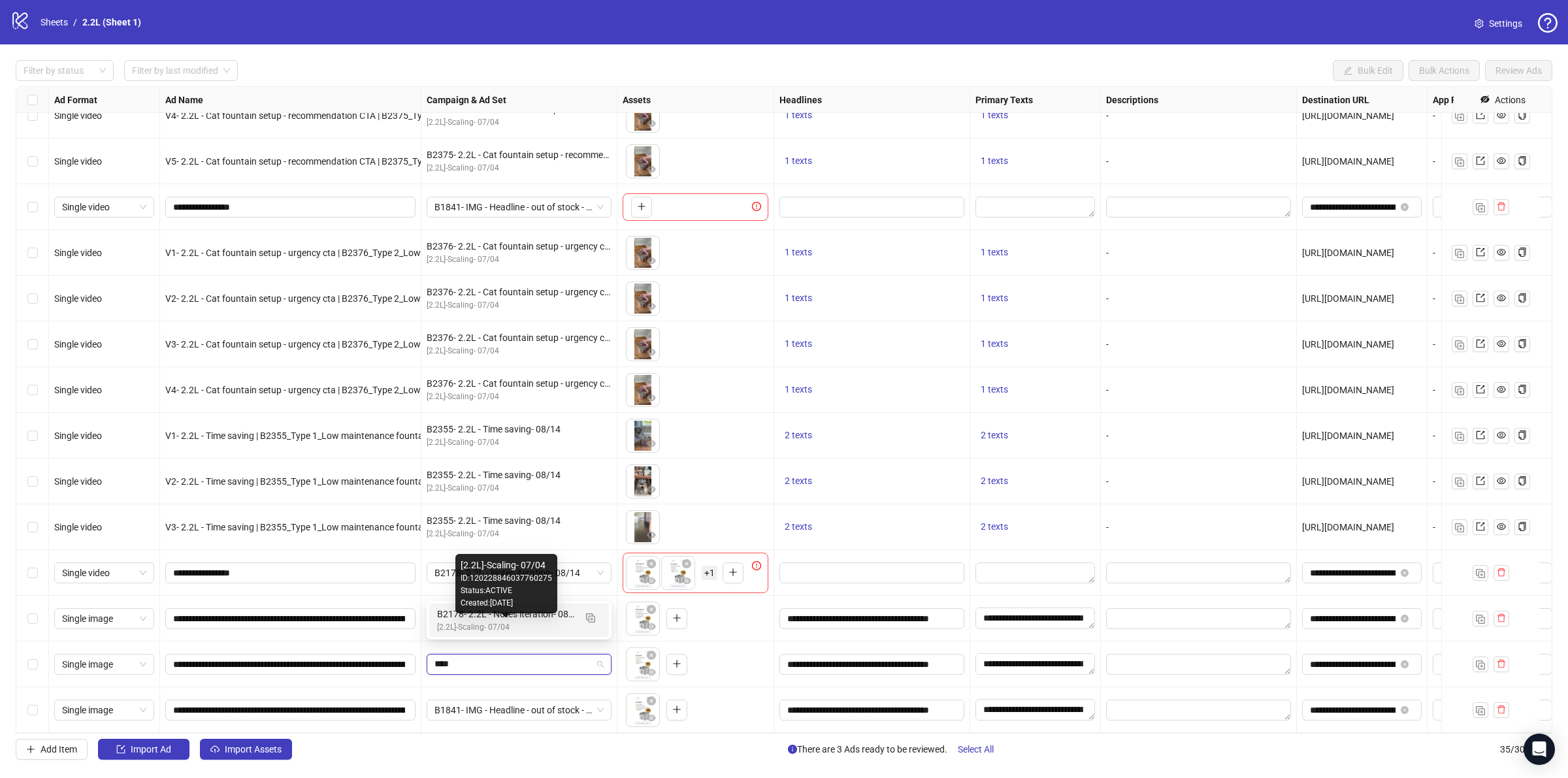
click at [495, 624] on div "[2.2L]-Scaling- 07/04" at bounding box center [506, 628] width 138 height 12
click at [485, 700] on span "B1841- IMG - Headline - out of stock - 07/03" at bounding box center [518, 710] width 169 height 20
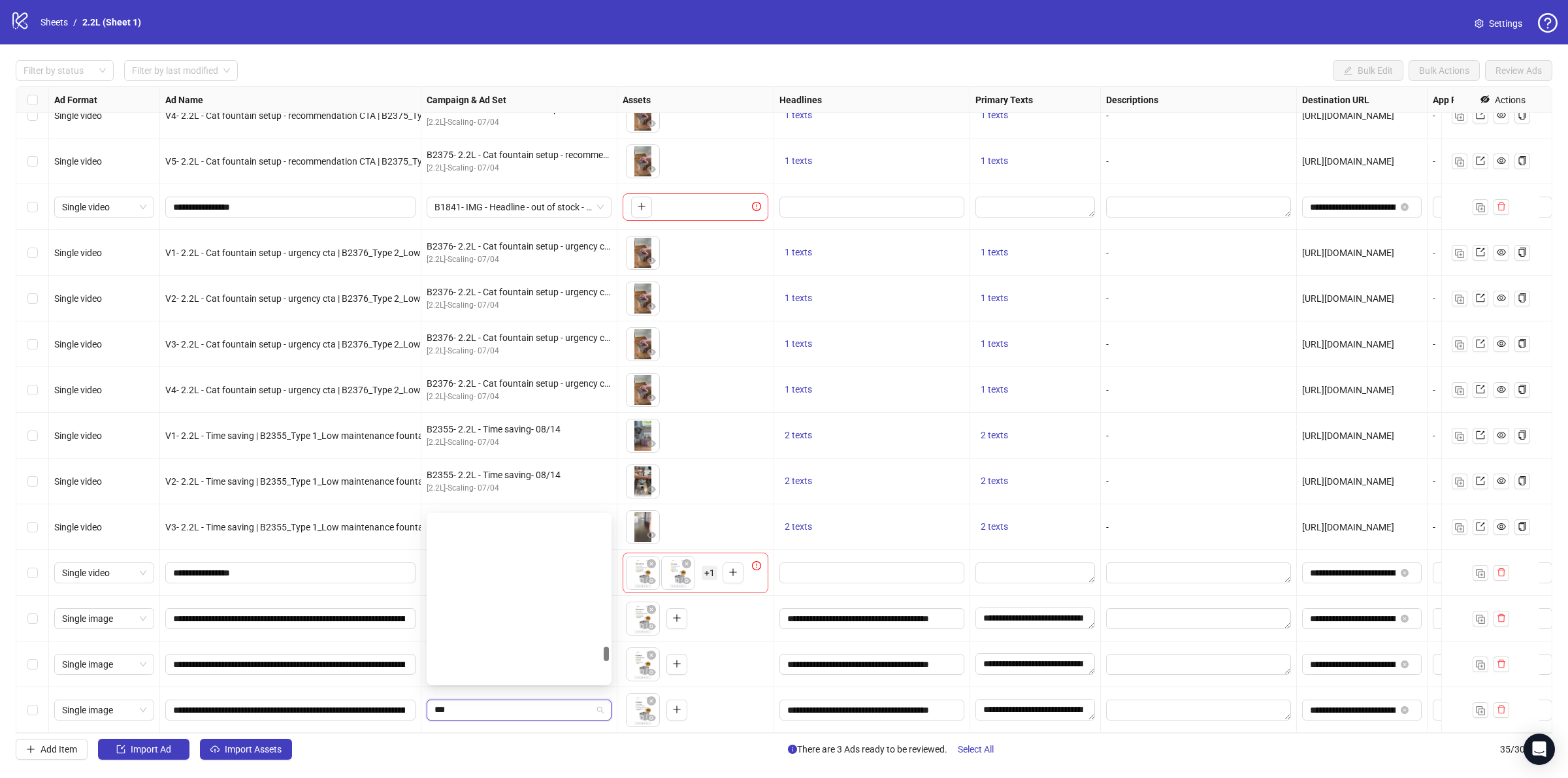
scroll to position [1497, 0]
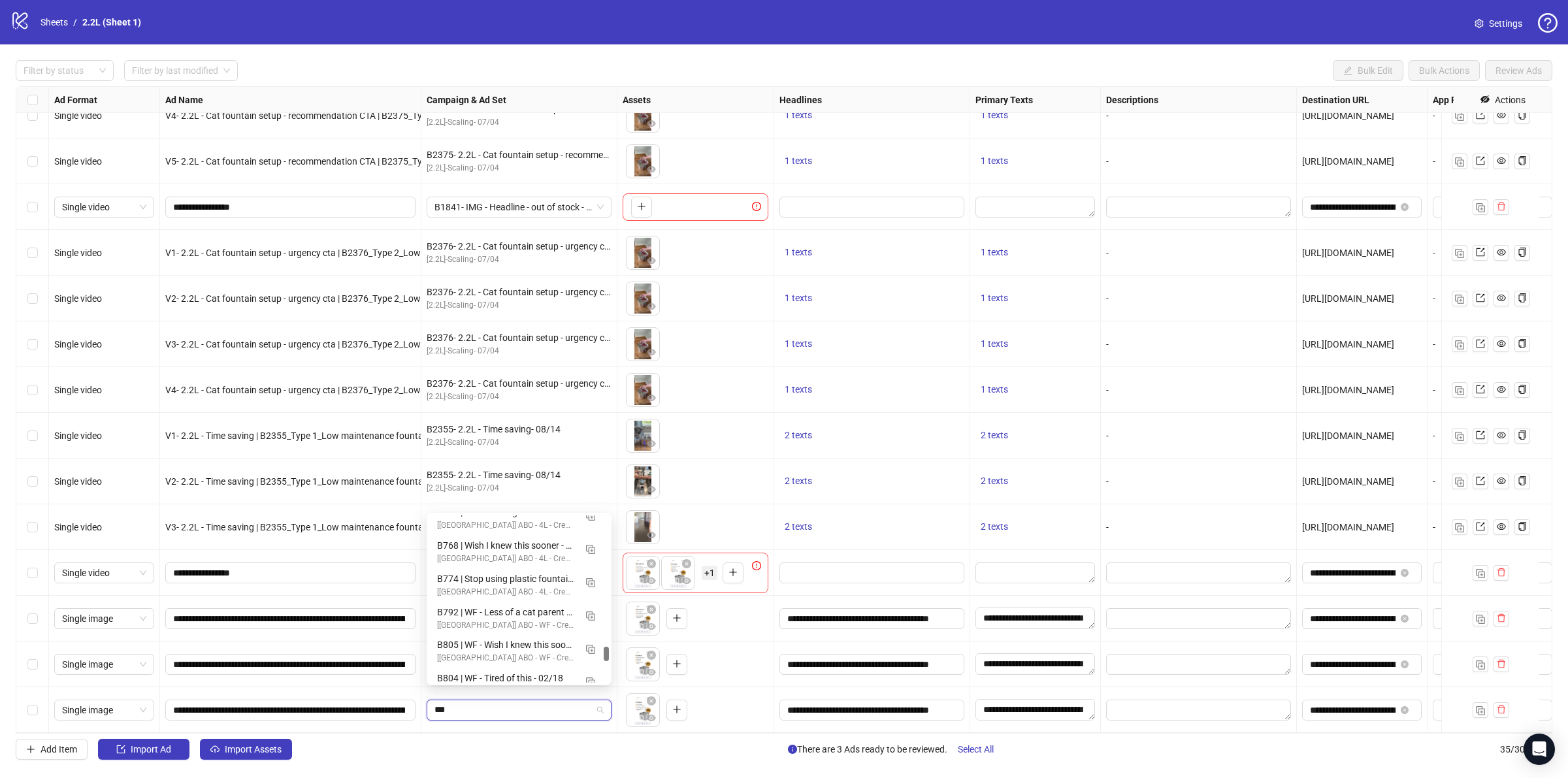
type input "****"
click at [494, 667] on div "B2178- 2.2L - Notes iteration- 08/14 [2.2L]-Scaling- 07/04" at bounding box center [506, 666] width 138 height 27
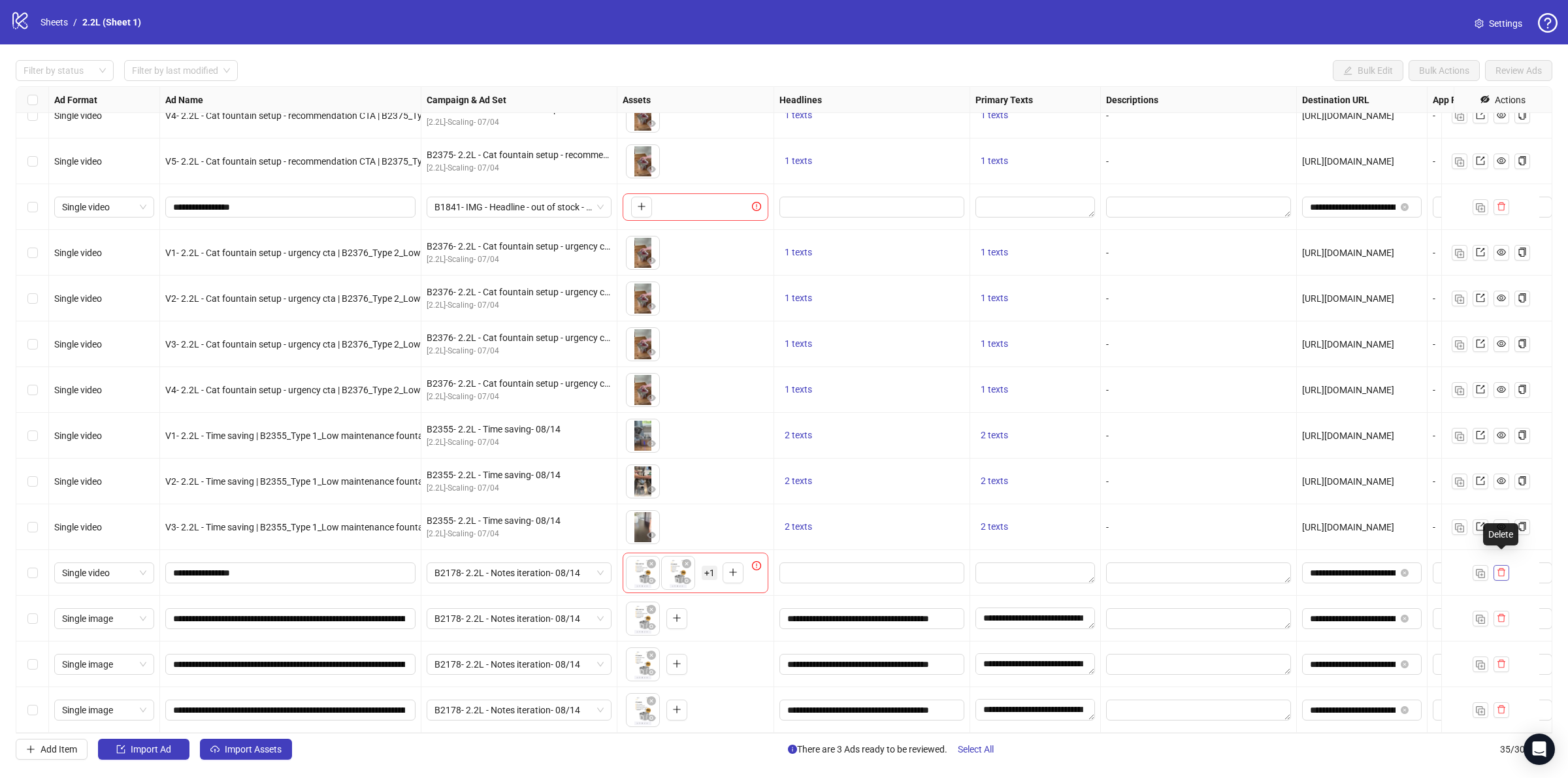
click at [1505, 565] on button "button" at bounding box center [1501, 572] width 16 height 16
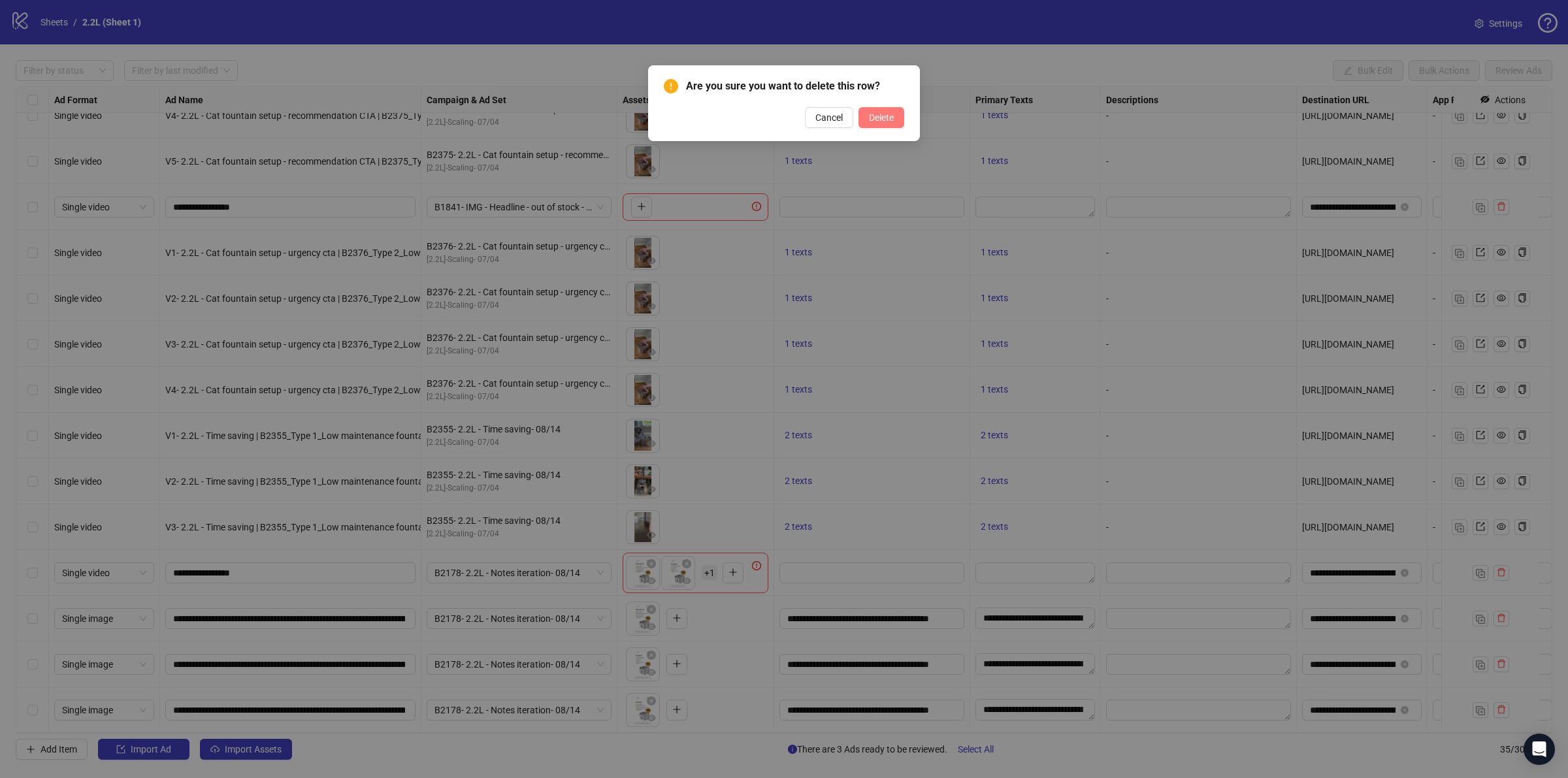
click at [889, 121] on span "Delete" at bounding box center [881, 118] width 25 height 11
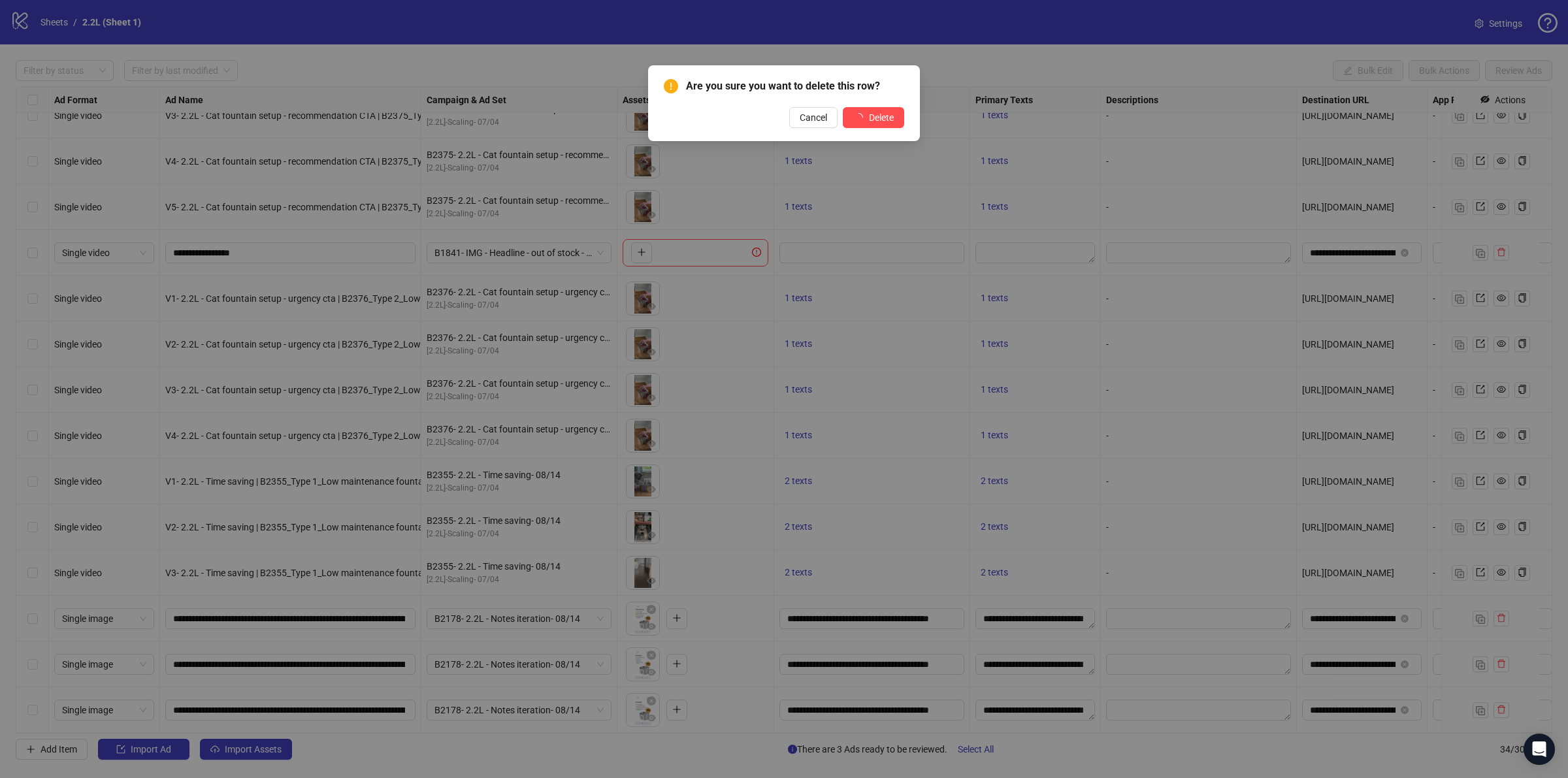
scroll to position [947, 0]
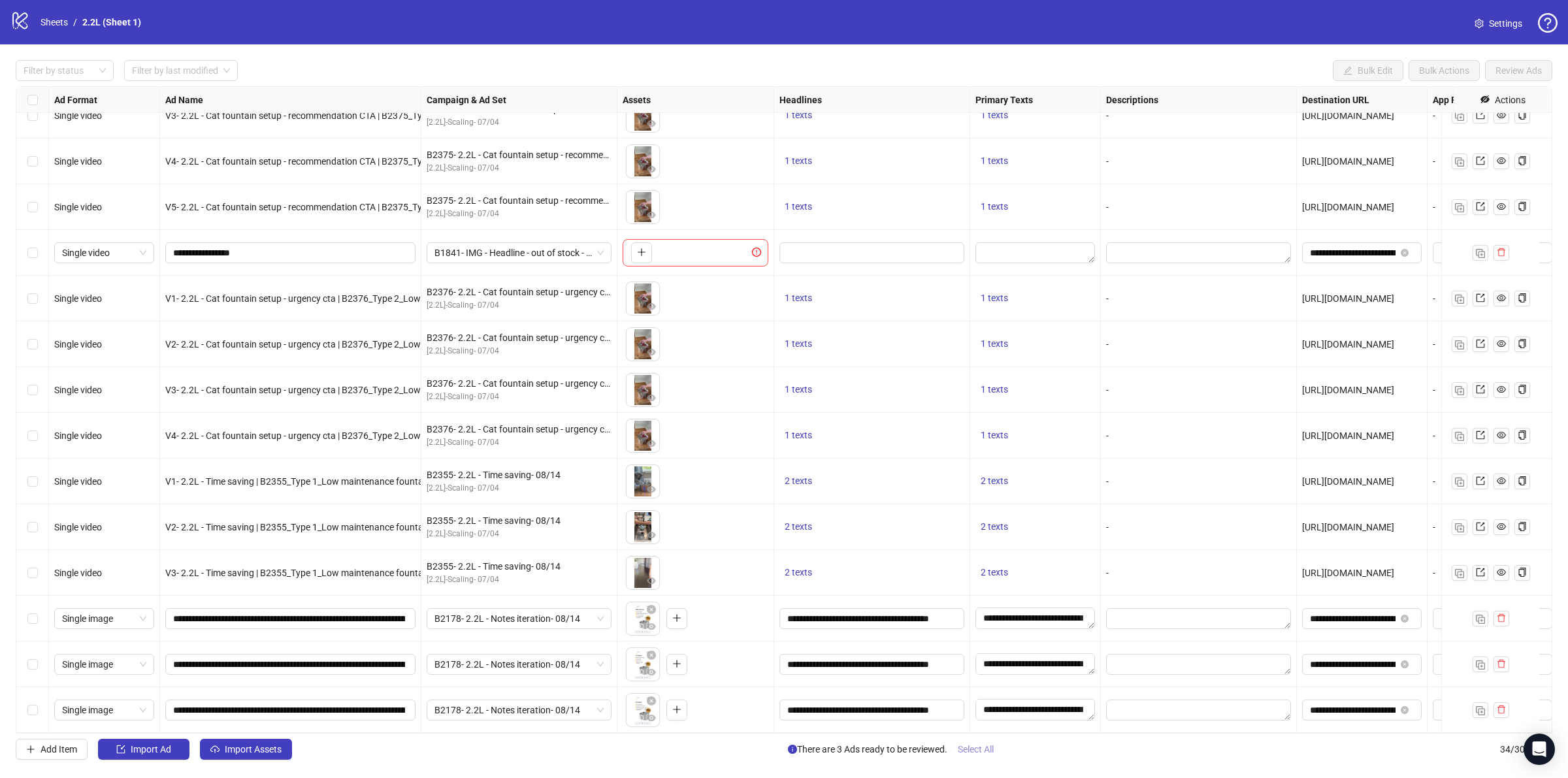
click at [994, 754] on span "Select All" at bounding box center [975, 750] width 36 height 11
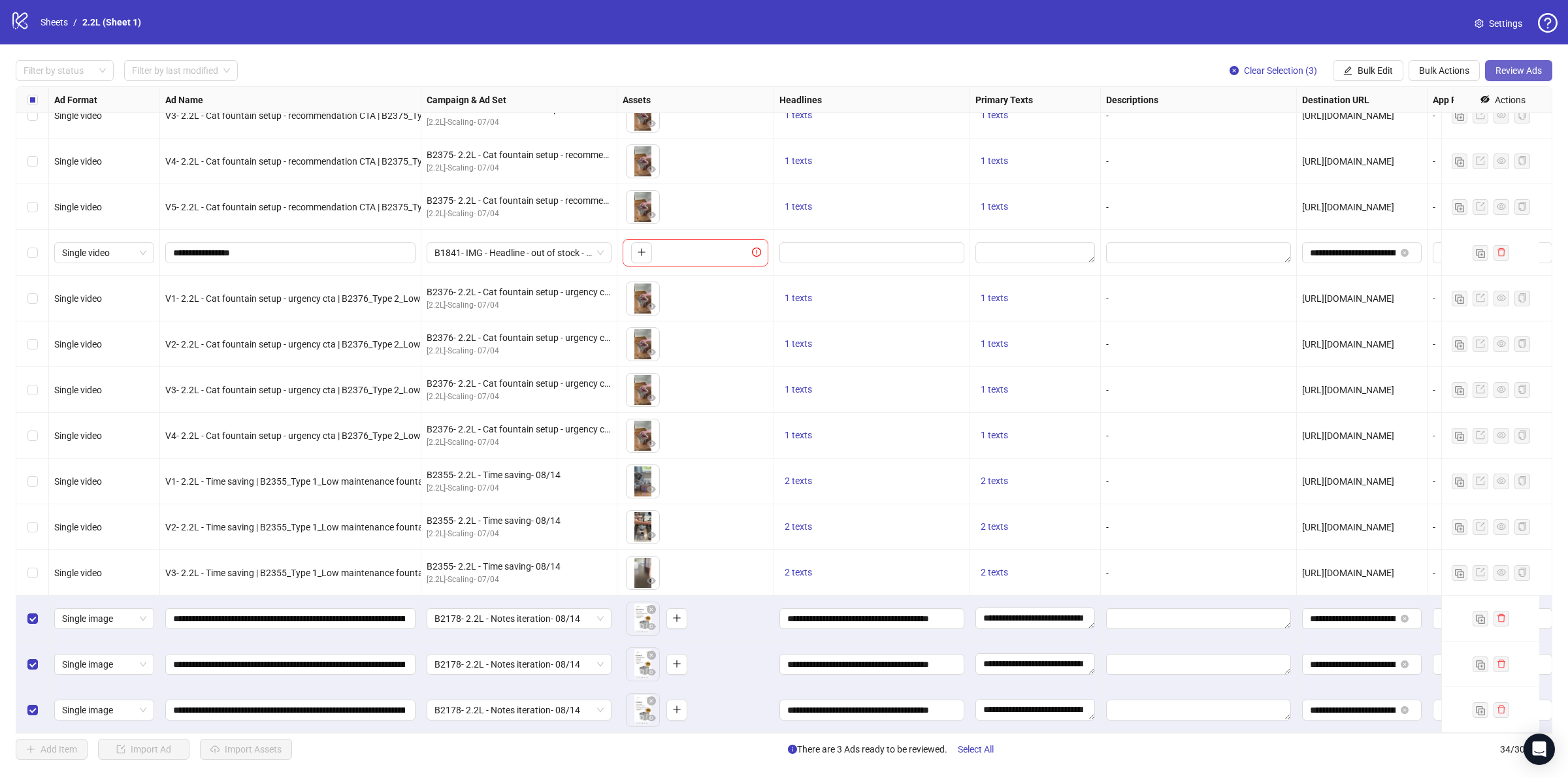
click at [1509, 73] on span "Review Ads" at bounding box center [1518, 71] width 47 height 11
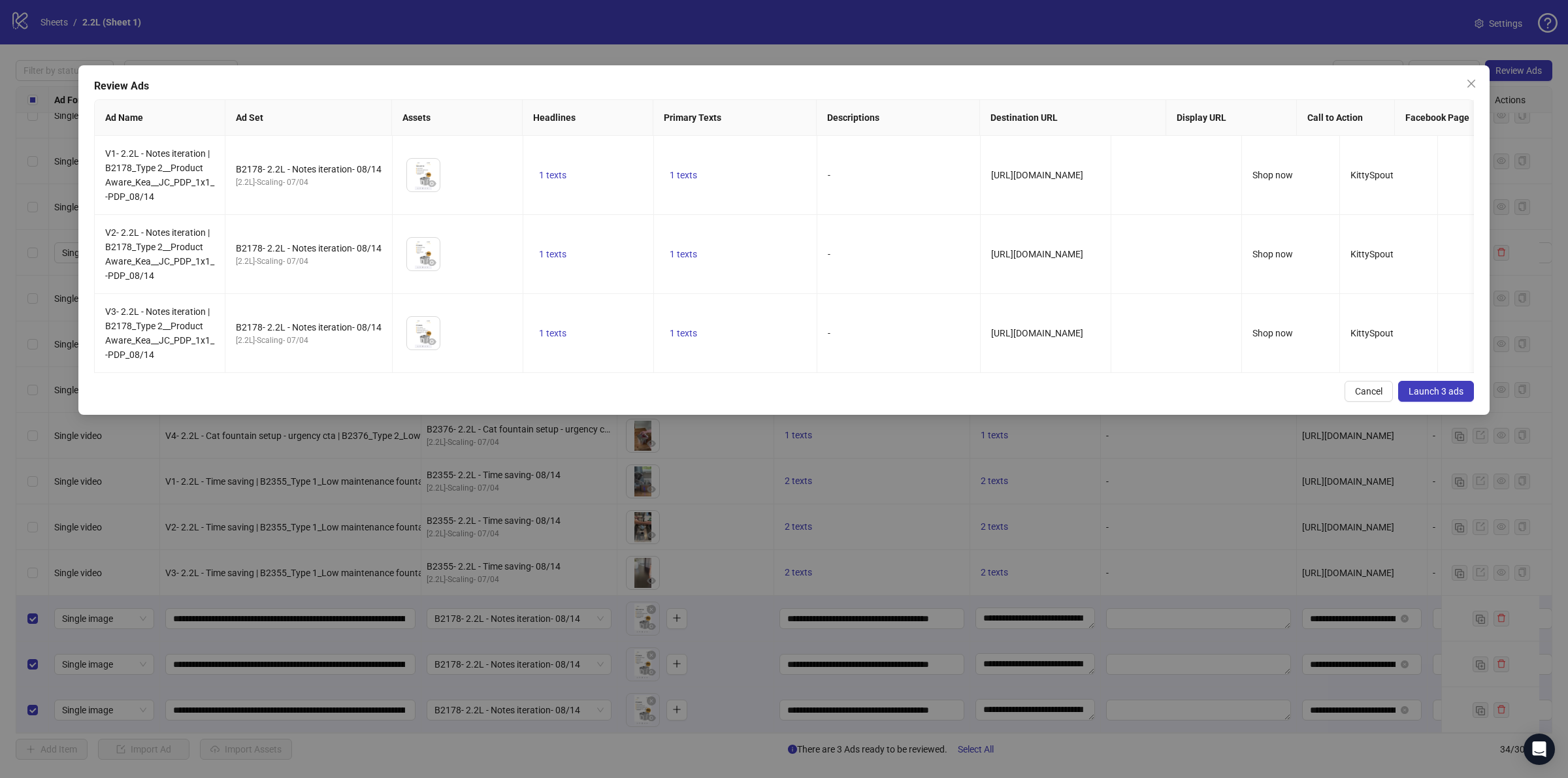
click at [1435, 395] on button "Launch 3 ads" at bounding box center [1436, 391] width 76 height 21
